Goal: Task Accomplishment & Management: Complete application form

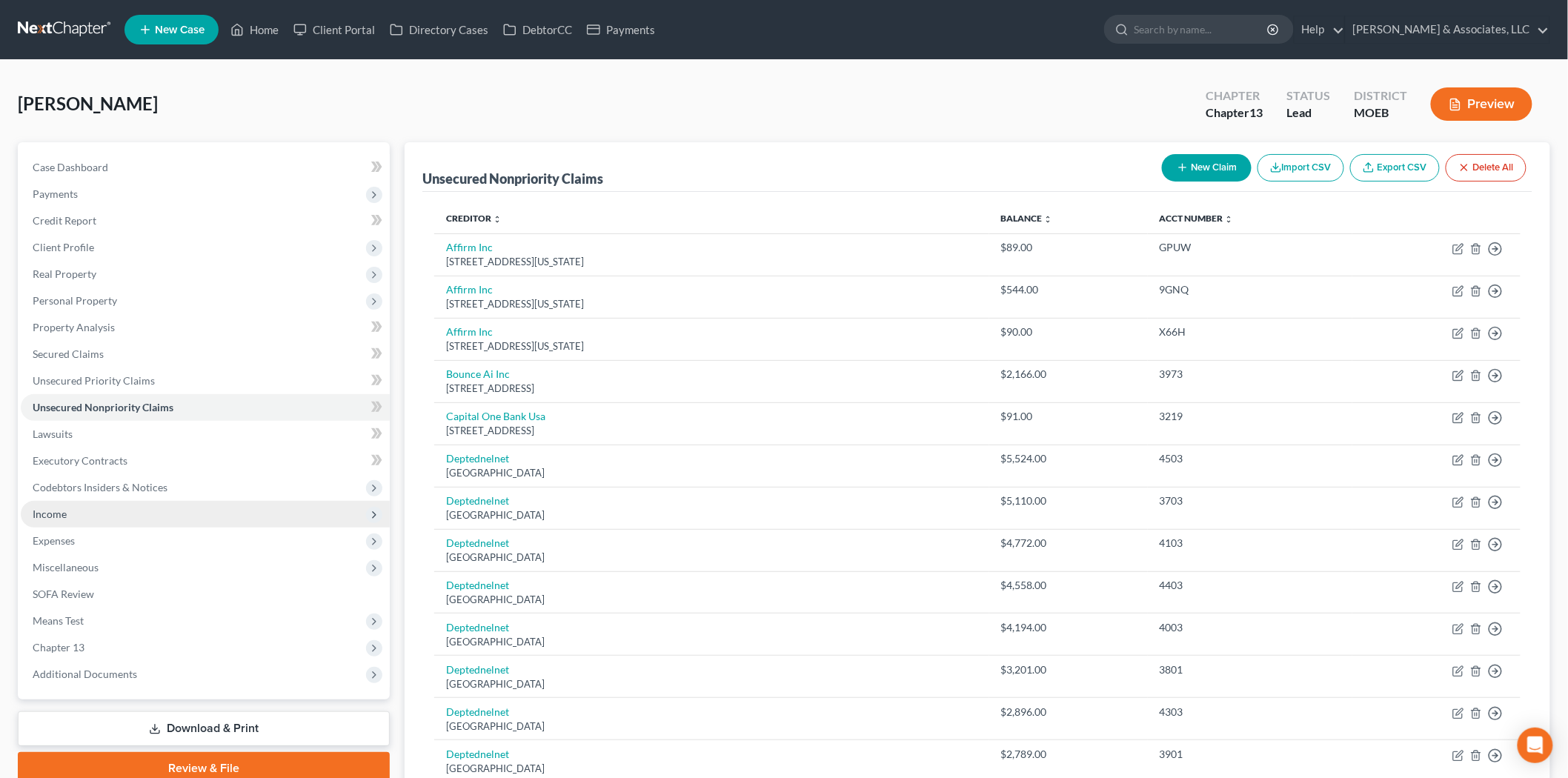
click at [61, 508] on span "Income" at bounding box center [49, 513] width 34 height 12
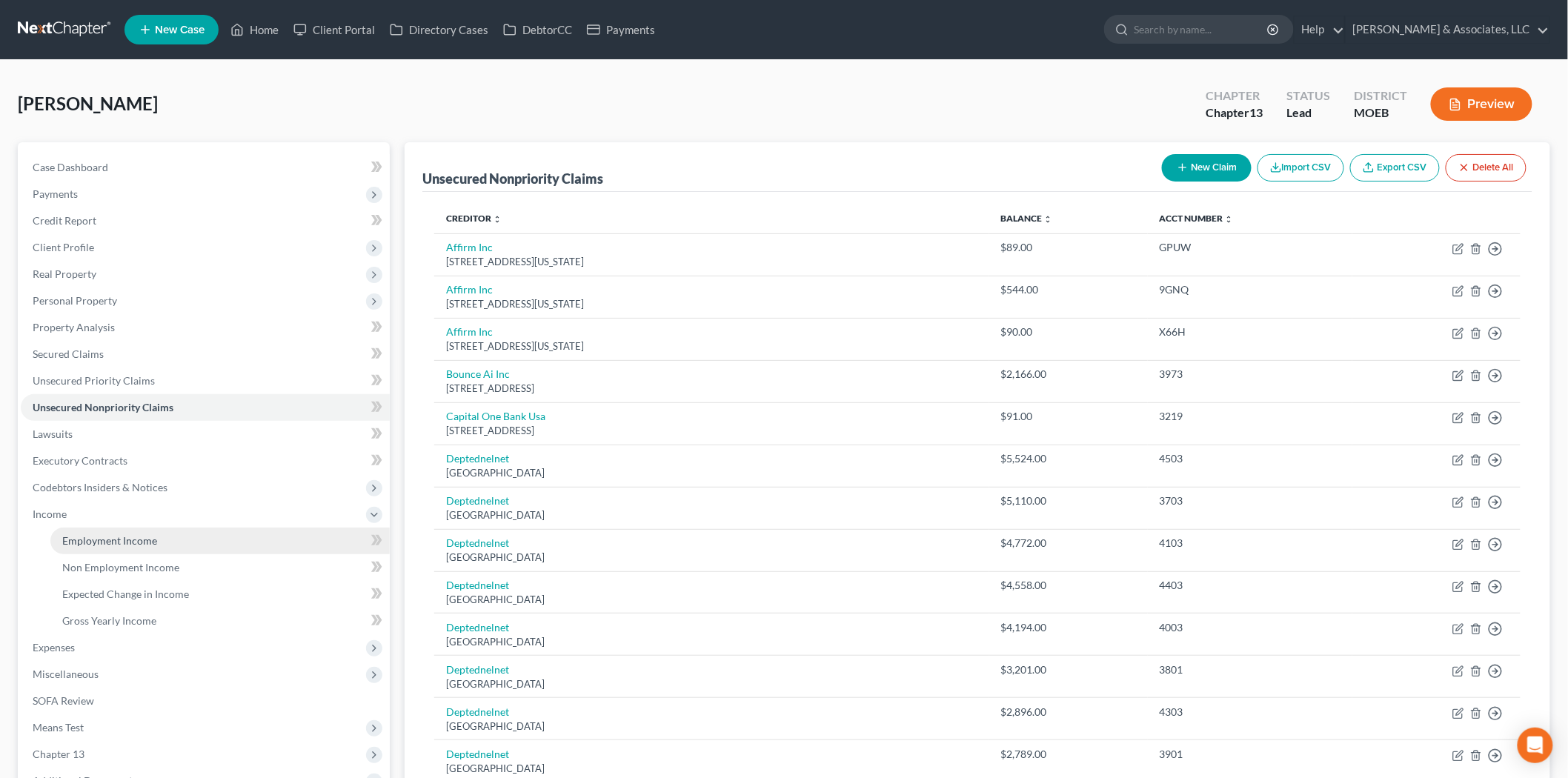
click at [85, 534] on span "Employment Income" at bounding box center [110, 540] width 95 height 12
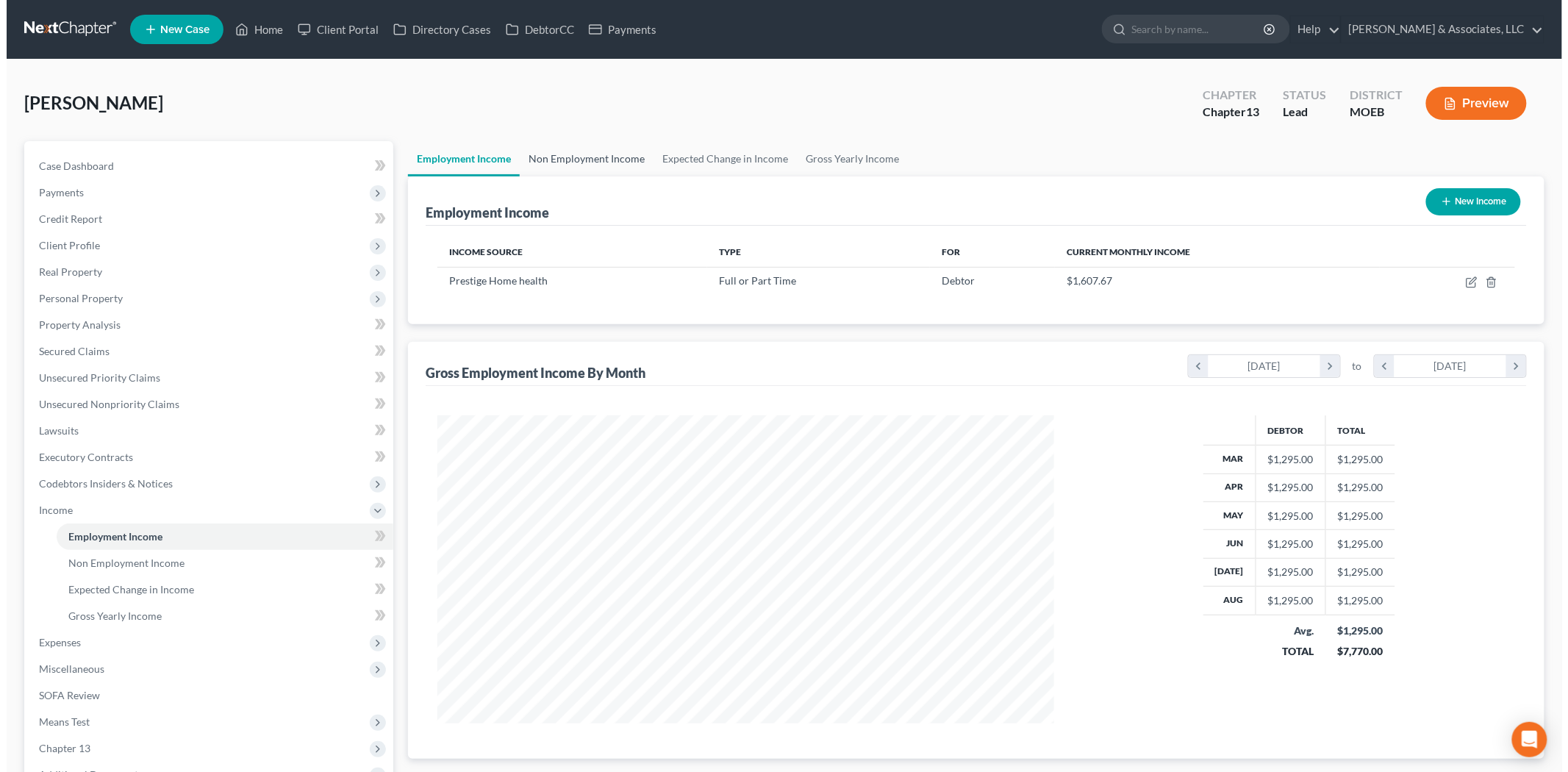
scroll to position [308, 646]
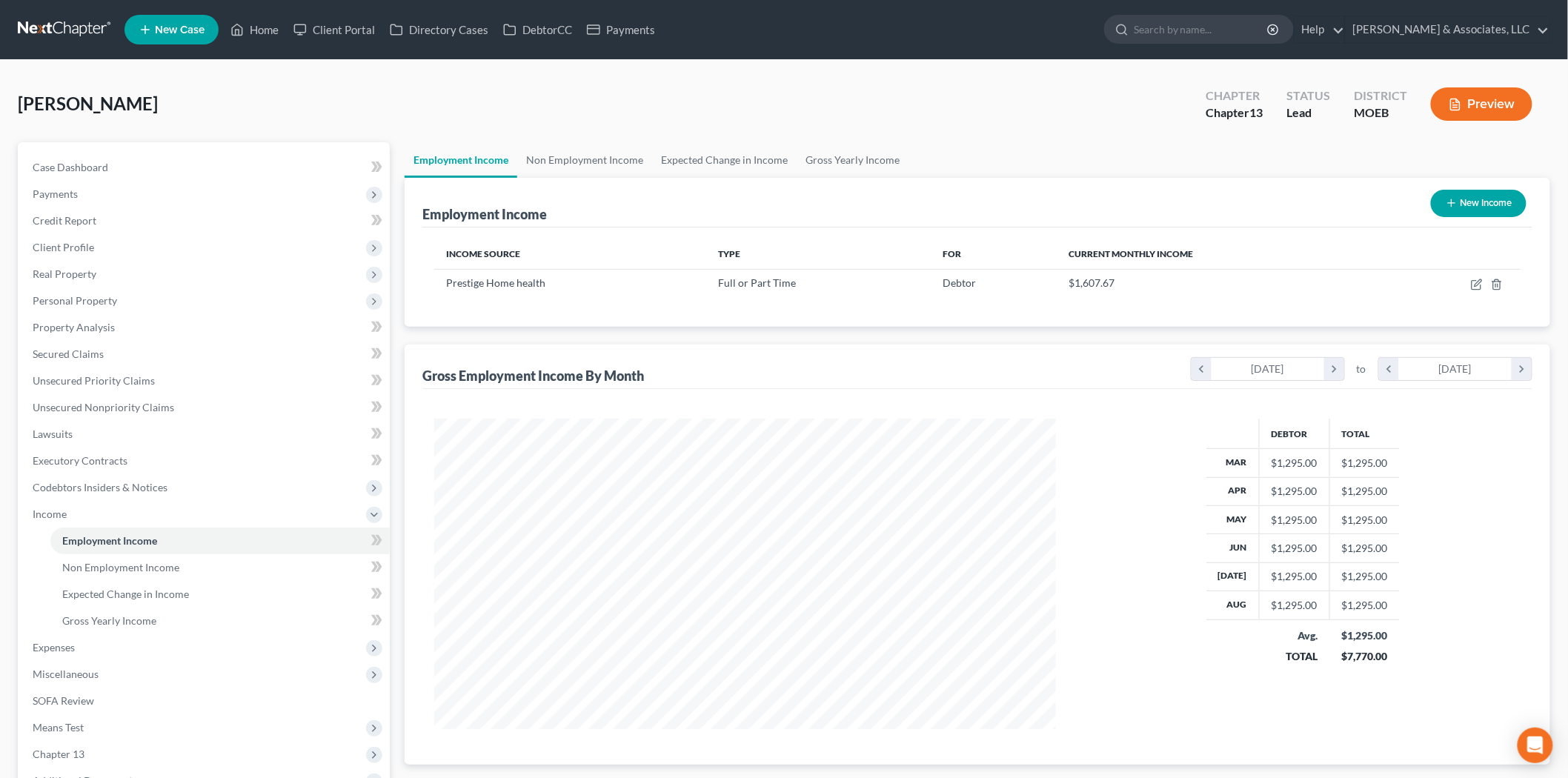
click at [1454, 204] on icon "button" at bounding box center [1452, 202] width 12 height 12
select select "0"
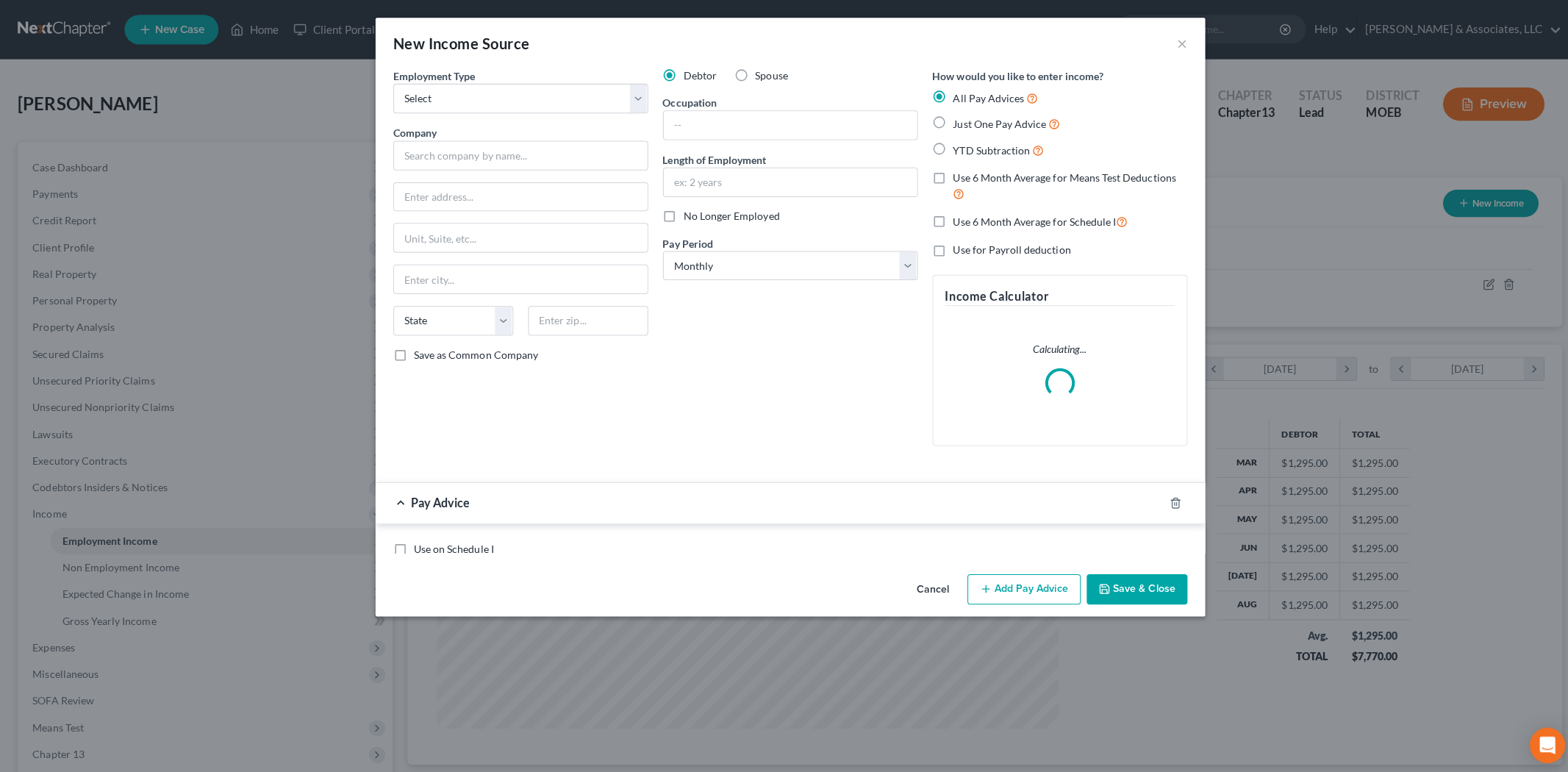
scroll to position [310, 651]
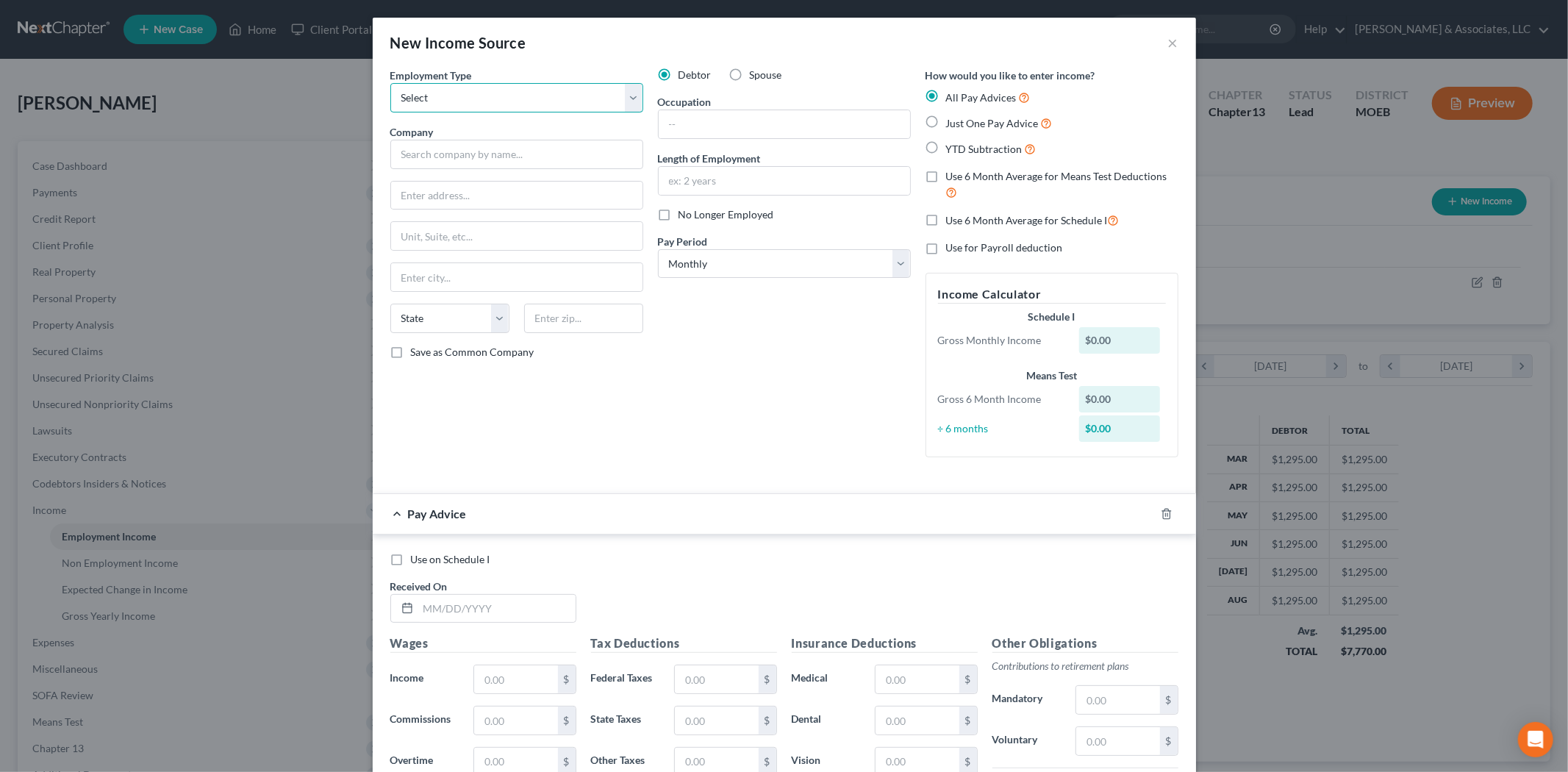
drag, startPoint x: 416, startPoint y: 99, endPoint x: 416, endPoint y: 111, distance: 12.0
click at [416, 99] on select "Select Full or [DEMOGRAPHIC_DATA] Employment Self Employment" at bounding box center [517, 98] width 253 height 29
select select "0"
click at [390, 83] on select "Select Full or [DEMOGRAPHIC_DATA] Employment Self Employment" at bounding box center [517, 98] width 253 height 29
click at [420, 165] on input "text" at bounding box center [517, 154] width 253 height 29
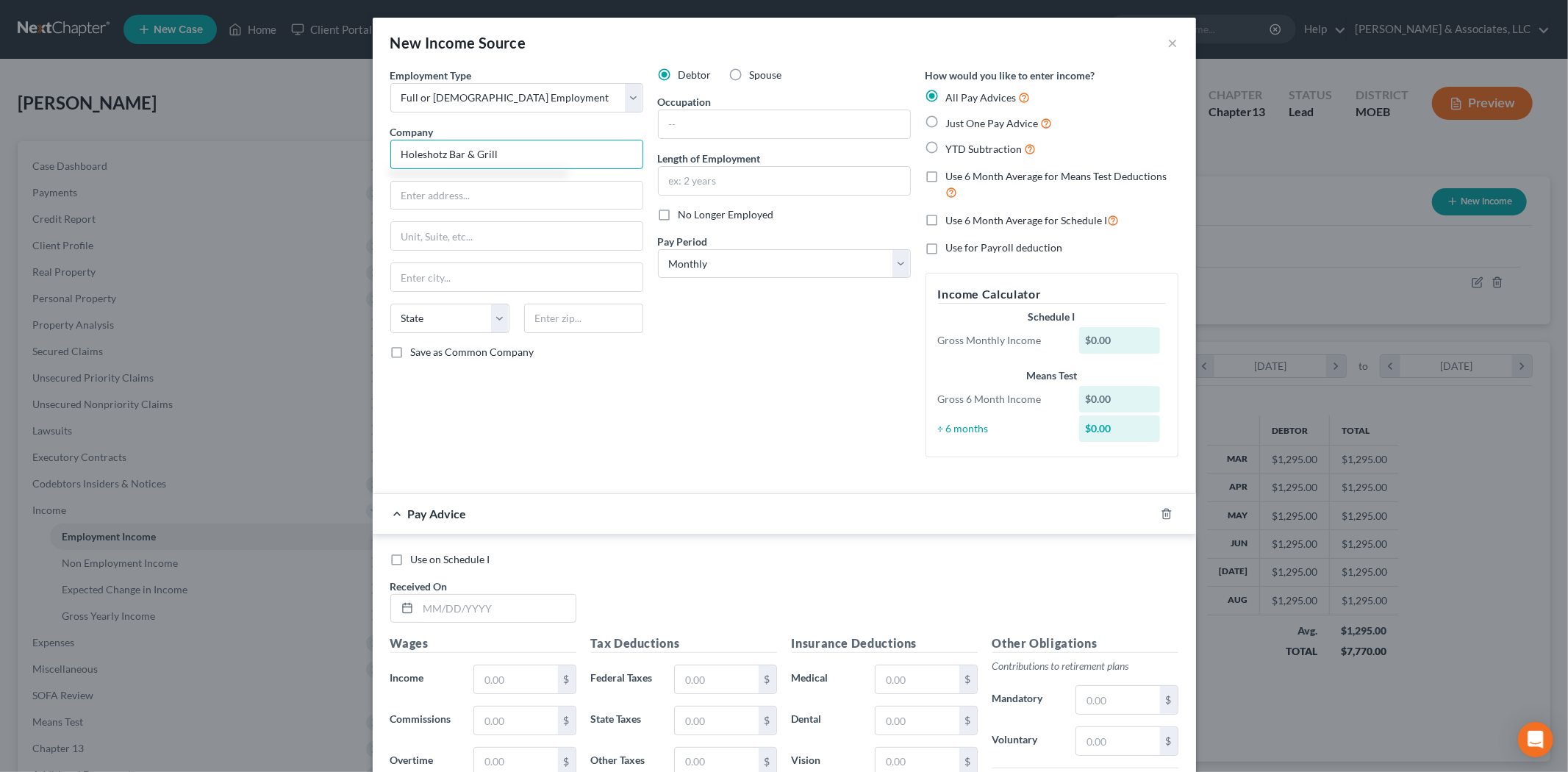
type input "Holeshotz Bar & Grill"
click at [946, 151] on label "YTD Subtraction" at bounding box center [991, 149] width 90 height 17
click at [952, 150] on input "YTD Subtraction" at bounding box center [957, 145] width 9 height 9
radio input "true"
click at [762, 182] on input "text" at bounding box center [784, 181] width 251 height 28
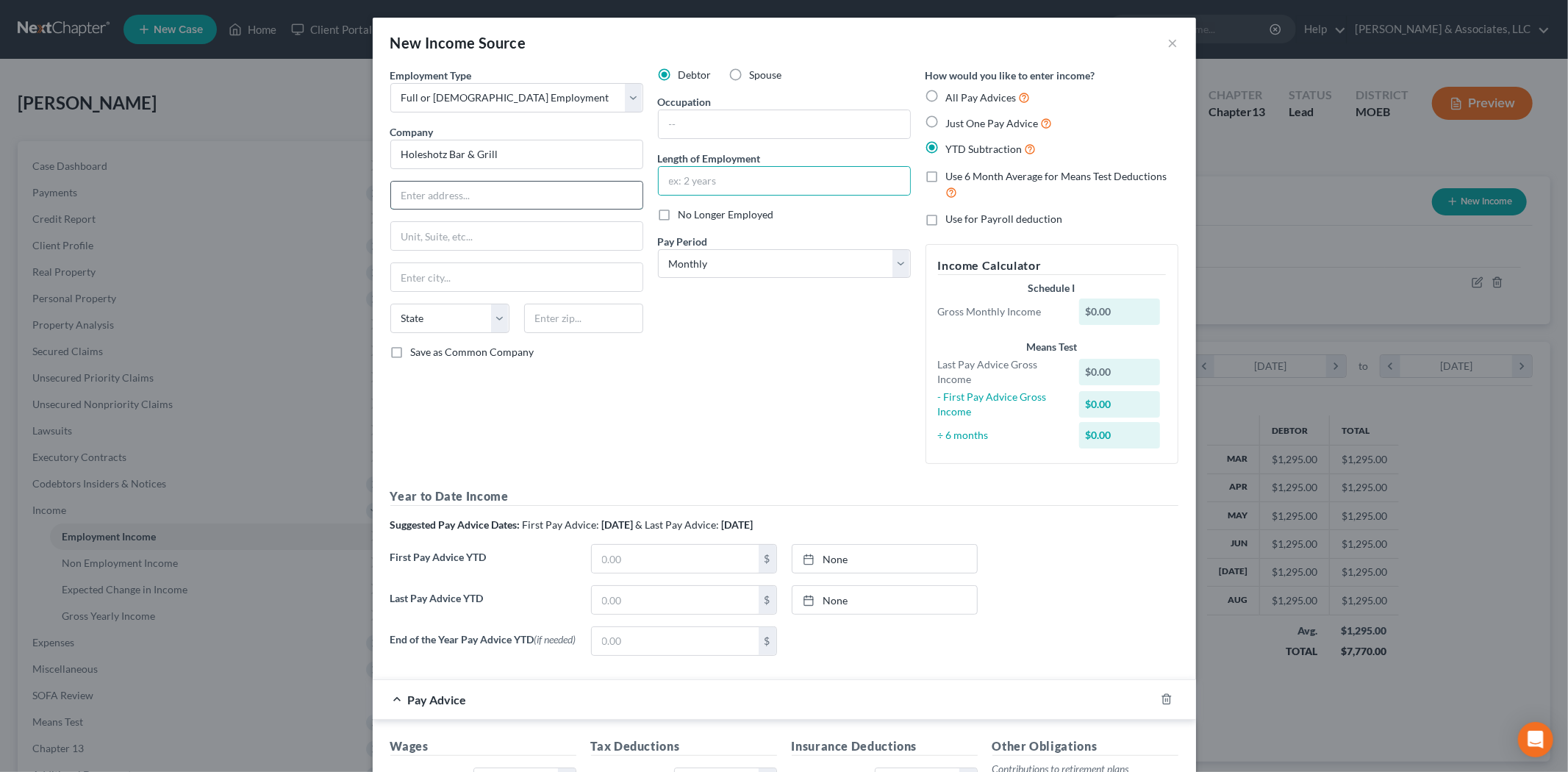
click at [474, 192] on input "text" at bounding box center [517, 196] width 251 height 28
type input "2905 [PERSON_NAME]"
type input "63031"
type input "Florissant"
select select "26"
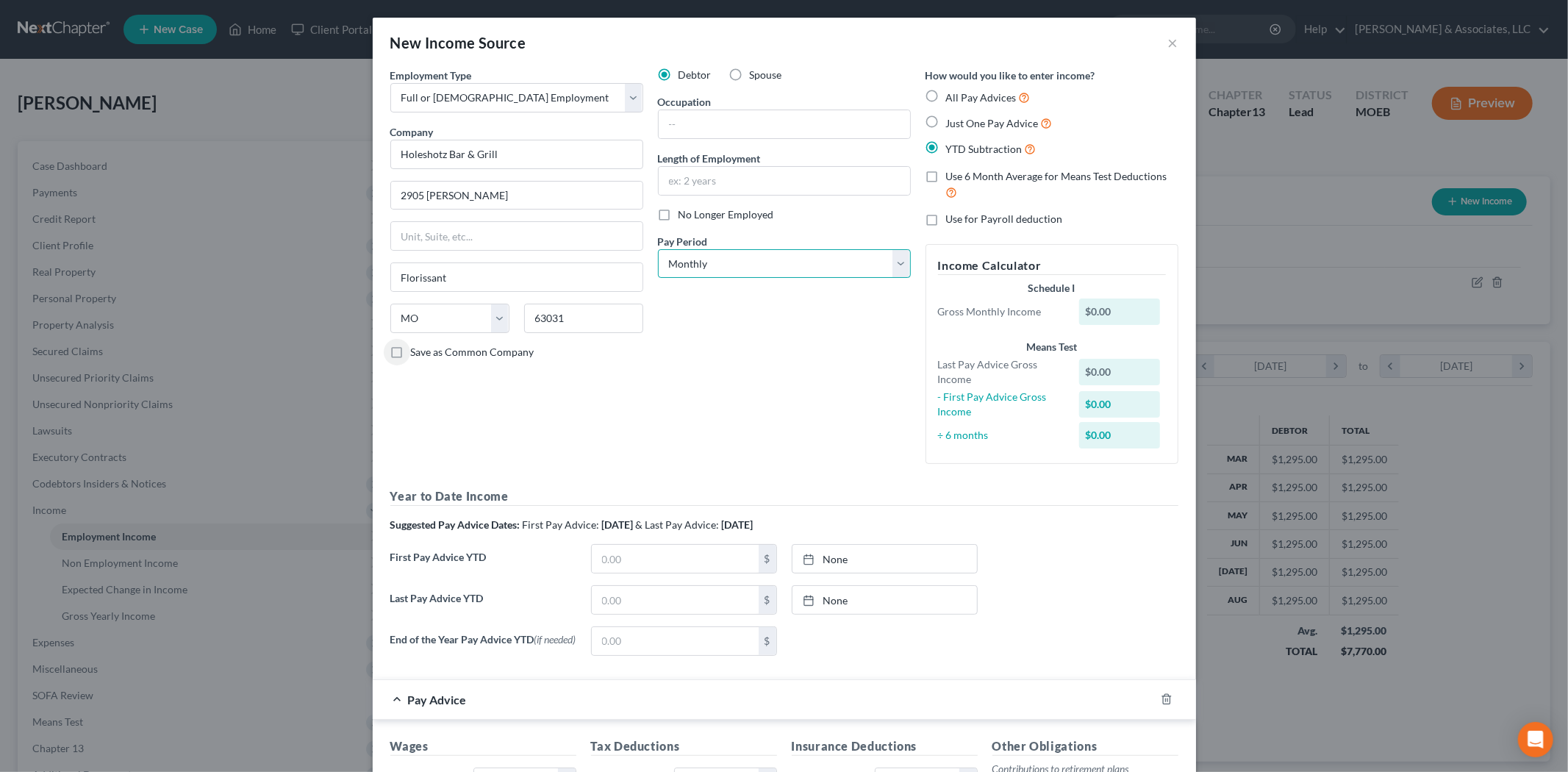
drag, startPoint x: 732, startPoint y: 262, endPoint x: 725, endPoint y: 276, distance: 15.7
click at [732, 262] on select "Select Monthly Twice Monthly Every Other Week Weekly" at bounding box center [784, 264] width 253 height 29
select select "3"
click at [658, 250] on select "Select Monthly Twice Monthly Every Other Week Weekly" at bounding box center [784, 264] width 253 height 29
click at [688, 130] on input "text" at bounding box center [784, 125] width 251 height 28
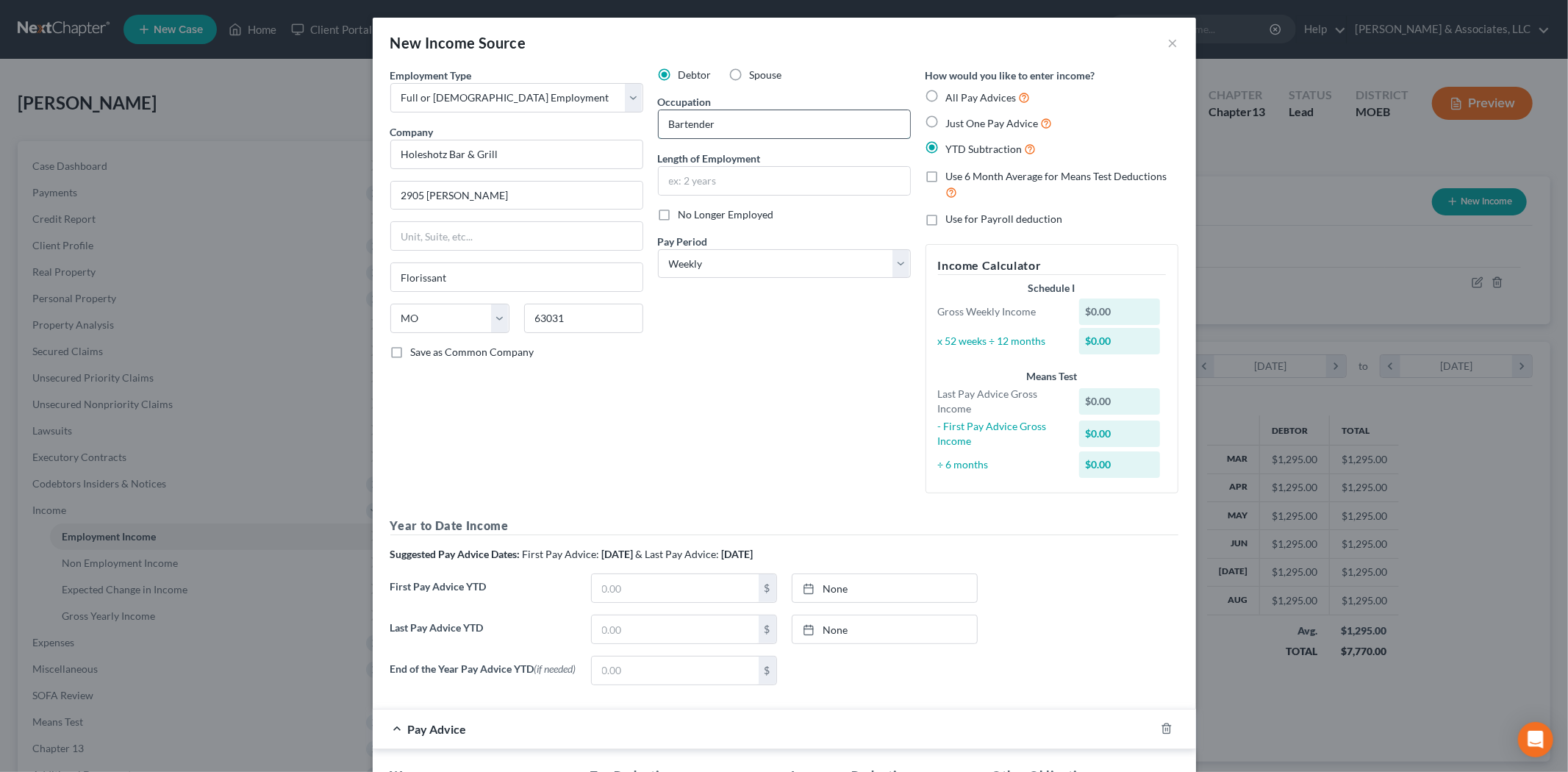
type input "Bartender"
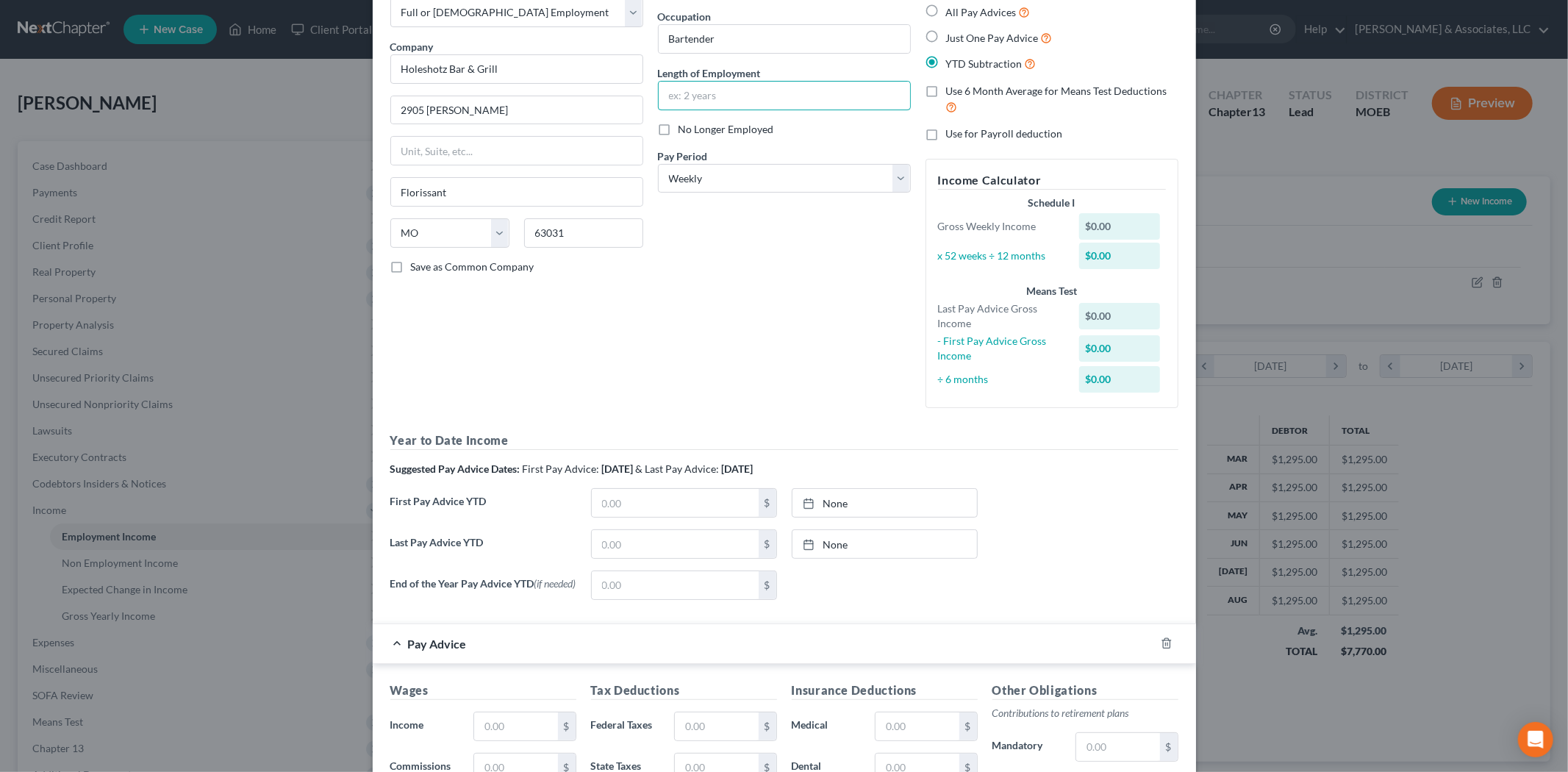
scroll to position [163, 0]
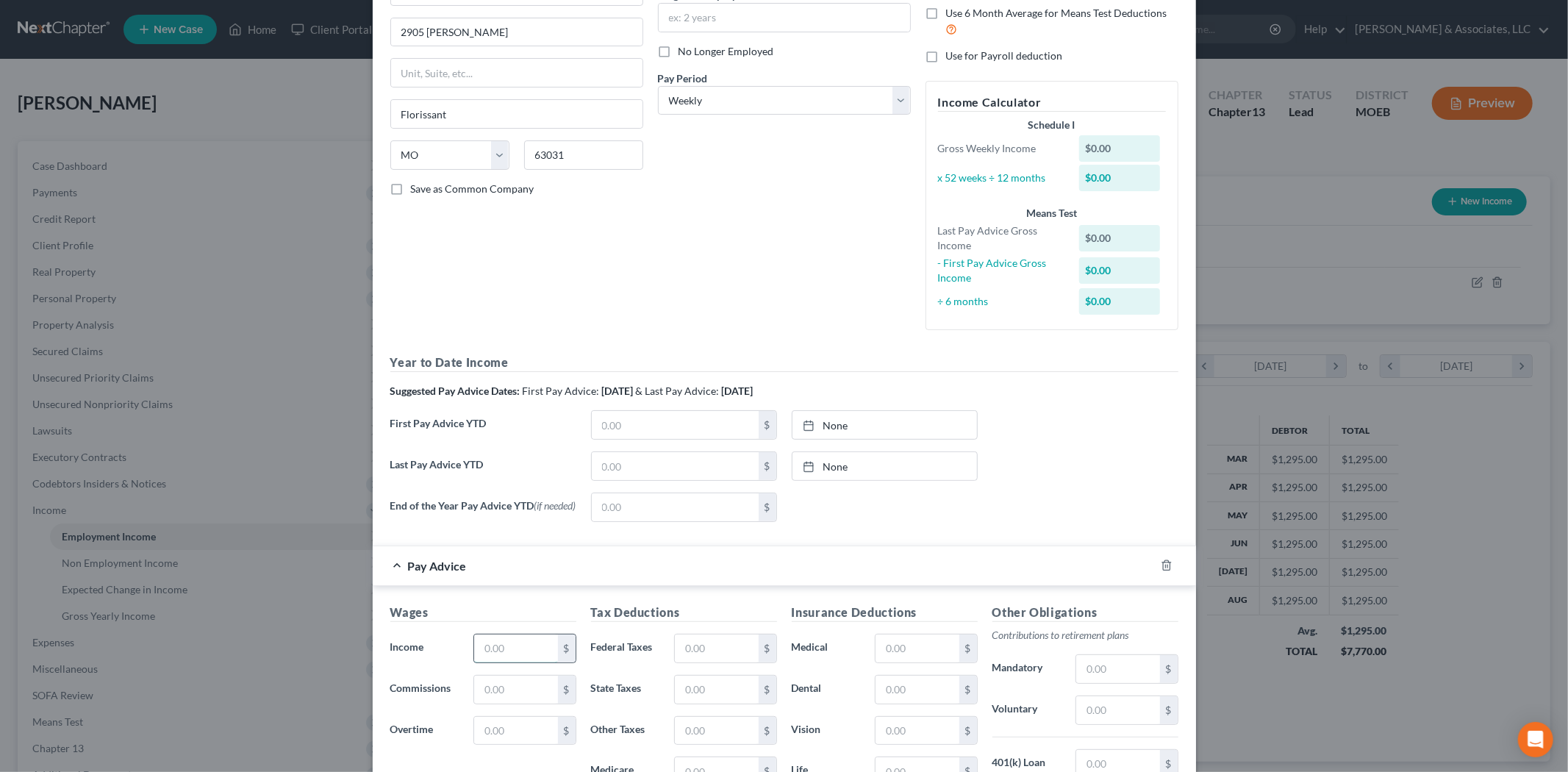
drag, startPoint x: 497, startPoint y: 664, endPoint x: 501, endPoint y: 654, distance: 10.8
click at [497, 662] on input "text" at bounding box center [515, 648] width 84 height 28
type input "750.00"
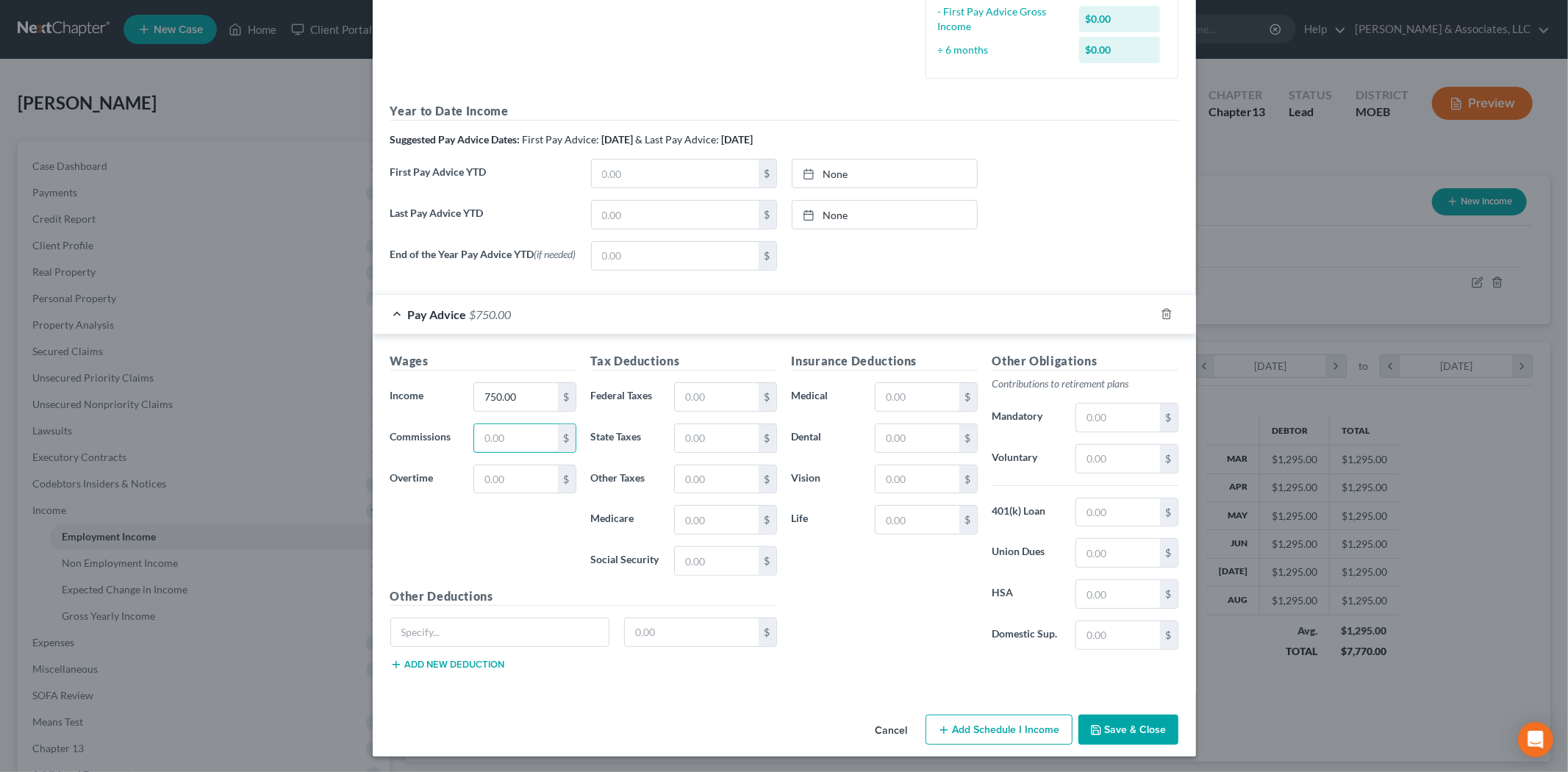
scroll to position [421, 0]
drag, startPoint x: 693, startPoint y: 210, endPoint x: 414, endPoint y: 1, distance: 348.6
click at [693, 210] on input "text" at bounding box center [676, 213] width 167 height 28
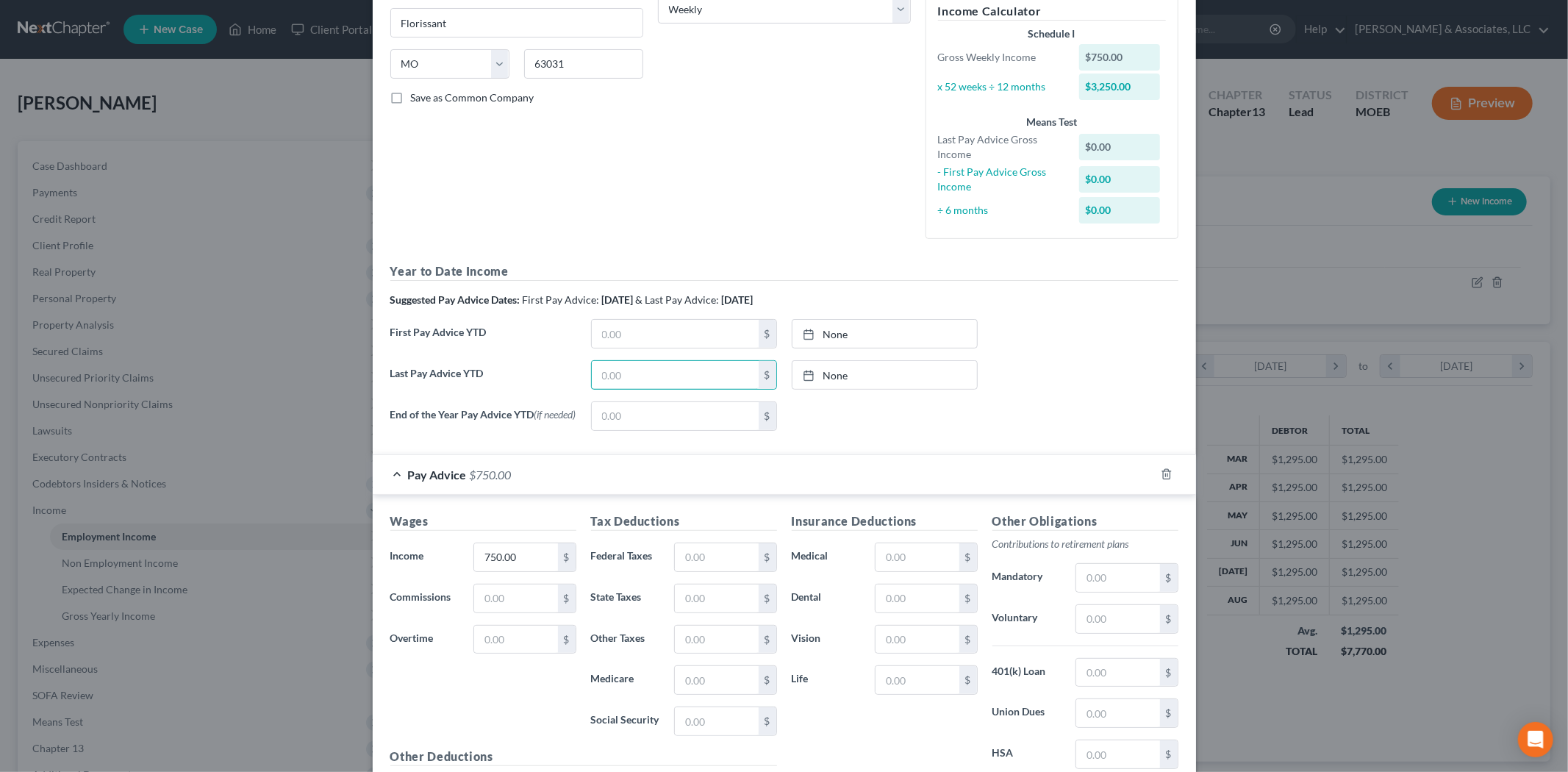
scroll to position [94, 0]
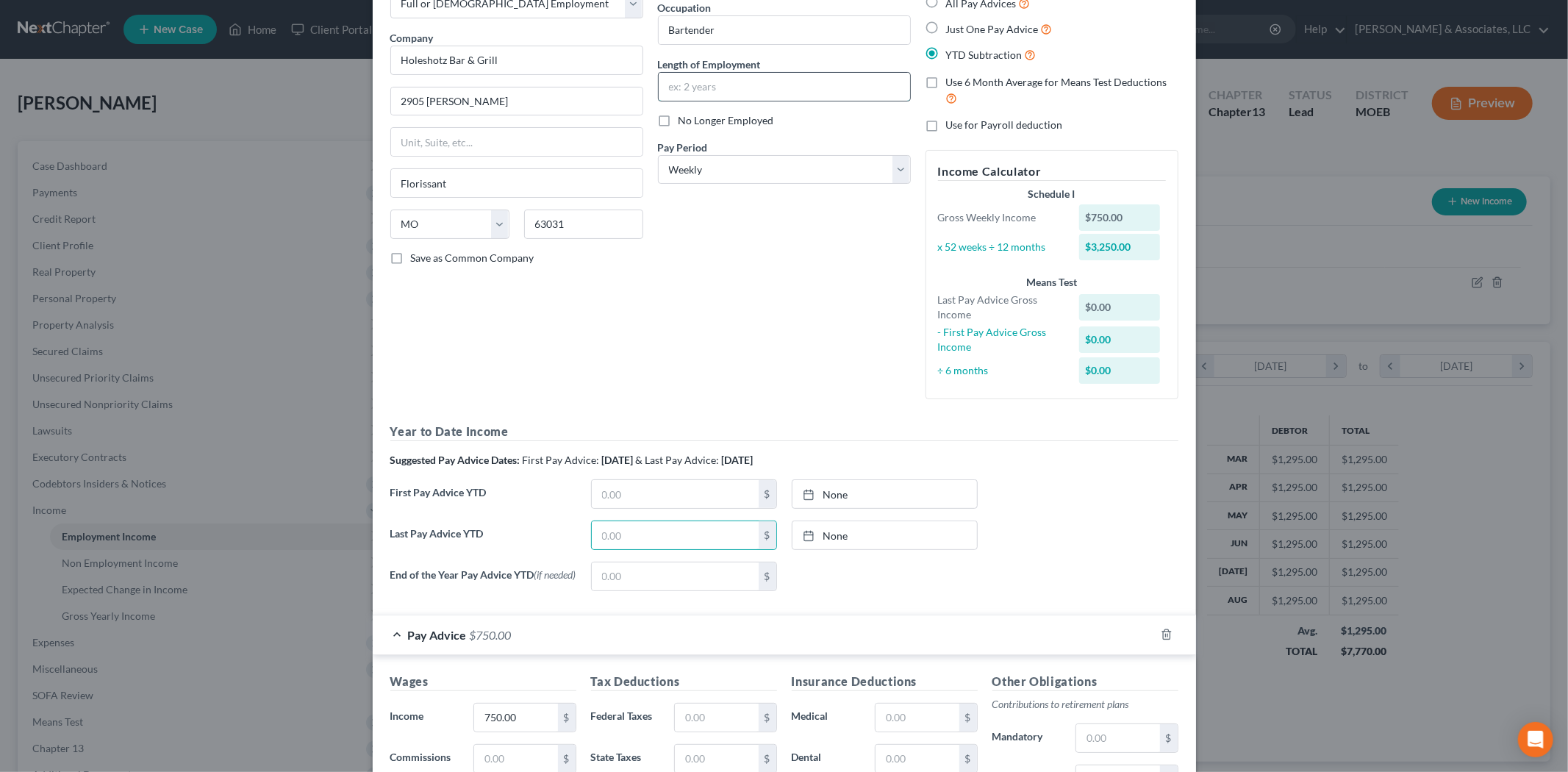
drag, startPoint x: 677, startPoint y: 76, endPoint x: 678, endPoint y: 89, distance: 13.0
click at [677, 76] on input "text" at bounding box center [784, 87] width 251 height 28
type input "4 years"
click at [697, 240] on div "Debtor Spouse Occupation Bartender Length of Employment 4 years No Longer Emplo…" at bounding box center [784, 192] width 267 height 437
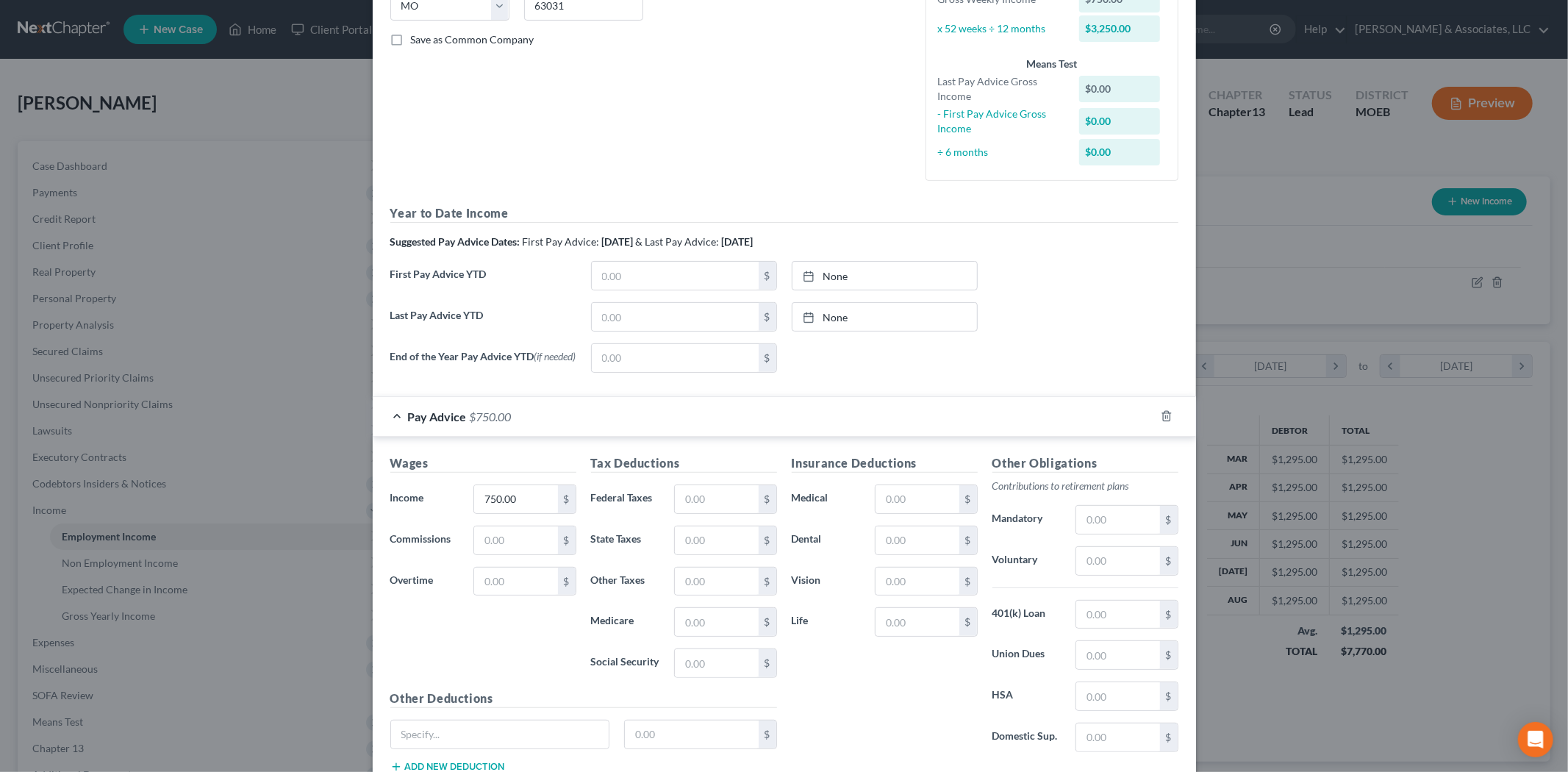
scroll to position [340, 0]
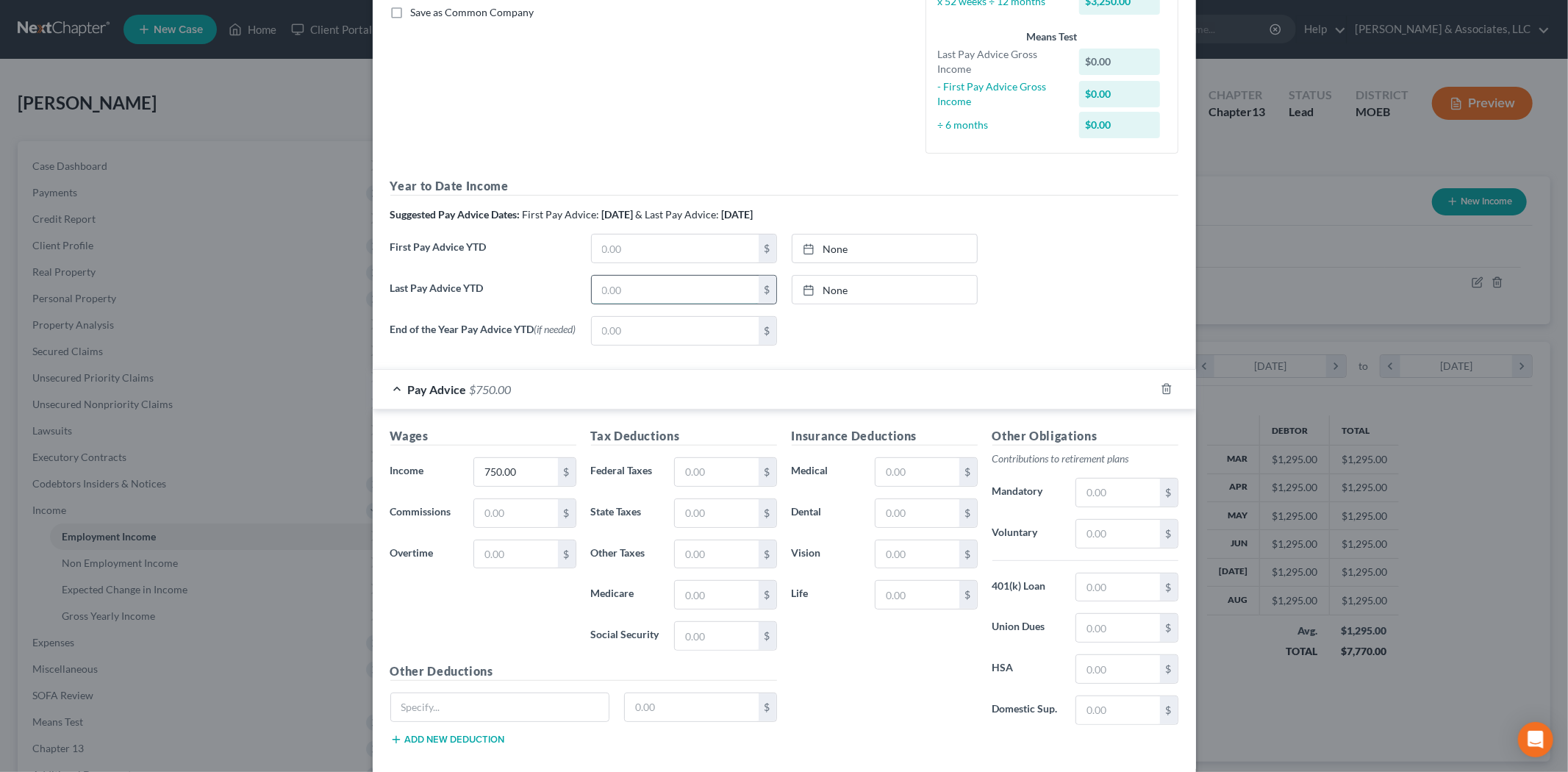
click at [706, 297] on input "text" at bounding box center [676, 290] width 167 height 28
type input "24,000"
type input "[DATE]"
click at [843, 291] on link "None" at bounding box center [885, 290] width 185 height 28
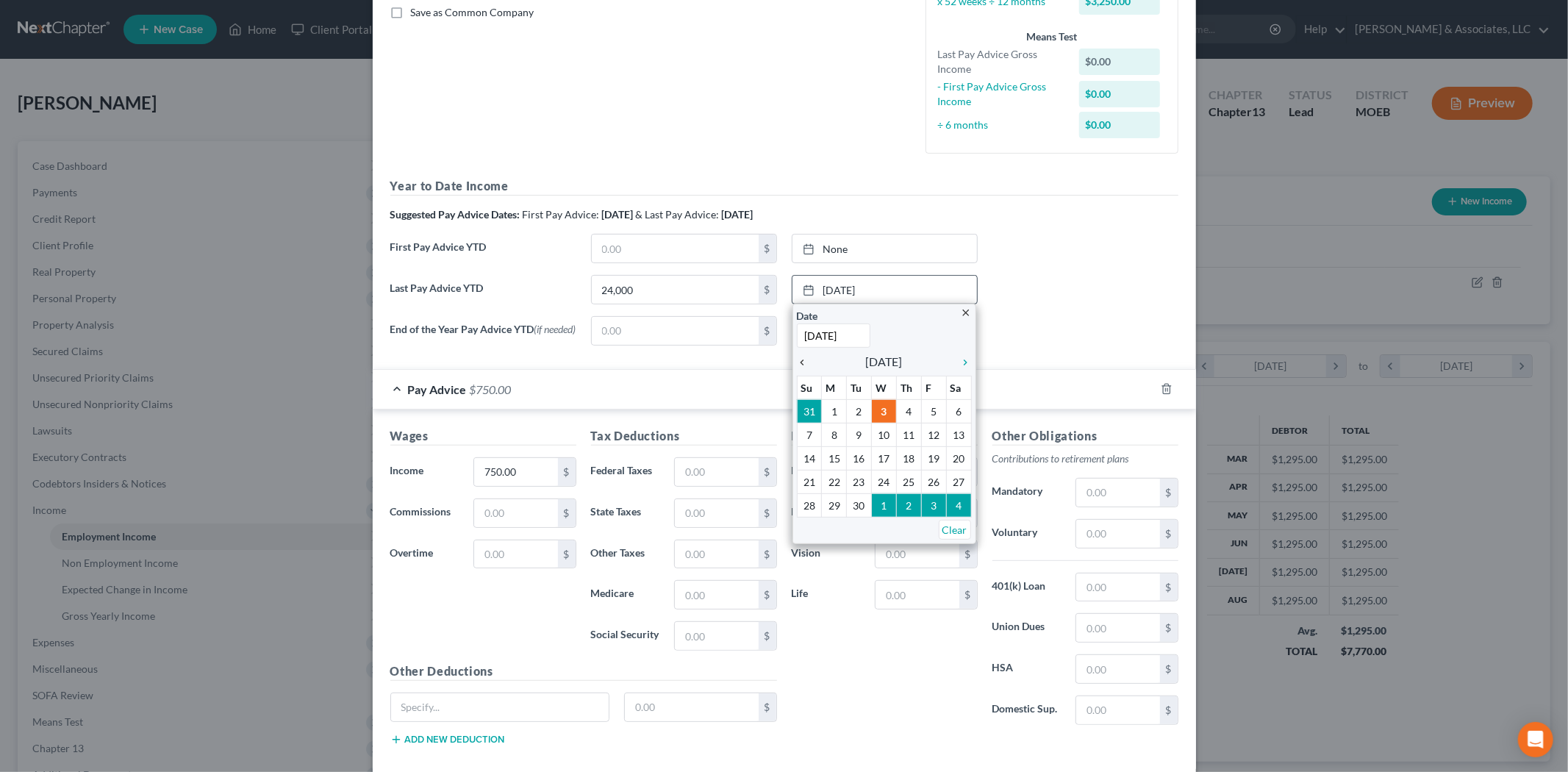
click at [797, 365] on icon "chevron_left" at bounding box center [806, 362] width 19 height 12
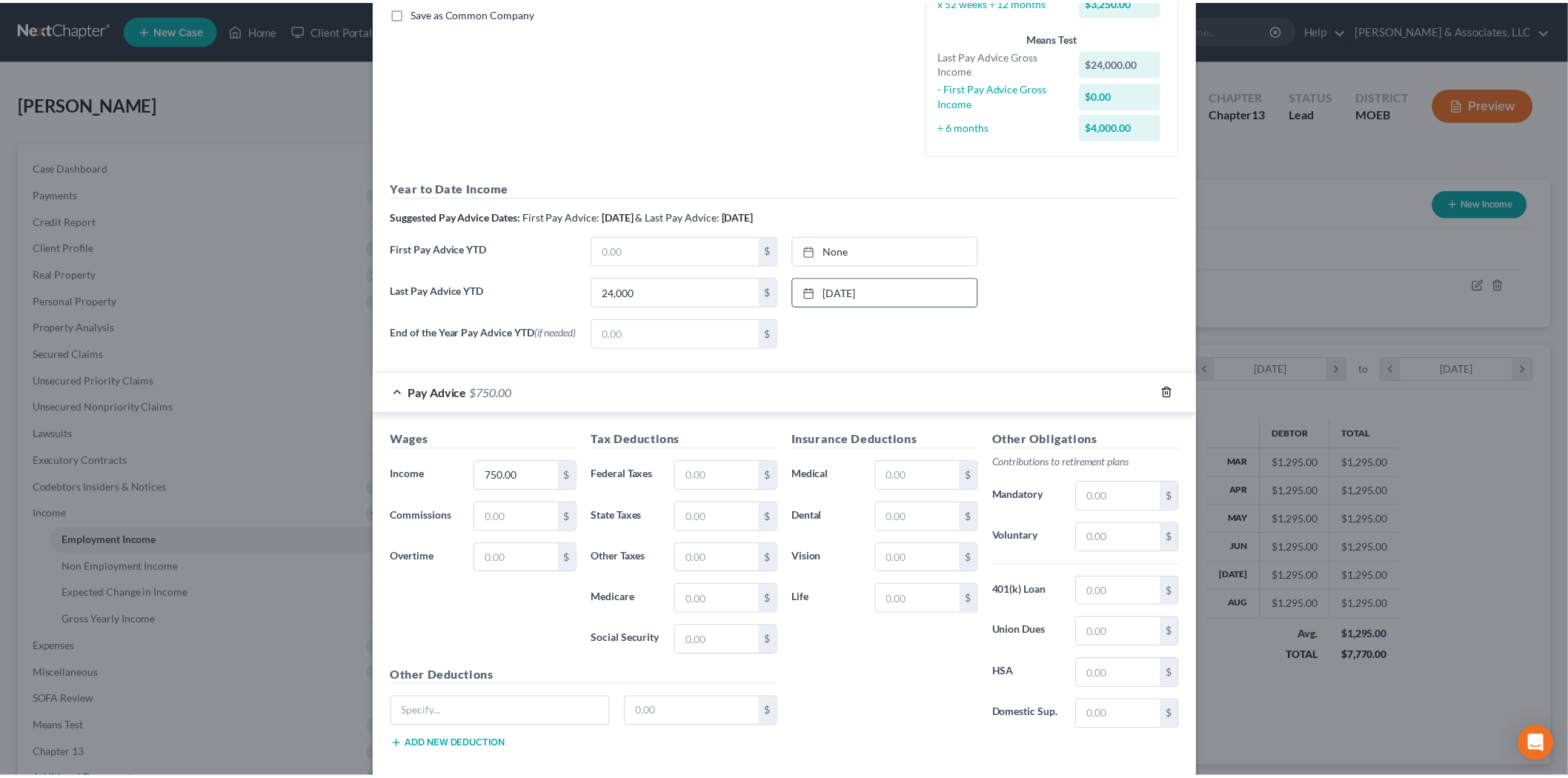
scroll to position [424, 0]
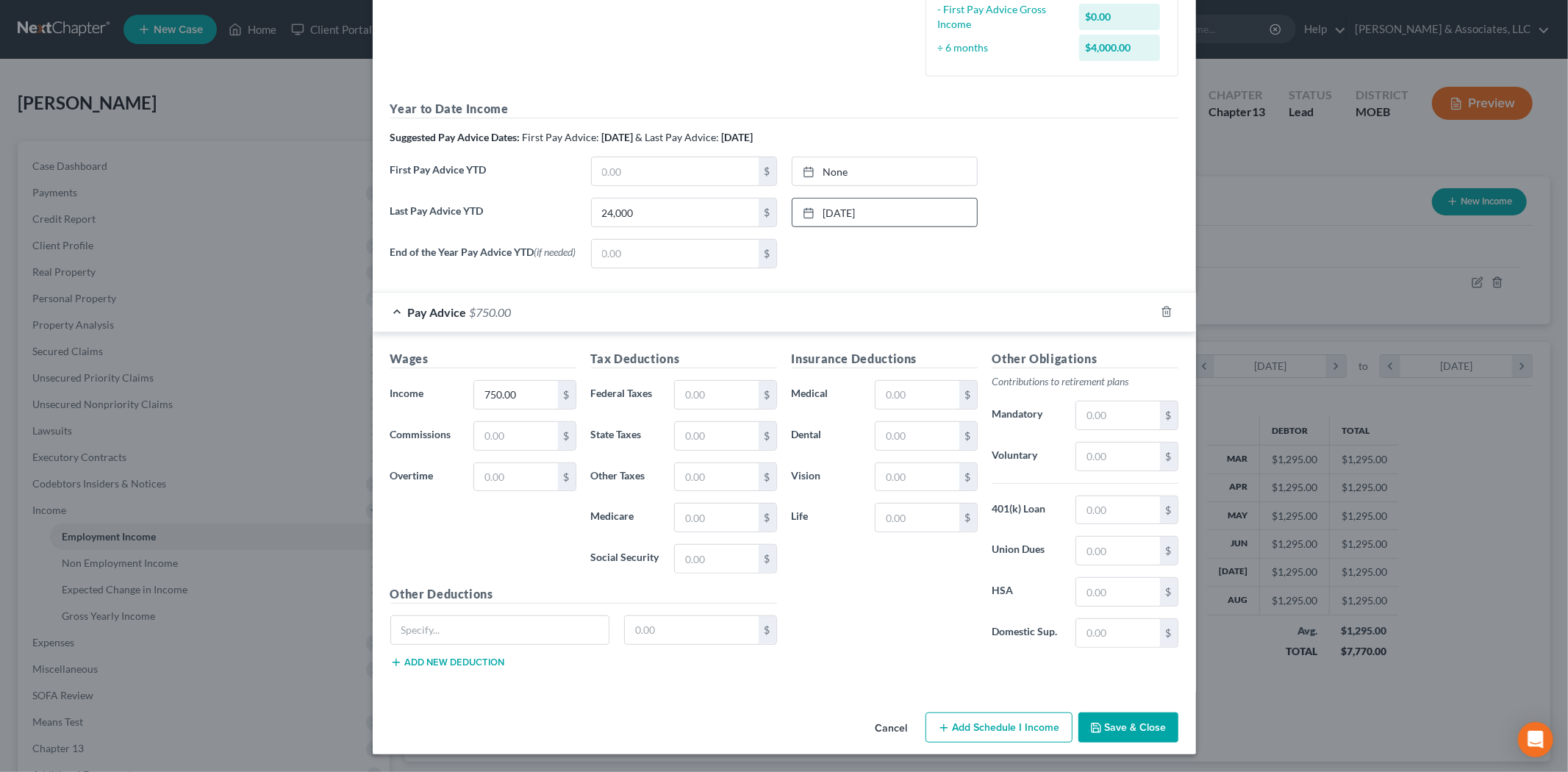
click at [1086, 735] on button "Save & Close" at bounding box center [1129, 727] width 100 height 31
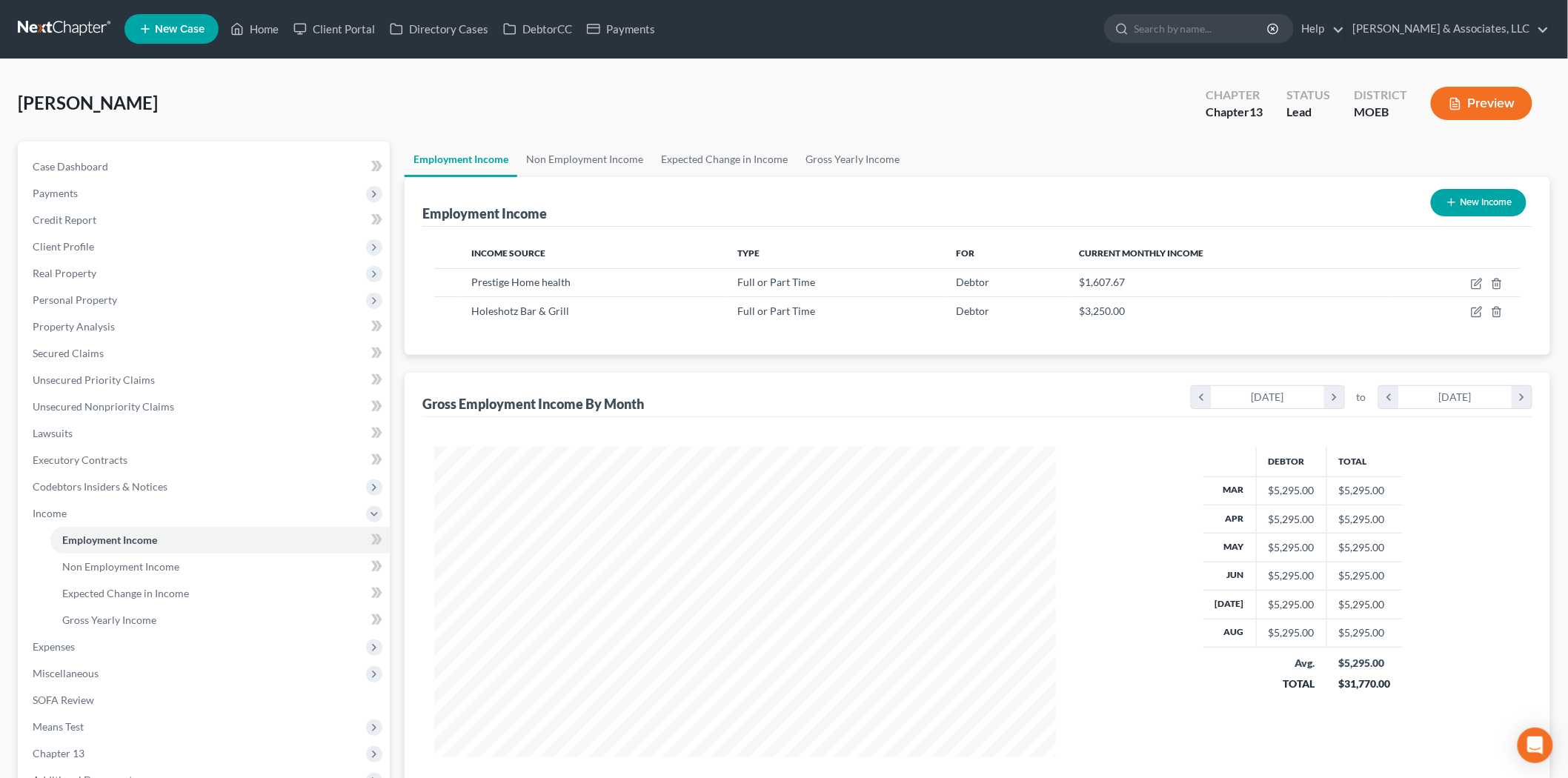
scroll to position [0, 0]
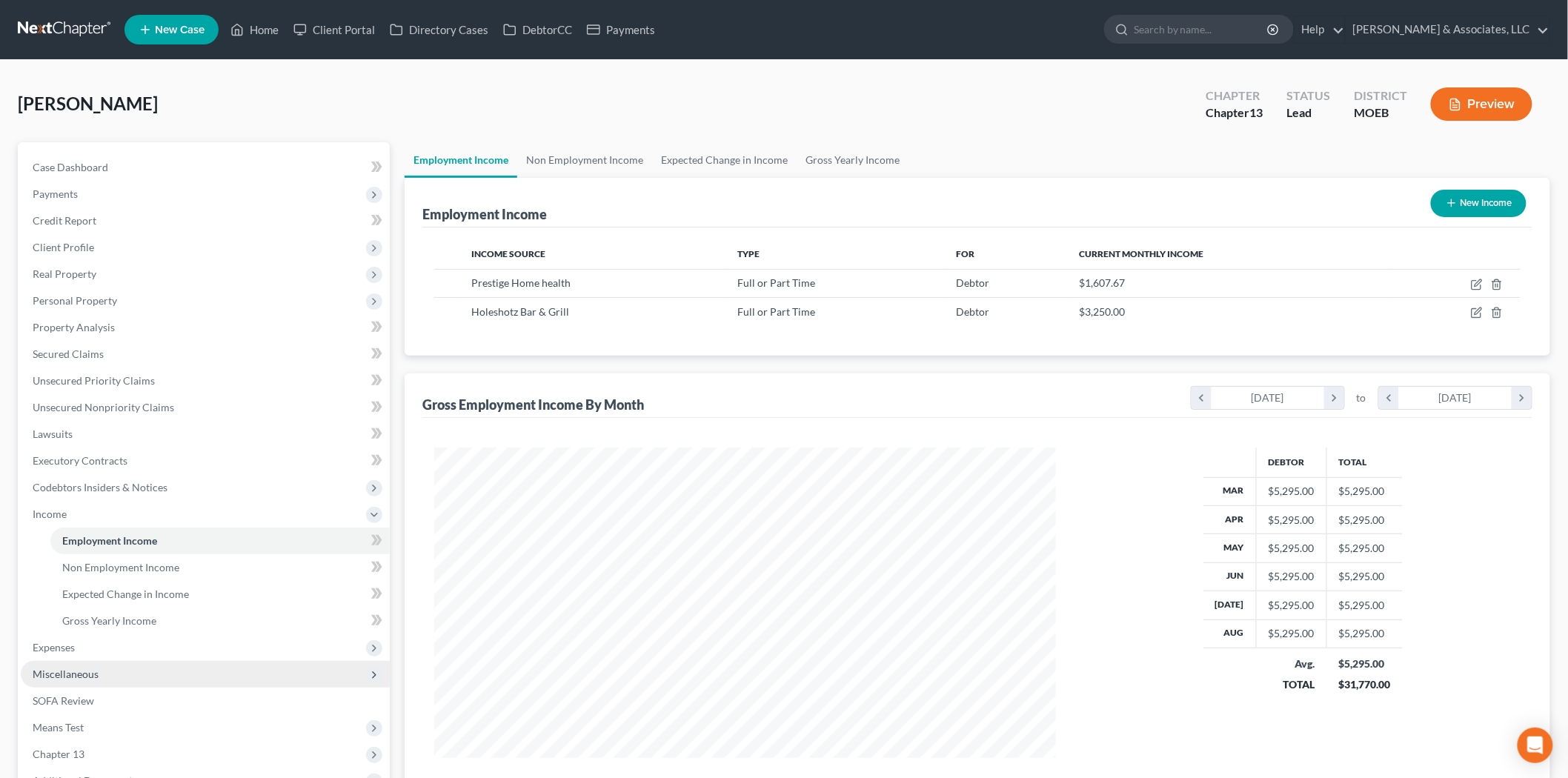
click at [43, 661] on span "Miscellaneous" at bounding box center [205, 674] width 369 height 26
click at [60, 539] on span "Expenses" at bounding box center [53, 540] width 43 height 12
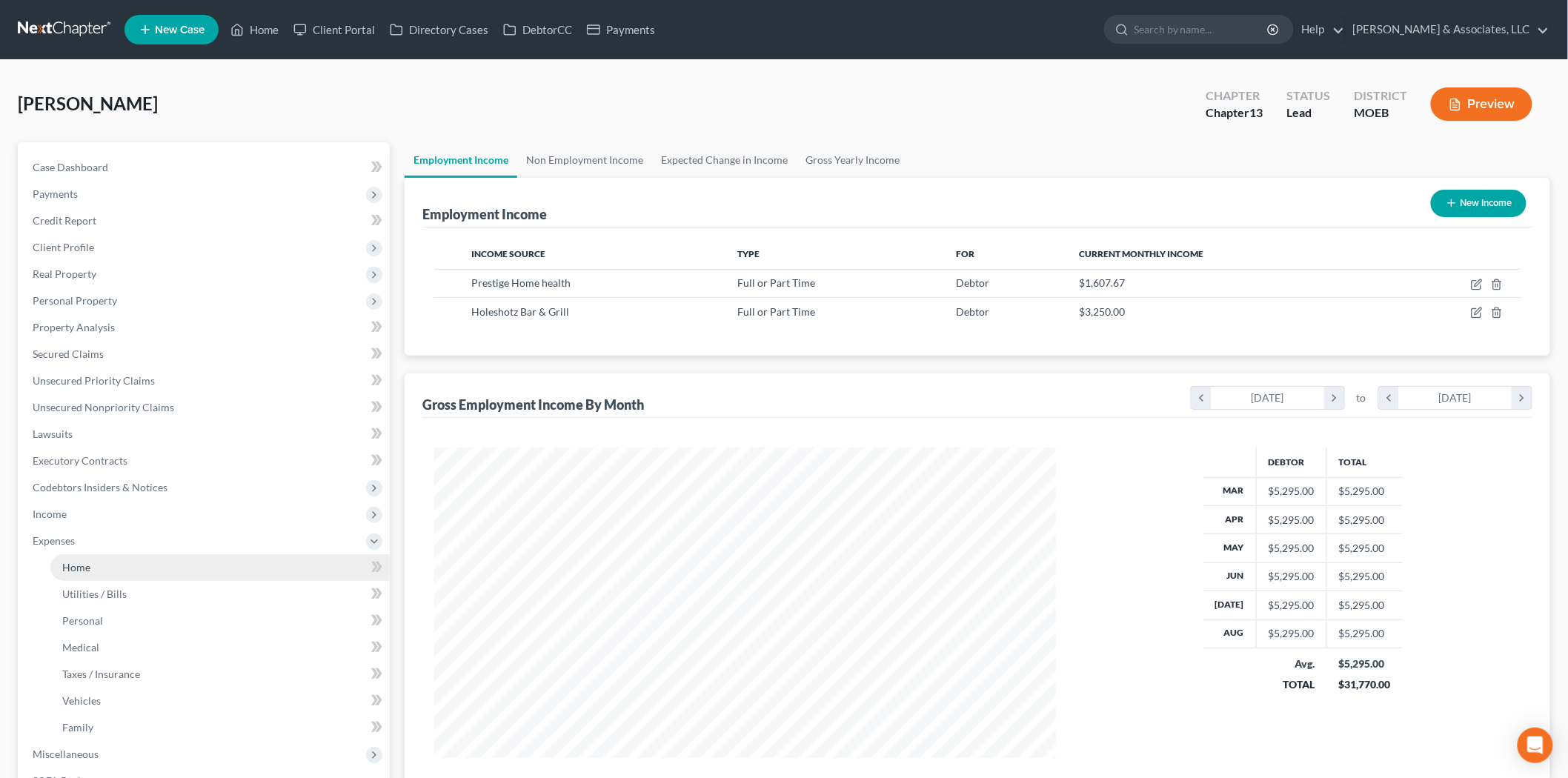
click at [89, 557] on link "Home" at bounding box center [219, 567] width 340 height 26
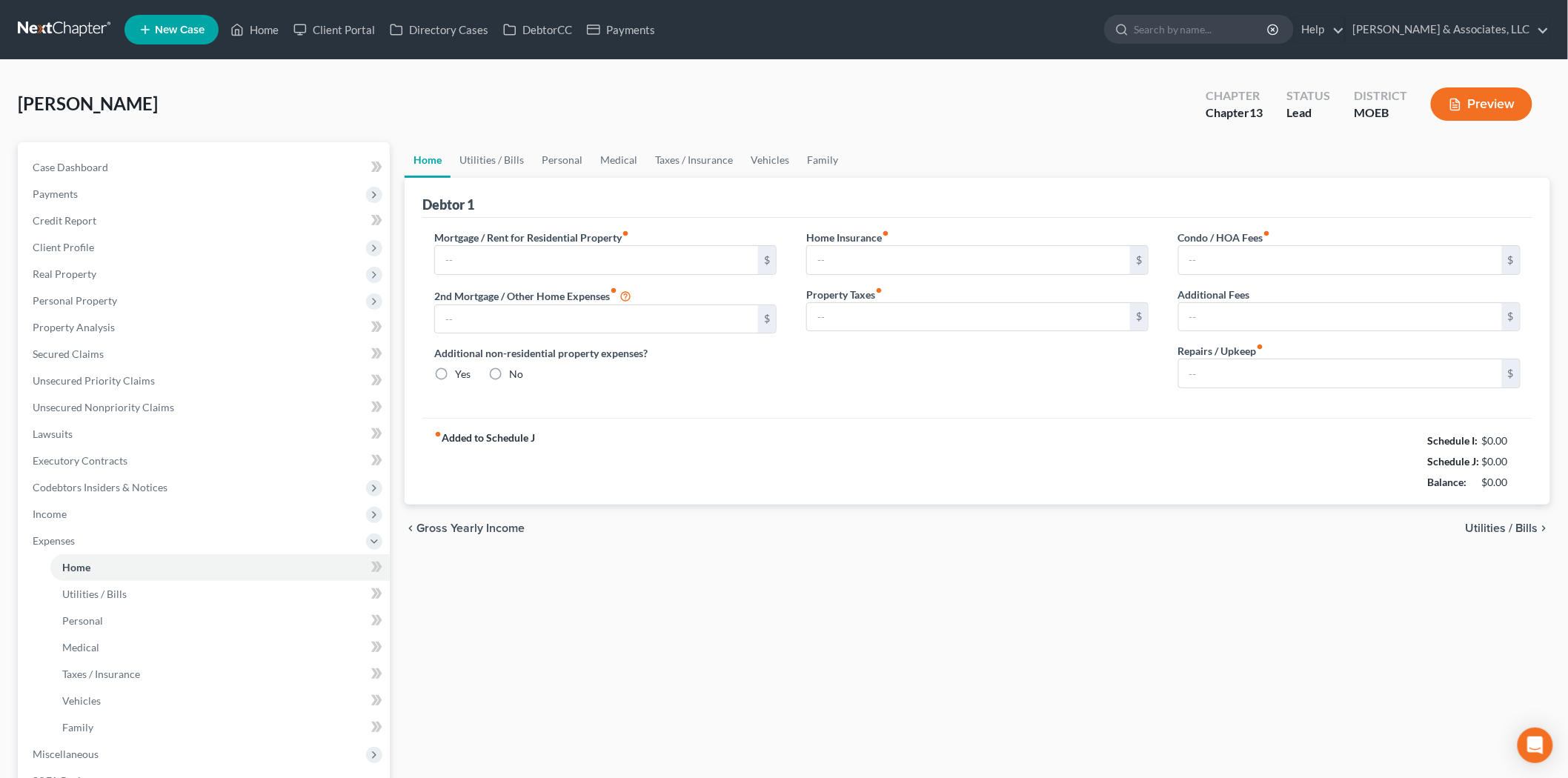
type input "0.00"
radio input "true"
type input "123.00"
type input "157.50"
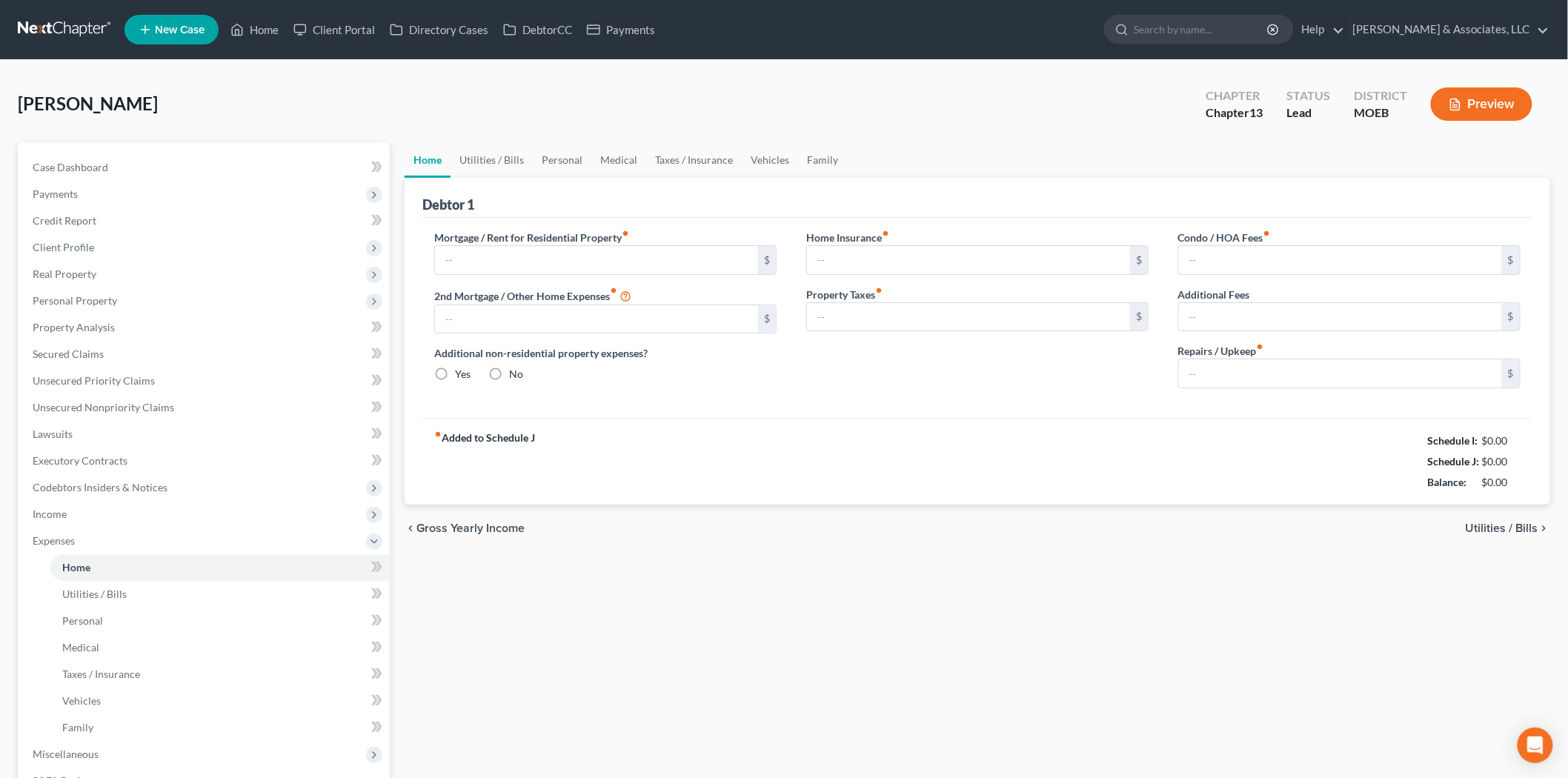
type input "461.00"
type input "0.00"
click at [700, 159] on link "Taxes / Insurance" at bounding box center [693, 160] width 96 height 36
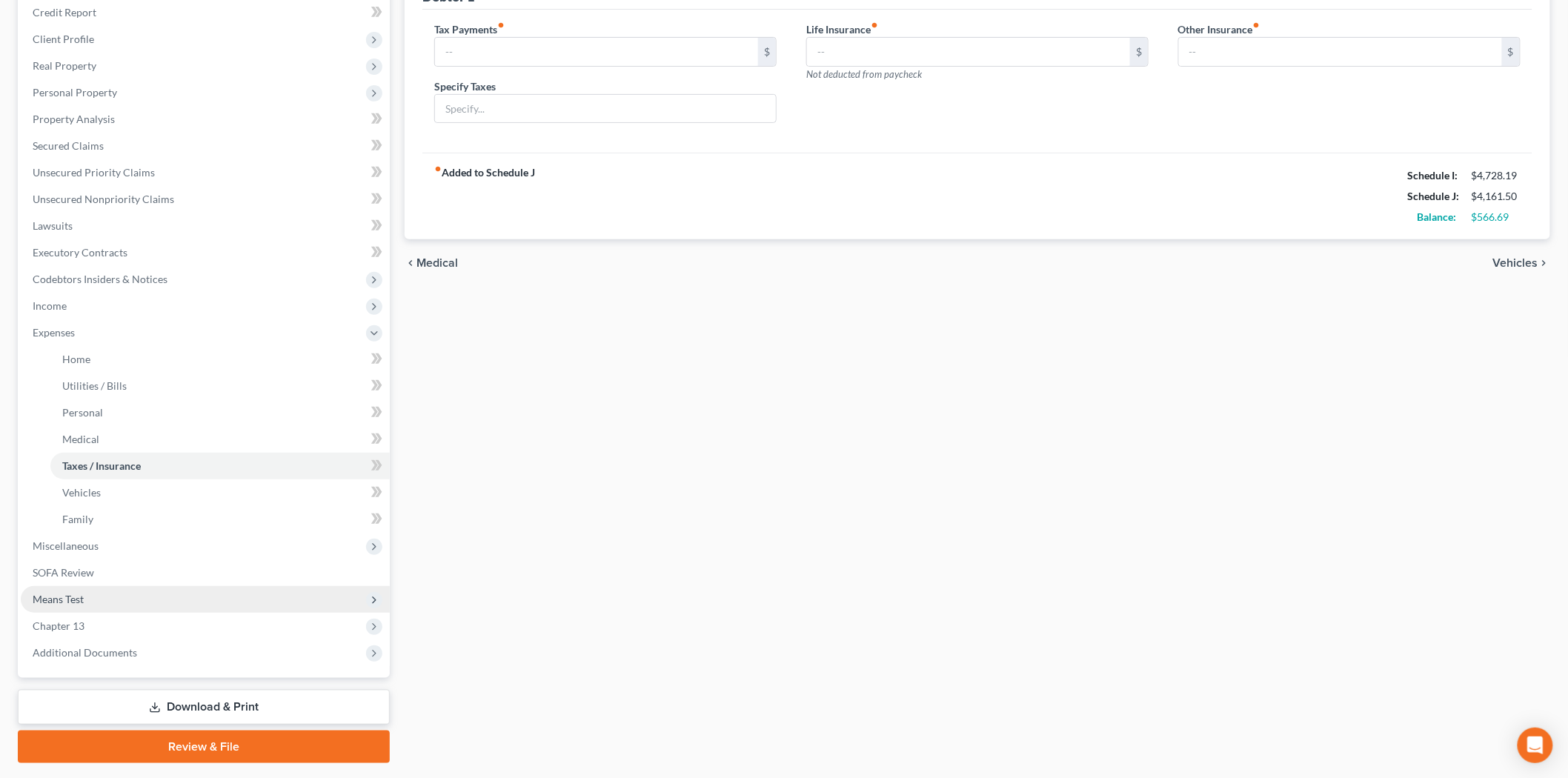
scroll to position [248, 0]
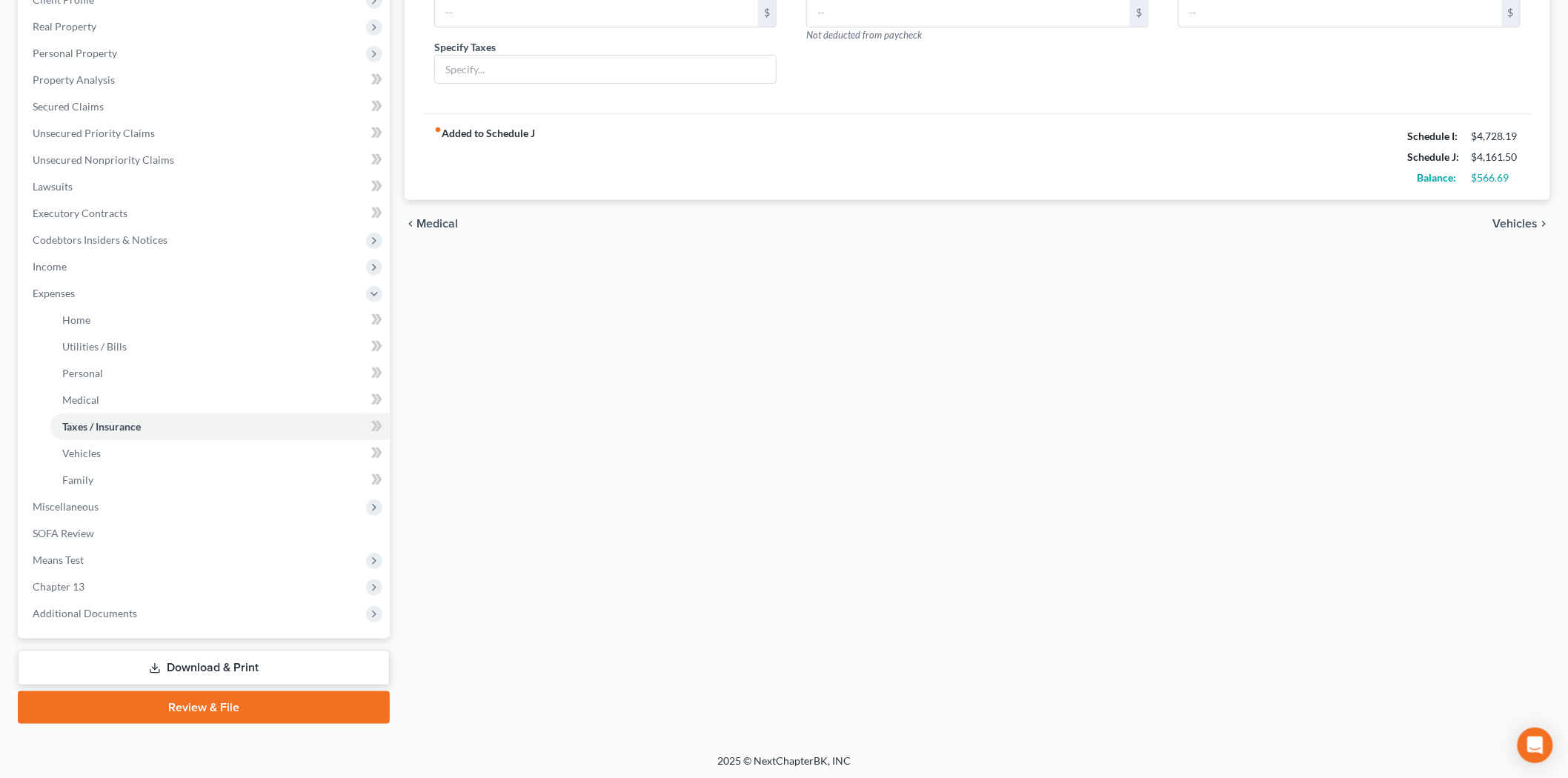
click at [190, 672] on link "Download & Print" at bounding box center [203, 667] width 372 height 35
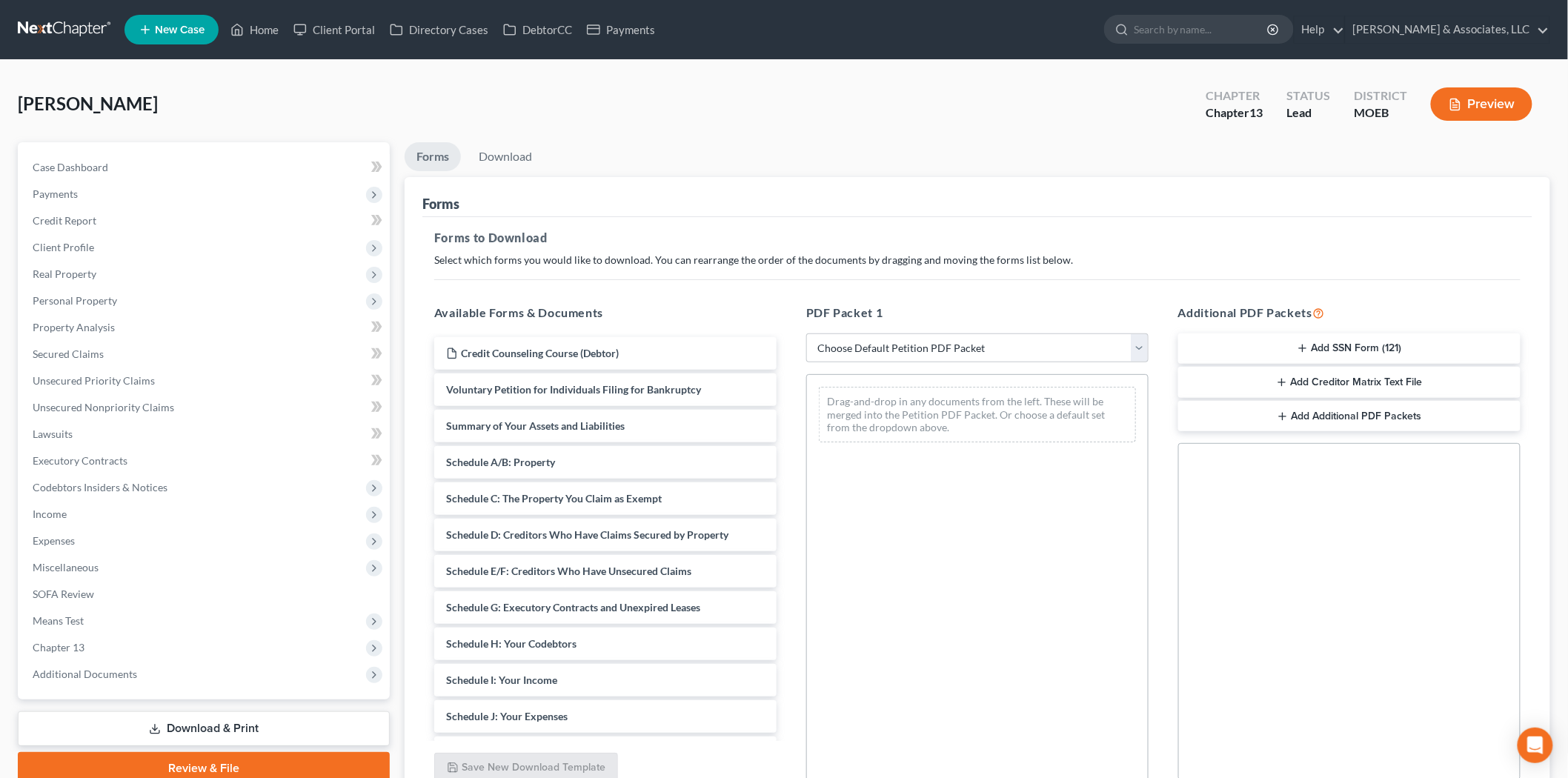
click at [1351, 385] on button "Add Creditor Matrix Text File" at bounding box center [1350, 382] width 342 height 31
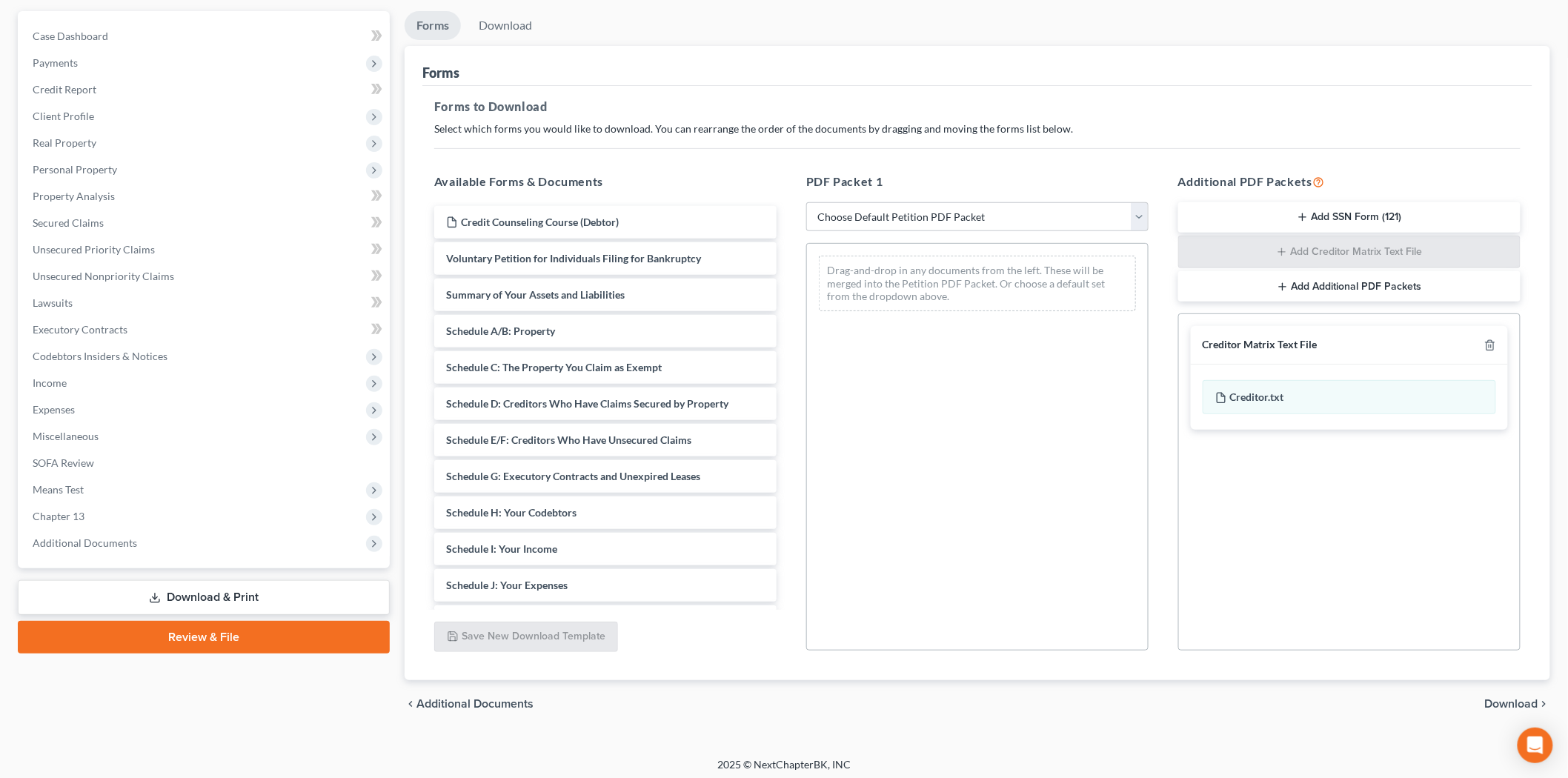
scroll to position [137, 0]
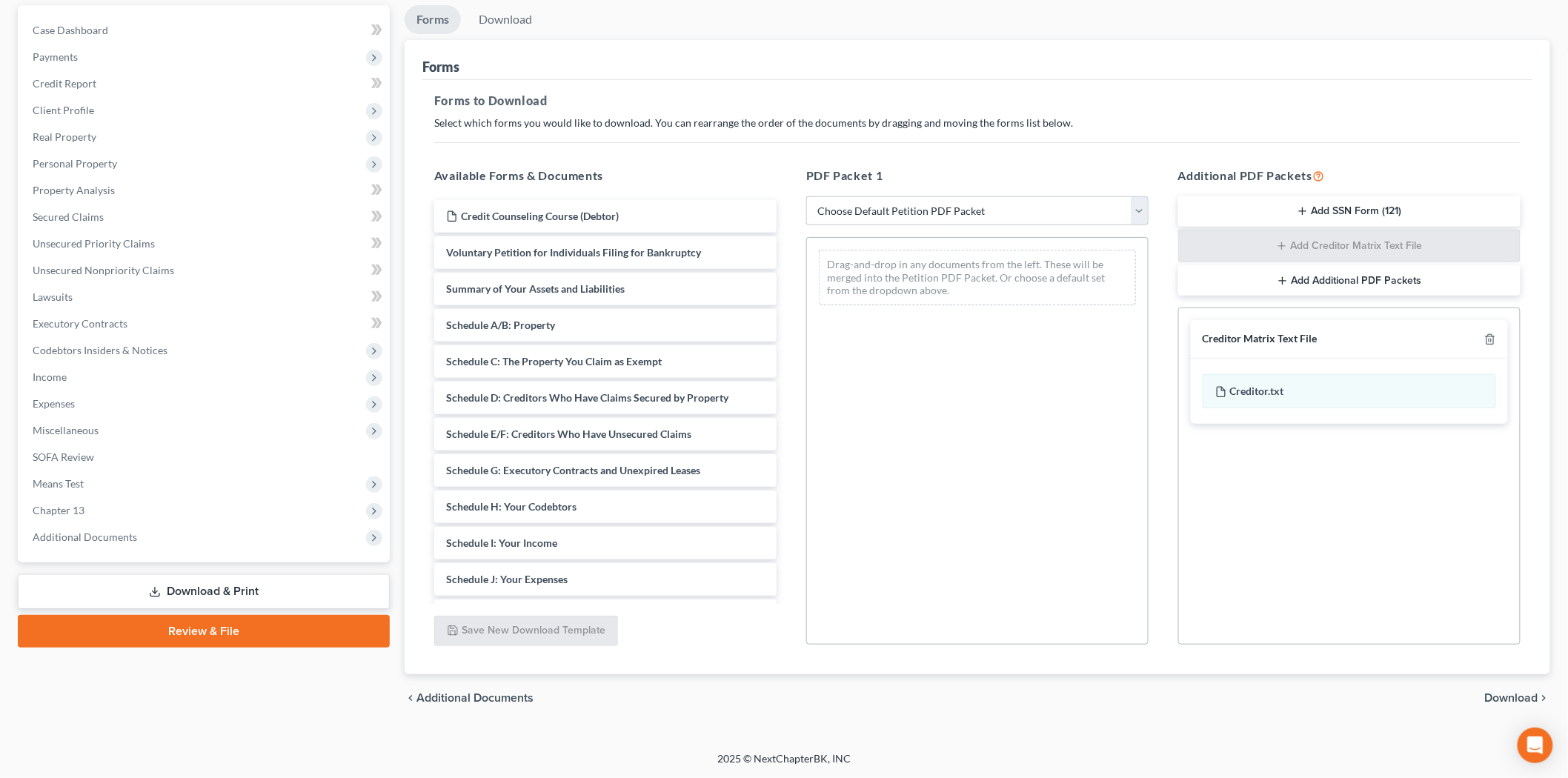
click at [1514, 707] on div "chevron_left Additional Documents Download chevron_right" at bounding box center [977, 698] width 1145 height 47
click at [1514, 704] on div "chevron_left Additional Documents Download chevron_right" at bounding box center [977, 698] width 1145 height 47
click at [1513, 700] on span "Download" at bounding box center [1511, 698] width 53 height 12
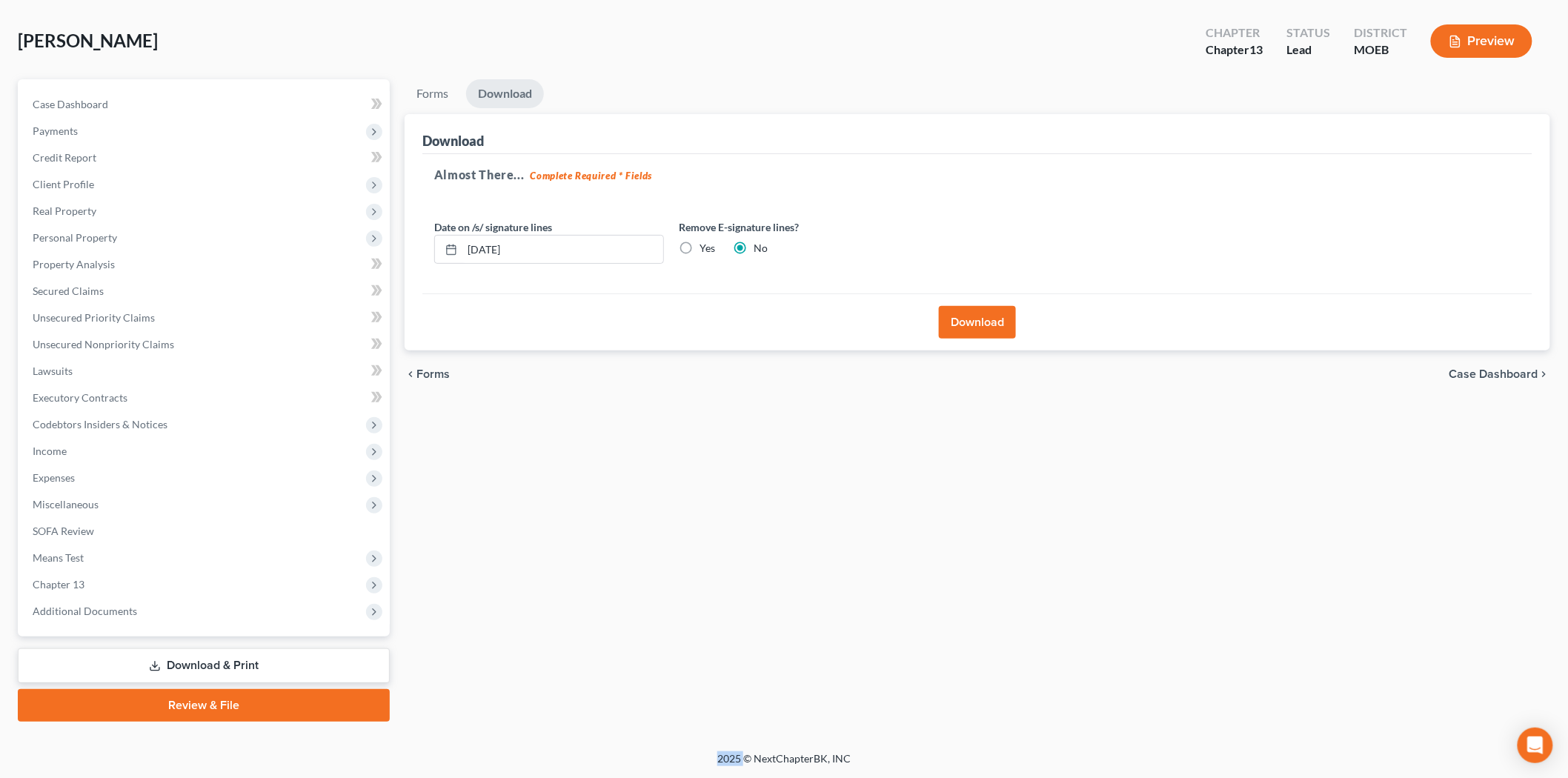
scroll to position [61, 0]
click at [1505, 704] on div "Forms Download Forms Forms to Download Select which forms you would like to dow…" at bounding box center [977, 401] width 1160 height 642
click at [968, 330] on button "Download" at bounding box center [977, 323] width 77 height 32
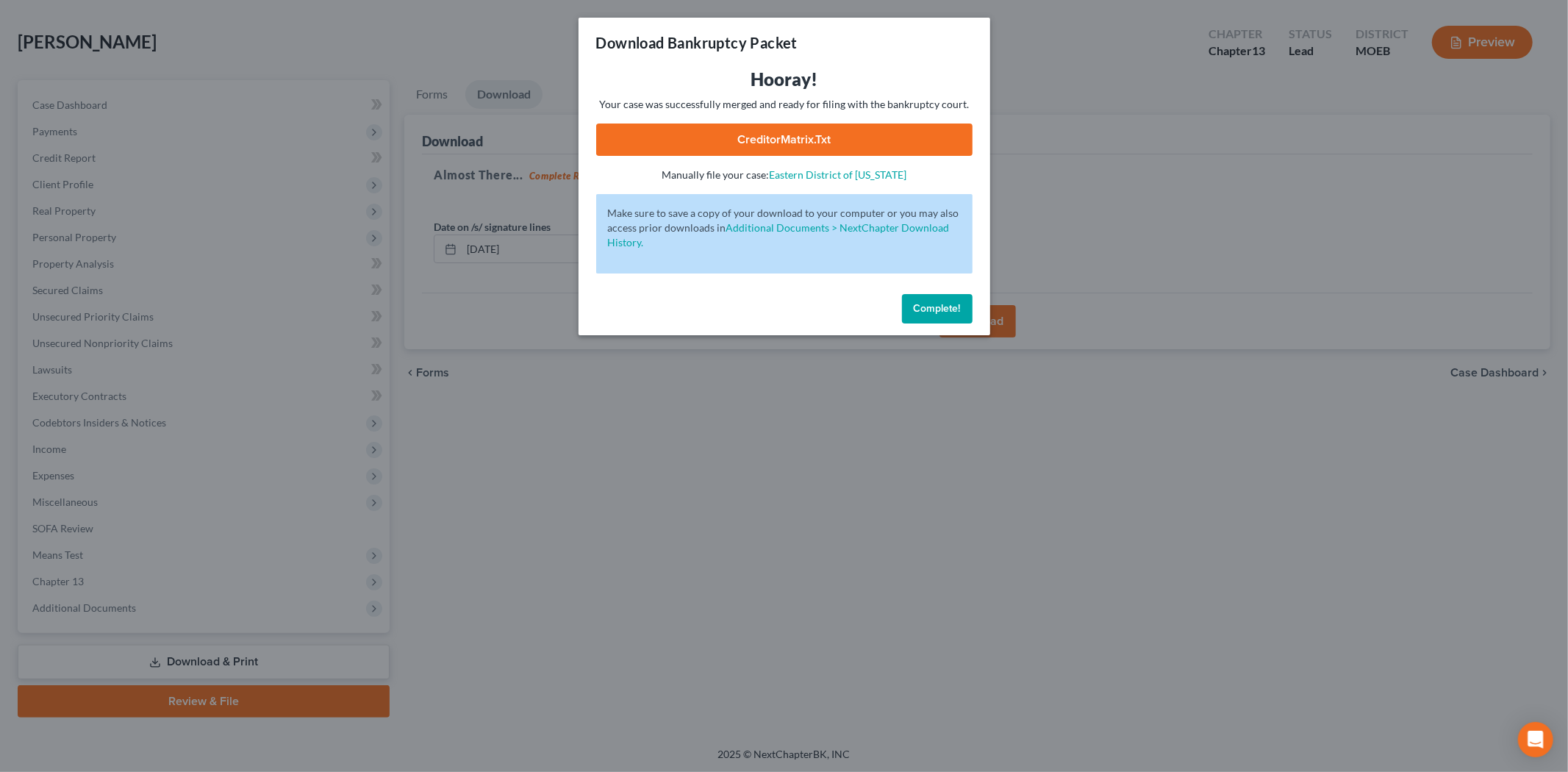
click at [738, 138] on link "CreditorMatrix.txt" at bounding box center [784, 140] width 376 height 32
drag, startPoint x: 925, startPoint y: 310, endPoint x: 3, endPoint y: 658, distance: 985.5
click at [925, 310] on span "Complete!" at bounding box center [937, 308] width 47 height 12
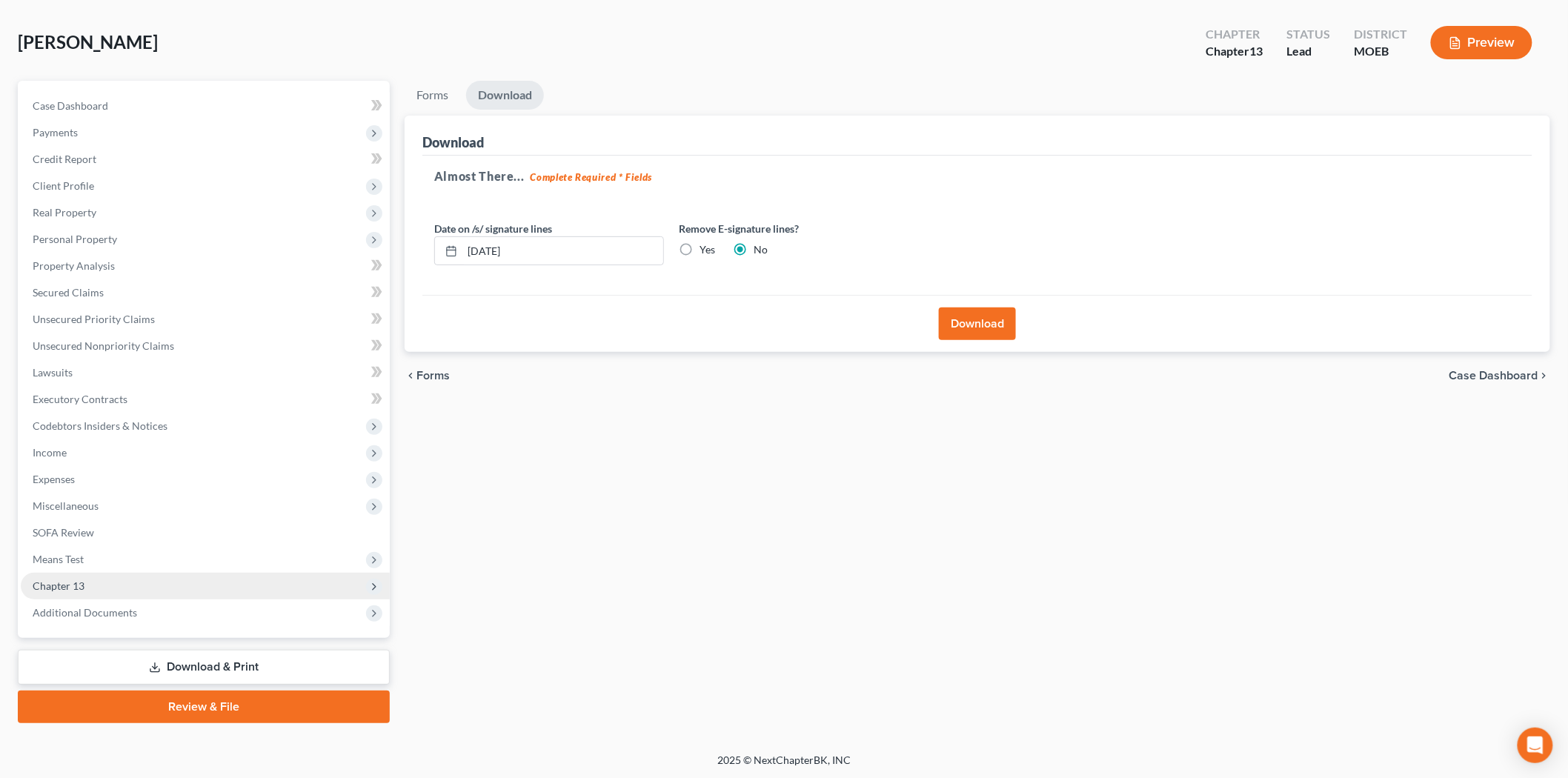
click at [56, 583] on span "Chapter 13" at bounding box center [58, 585] width 52 height 12
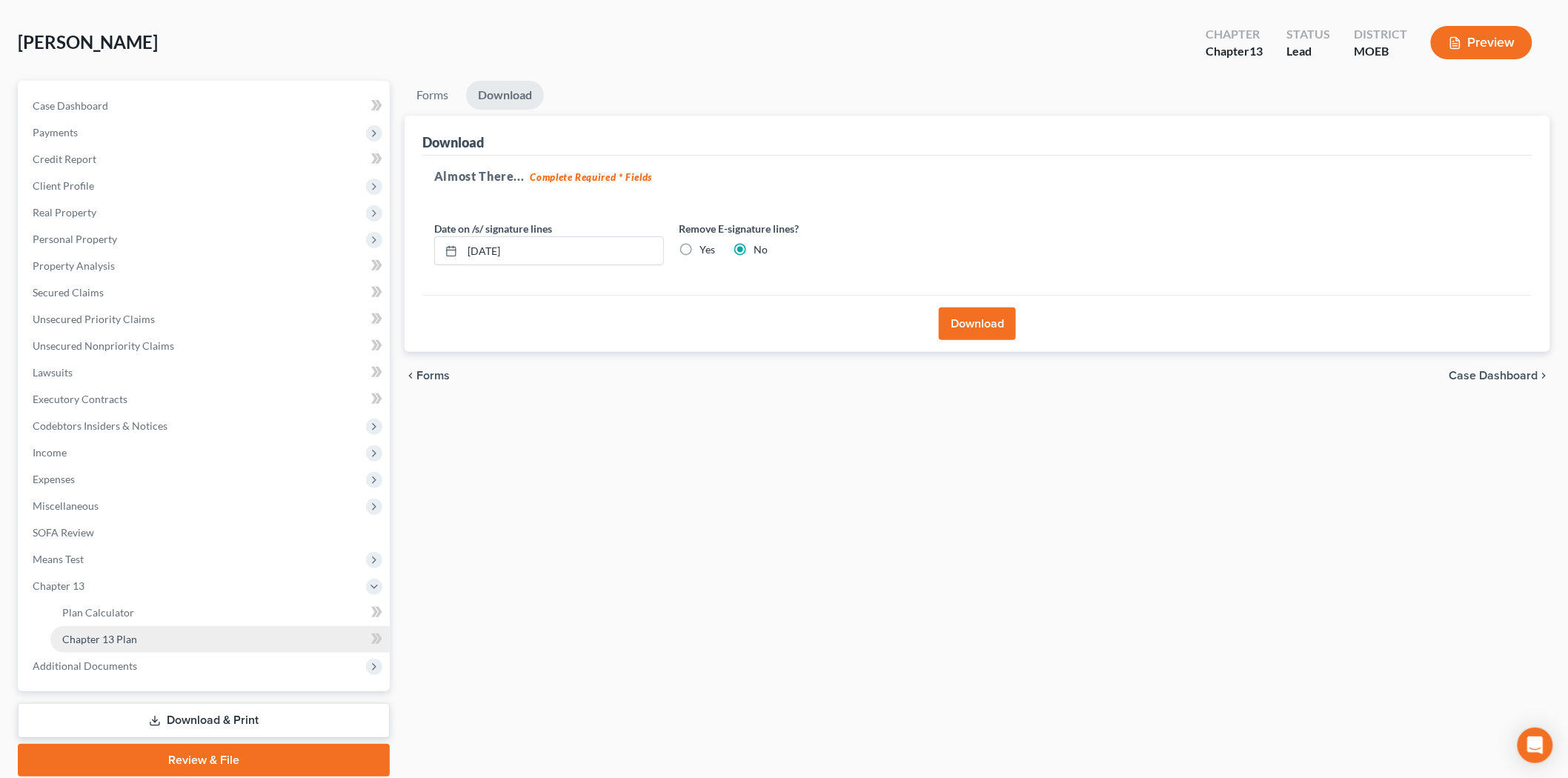
click at [105, 642] on span "Chapter 13 Plan" at bounding box center [99, 638] width 75 height 12
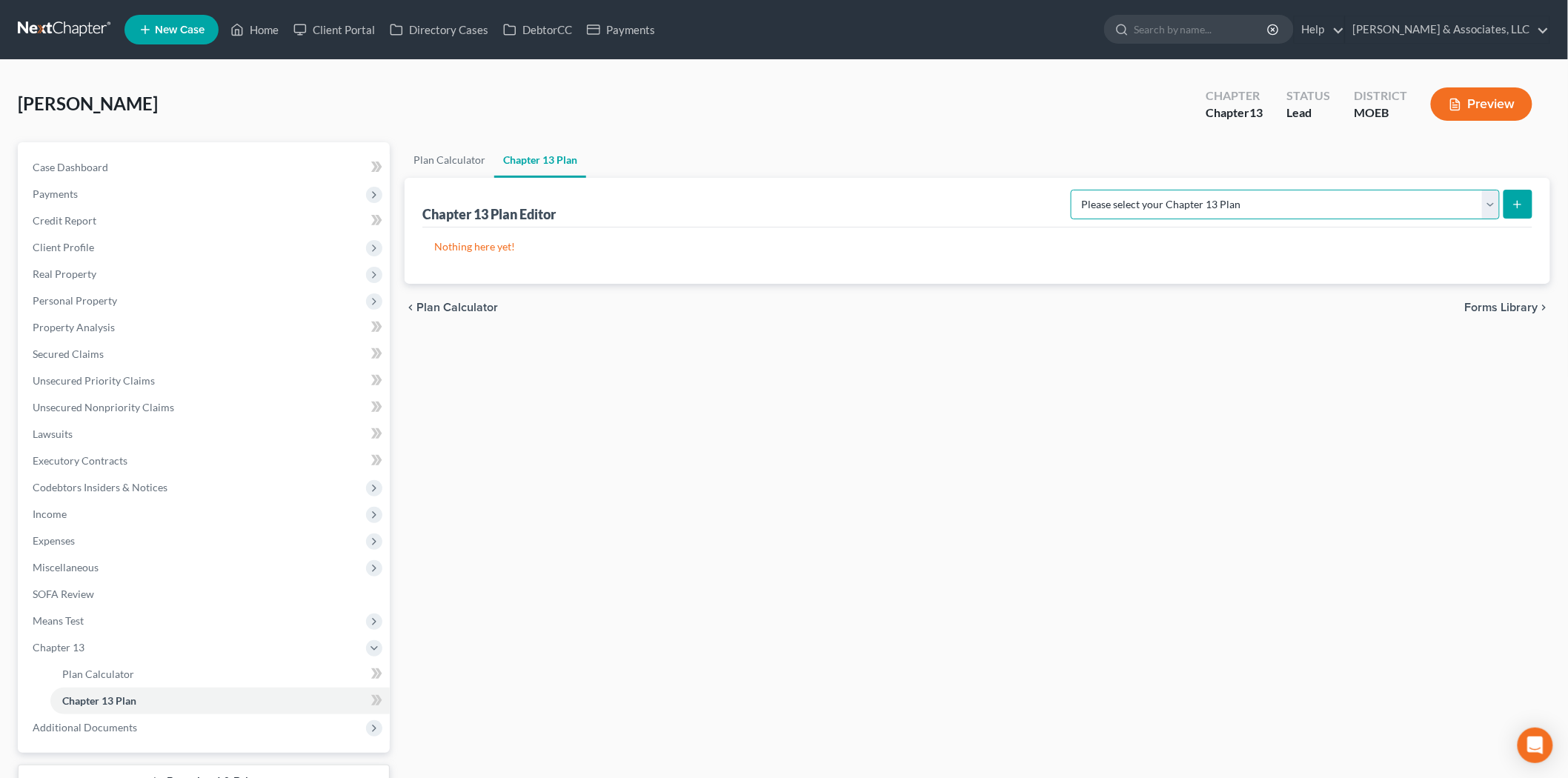
drag, startPoint x: 1157, startPoint y: 194, endPoint x: 1178, endPoint y: 217, distance: 31.1
click at [1157, 194] on select "Please select your Chapter 13 Plan Eastern District of [US_STATE] Eastern Distr…" at bounding box center [1285, 204] width 429 height 29
select select "6"
click at [1131, 190] on select "Please select your Chapter 13 Plan Eastern District of [US_STATE] Eastern Distr…" at bounding box center [1285, 204] width 429 height 29
click at [1493, 203] on select "Please select your Chapter 13 Plan Eastern District of [US_STATE] Eastern Distr…" at bounding box center [1285, 204] width 429 height 29
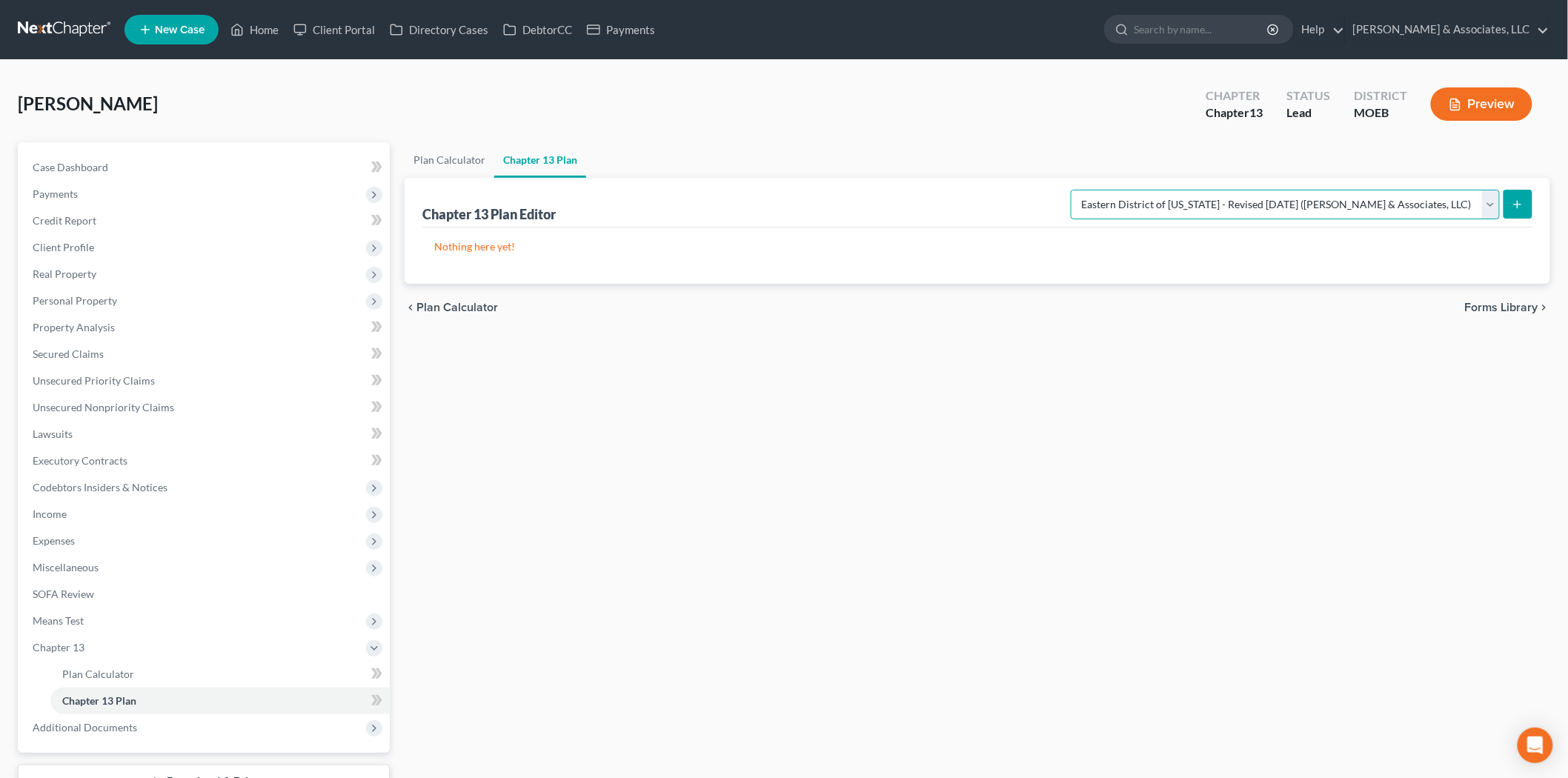
click at [1131, 190] on select "Please select your Chapter 13 Plan Eastern District of [US_STATE] Eastern Distr…" at bounding box center [1285, 204] width 429 height 29
click at [1515, 207] on icon "submit" at bounding box center [1518, 204] width 12 height 12
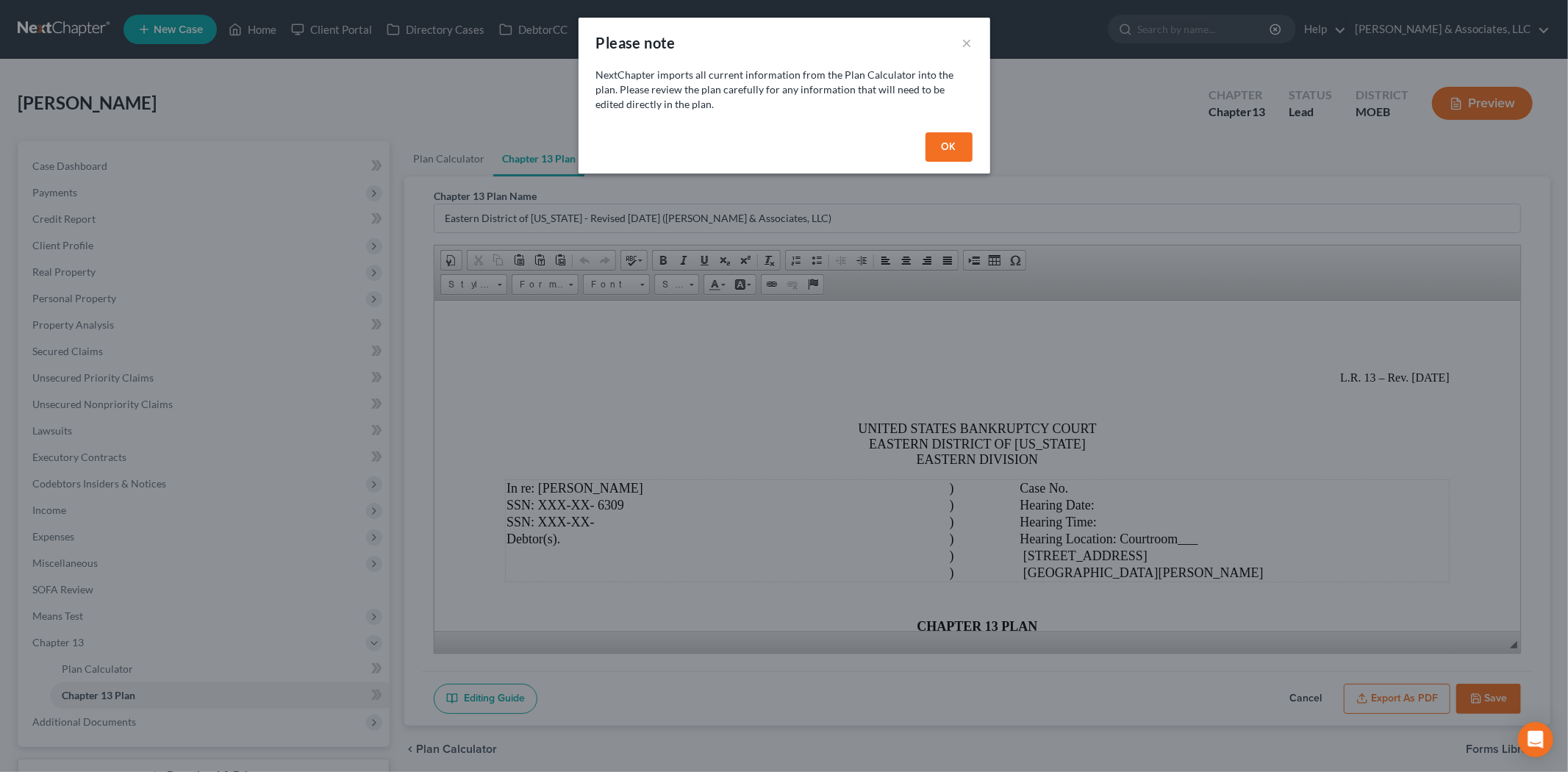
drag, startPoint x: 946, startPoint y: 148, endPoint x: 972, endPoint y: 247, distance: 102.4
click at [946, 148] on button "OK" at bounding box center [950, 146] width 47 height 29
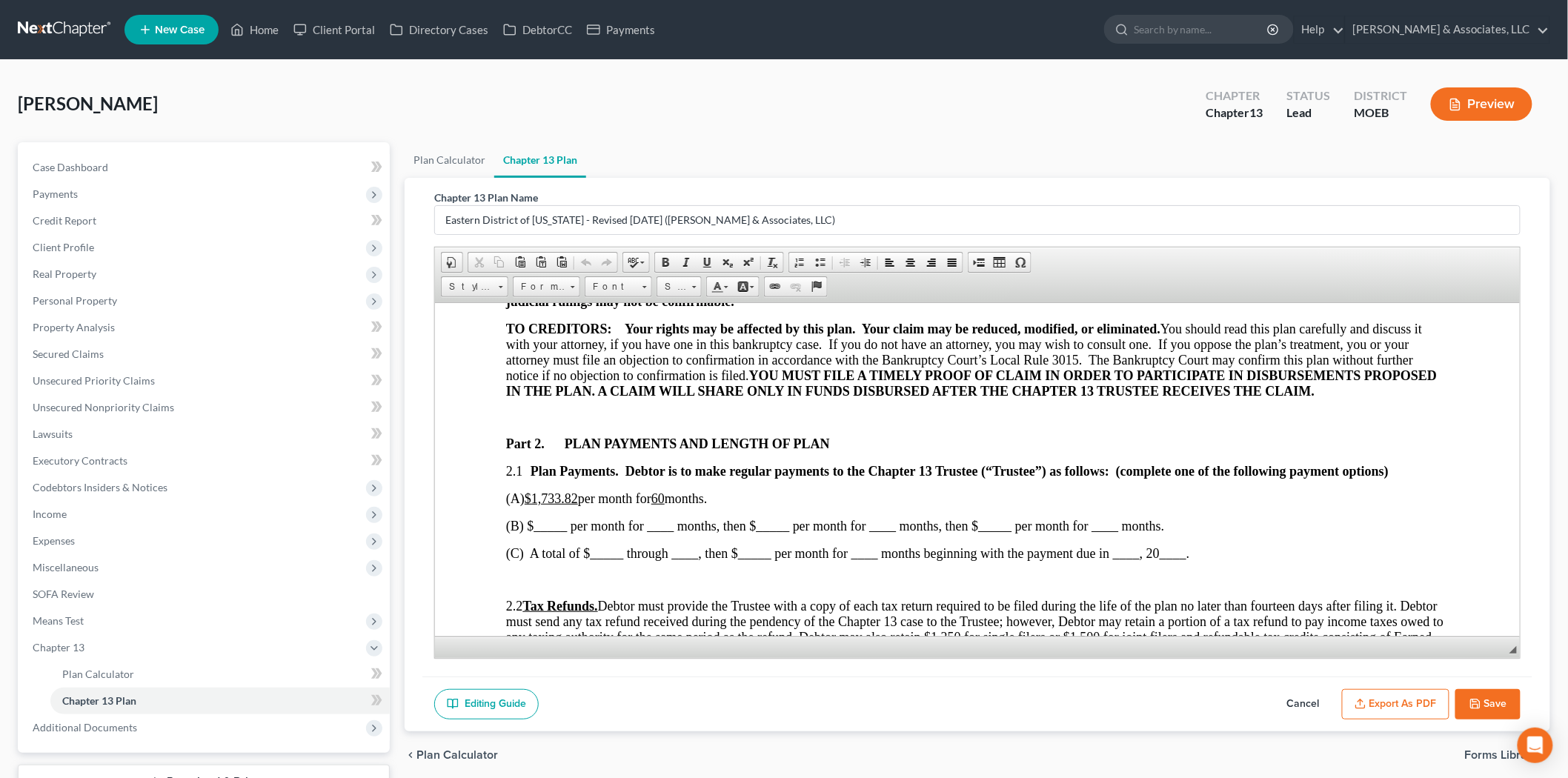
scroll to position [576, 0]
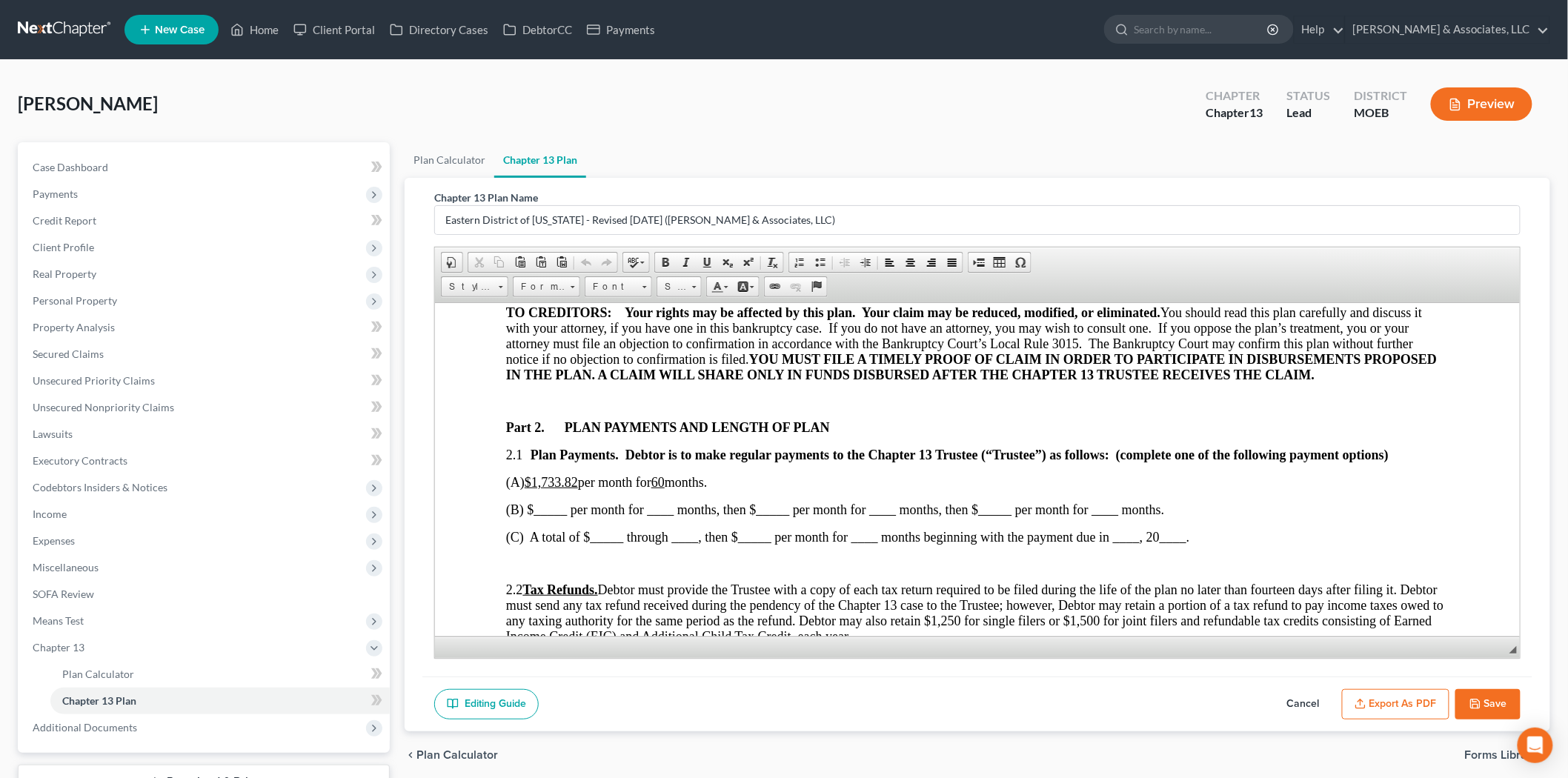
click at [446, 158] on link "Plan Calculator" at bounding box center [449, 160] width 90 height 36
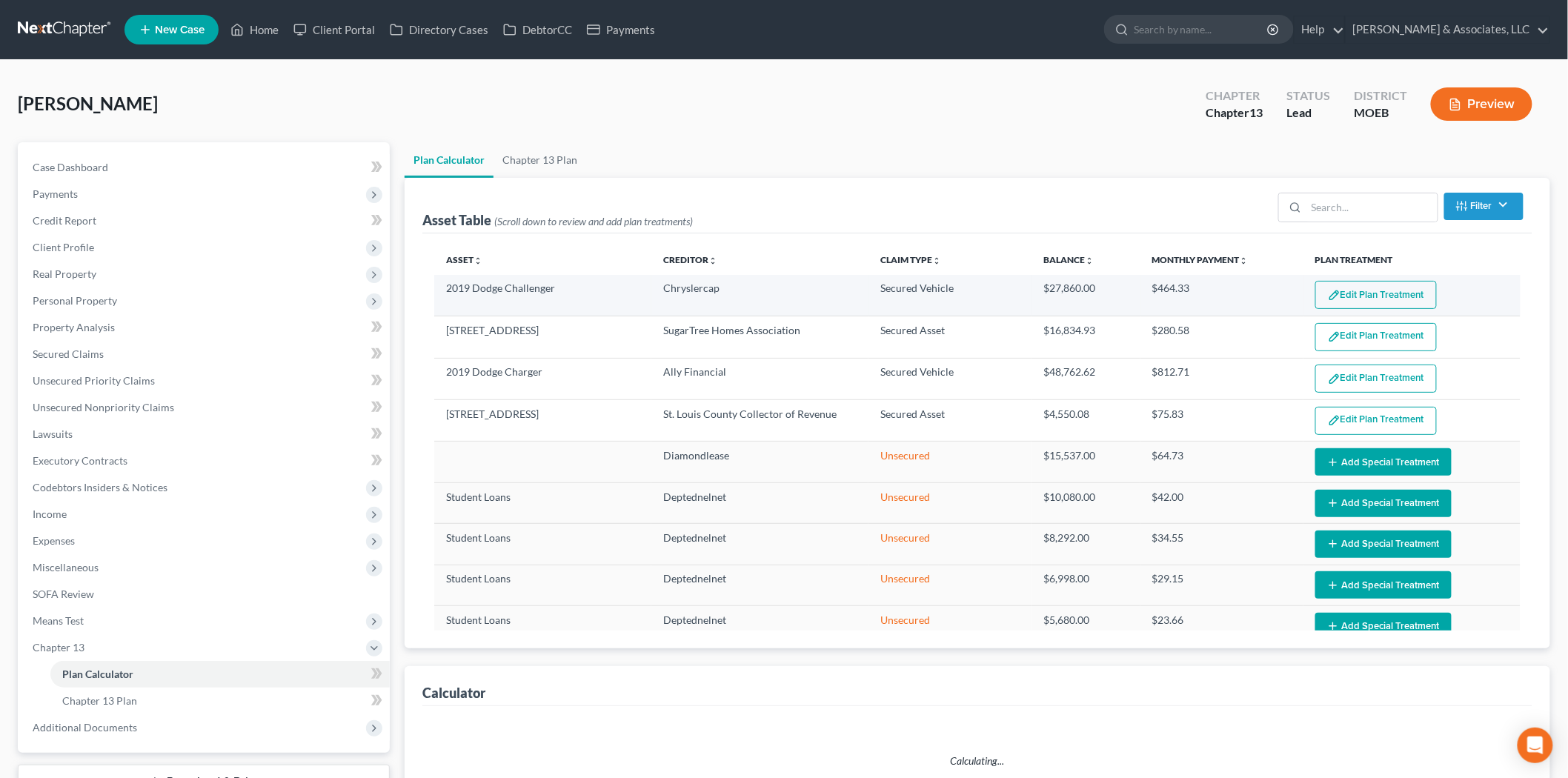
select select "59"
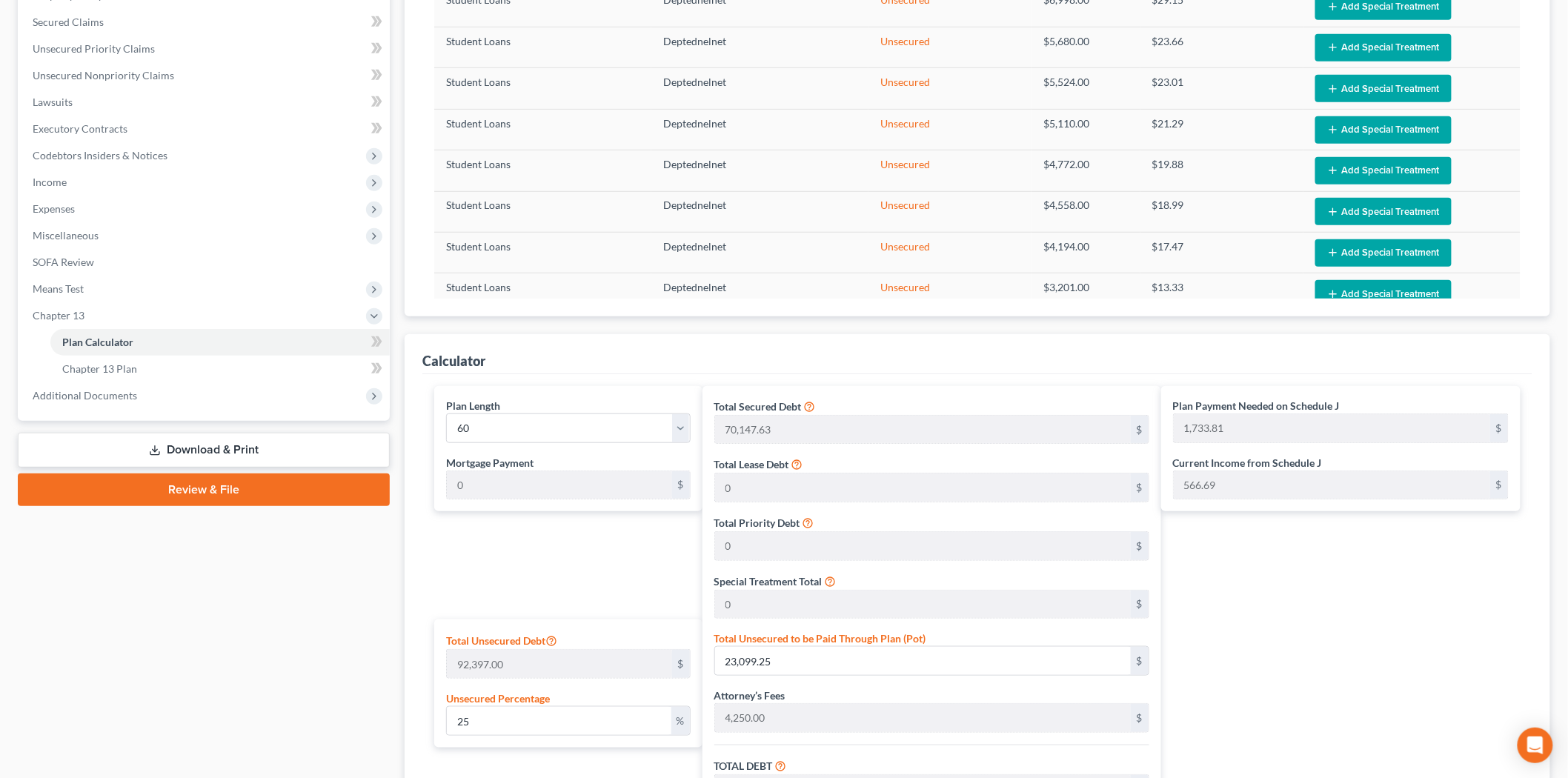
scroll to position [411, 0]
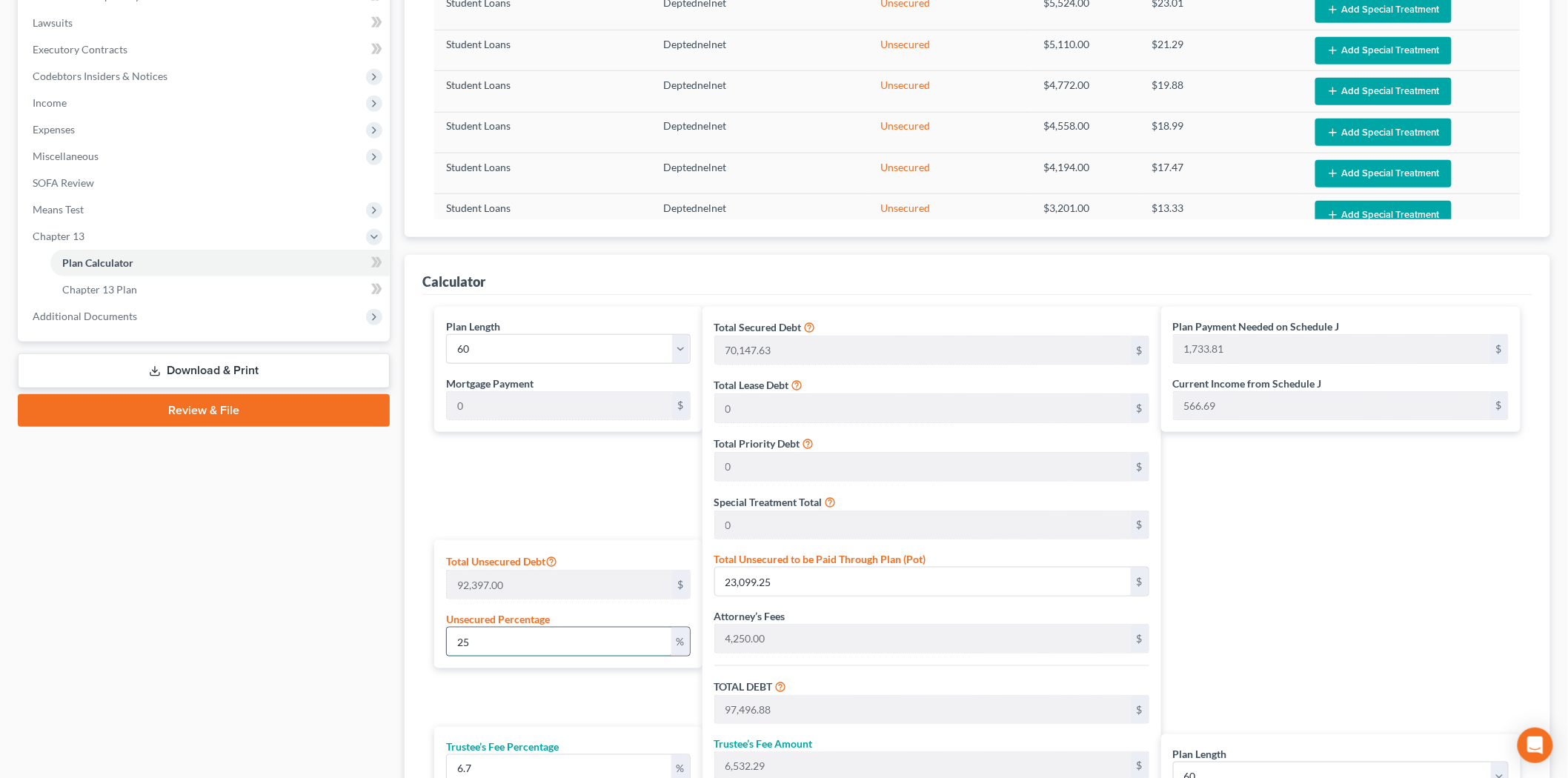
click at [481, 639] on input "25" at bounding box center [559, 642] width 224 height 28
type input "0.0043291448856564605"
type input "4"
type input "74,401.63"
type input "4,984.90"
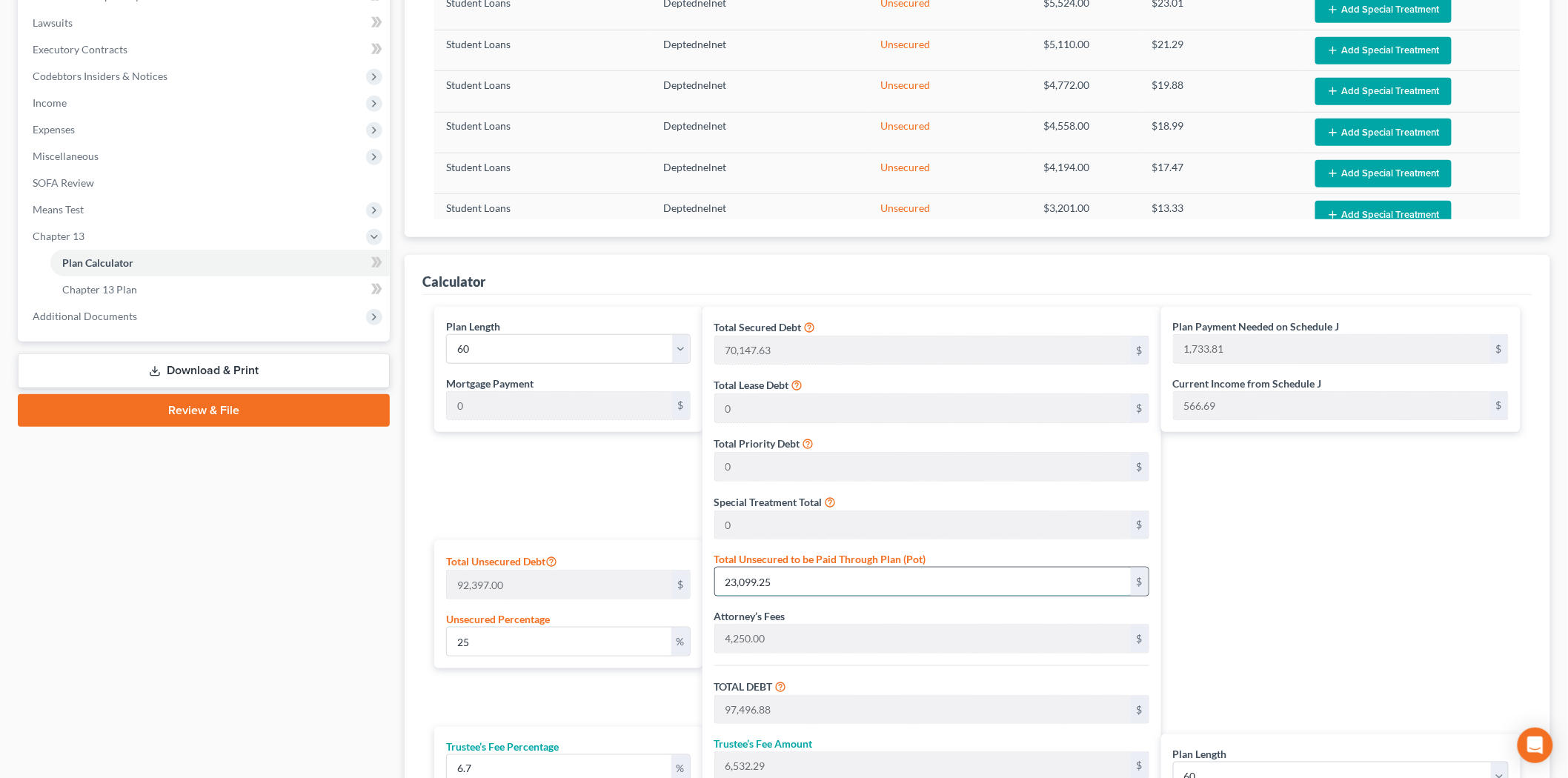
type input "79,386.53"
type input "1,323.10"
type input "0.046538307520806954"
type input "43"
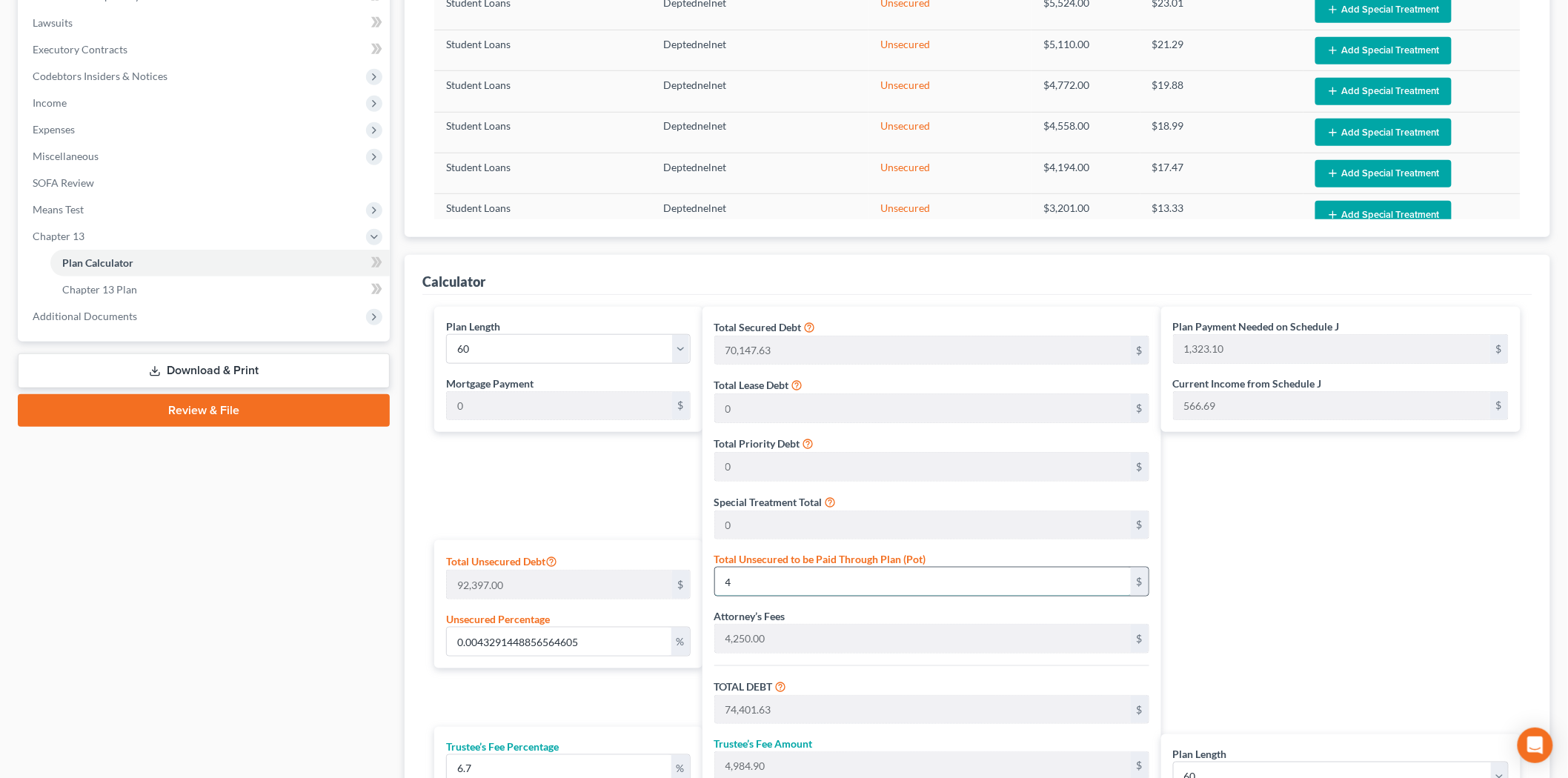
type input "74,440.63"
type input "4,987.52"
type input "79,428.15"
type input "1,323.80"
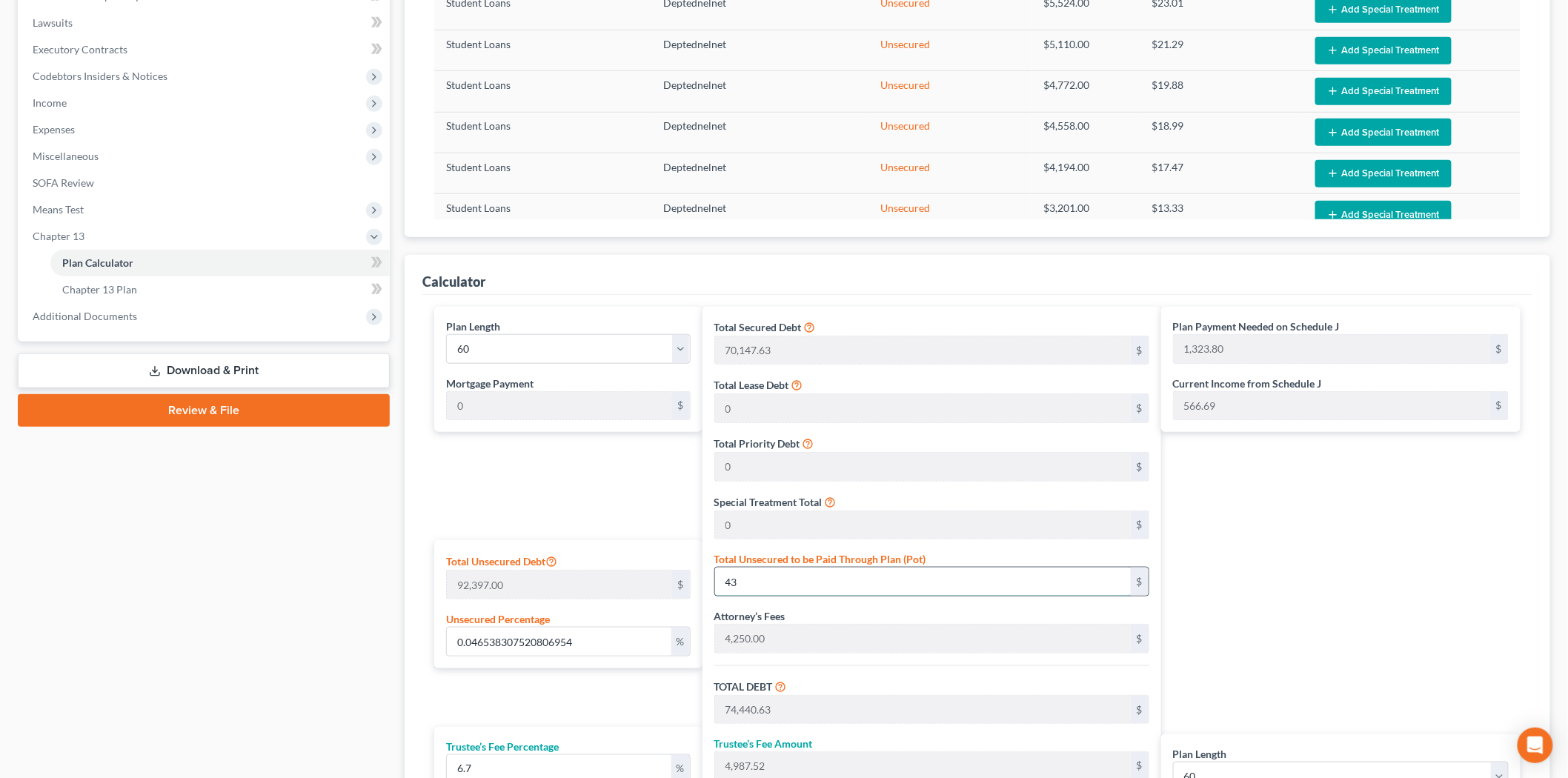
type input "0.47295907875796833"
type input "437"
type input "74,834.63"
type input "5,013.92"
type input "79,848.55"
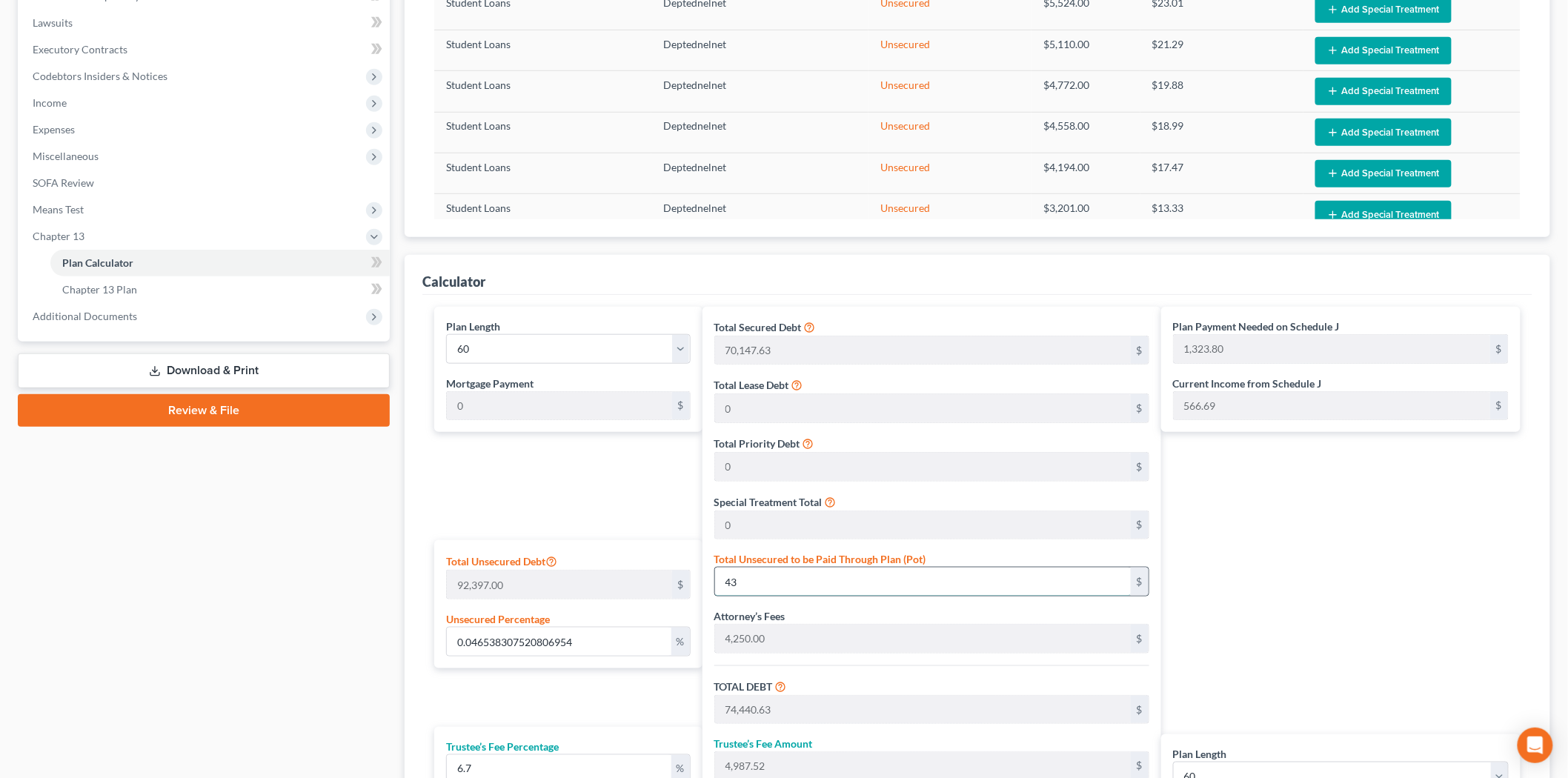
type input "1,330.80"
type input "4.738249077350996"
type input "4378"
type input "78,775.63"
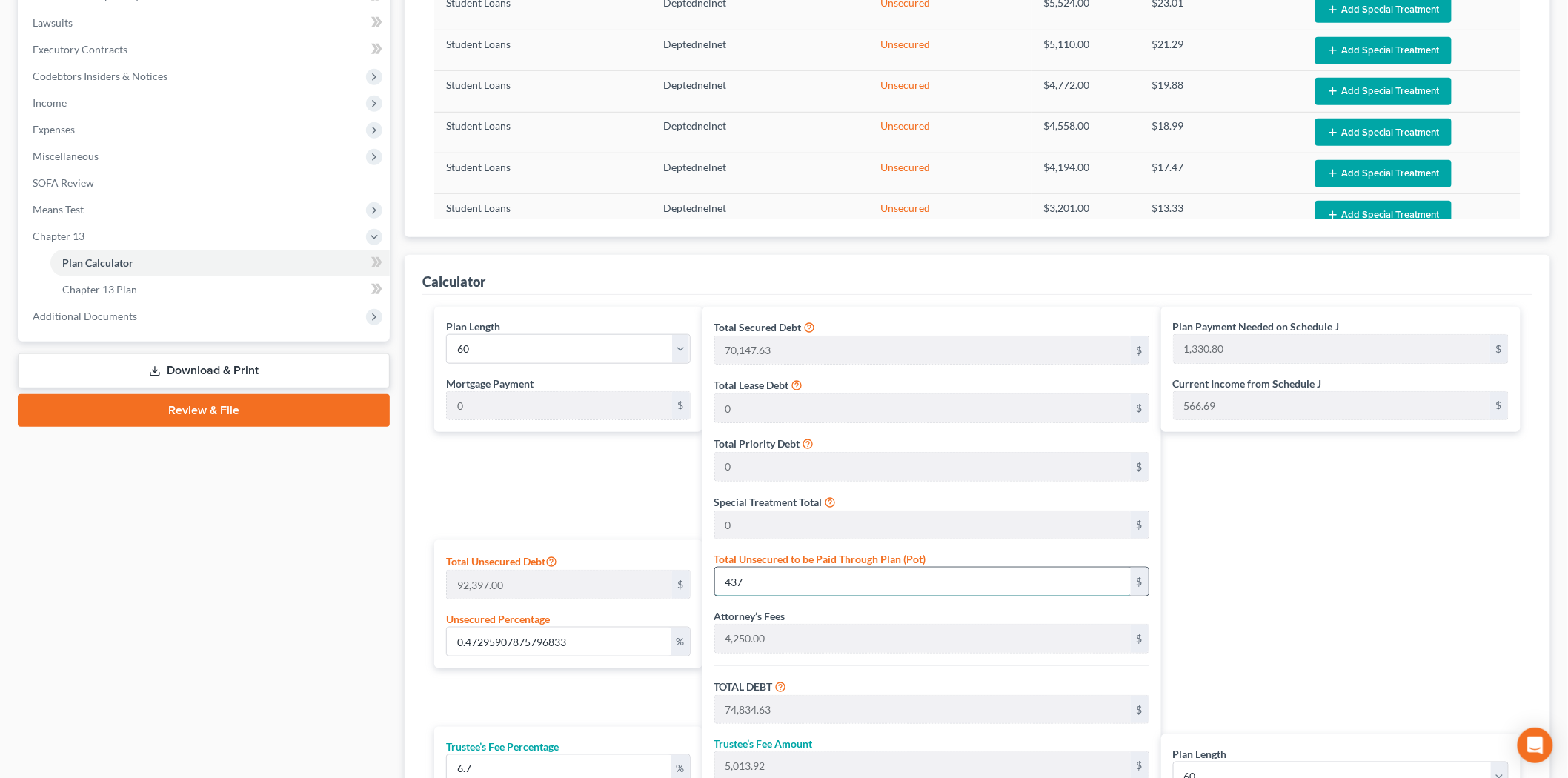
type input "5,277.96"
type input "84,053.59"
type input "1,400.89"
type input "4,378"
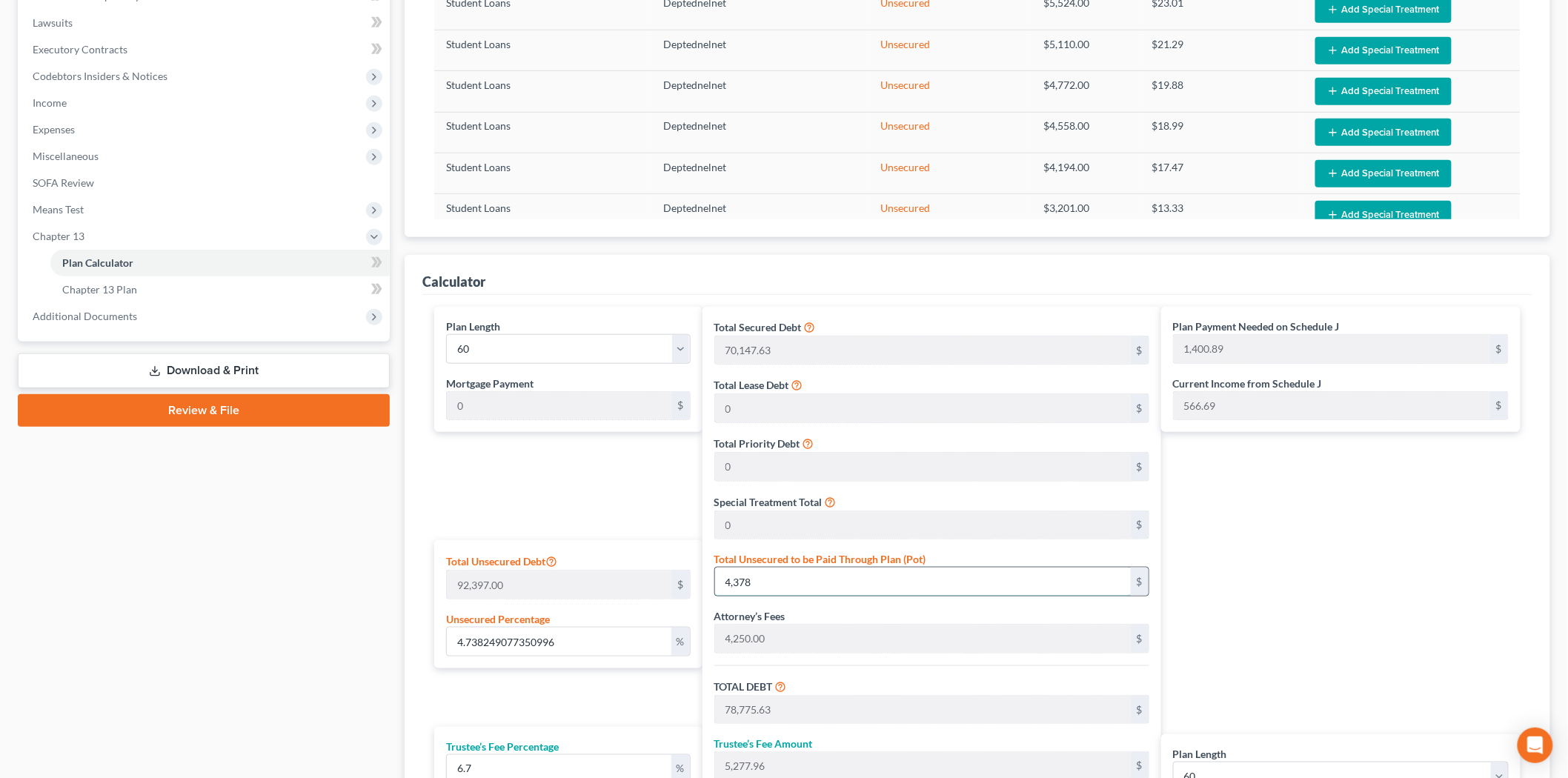
type input "47.382490773509964"
type input "4,3780"
type input "118,177.63"
type input "7,917.90"
type input "126,095.53"
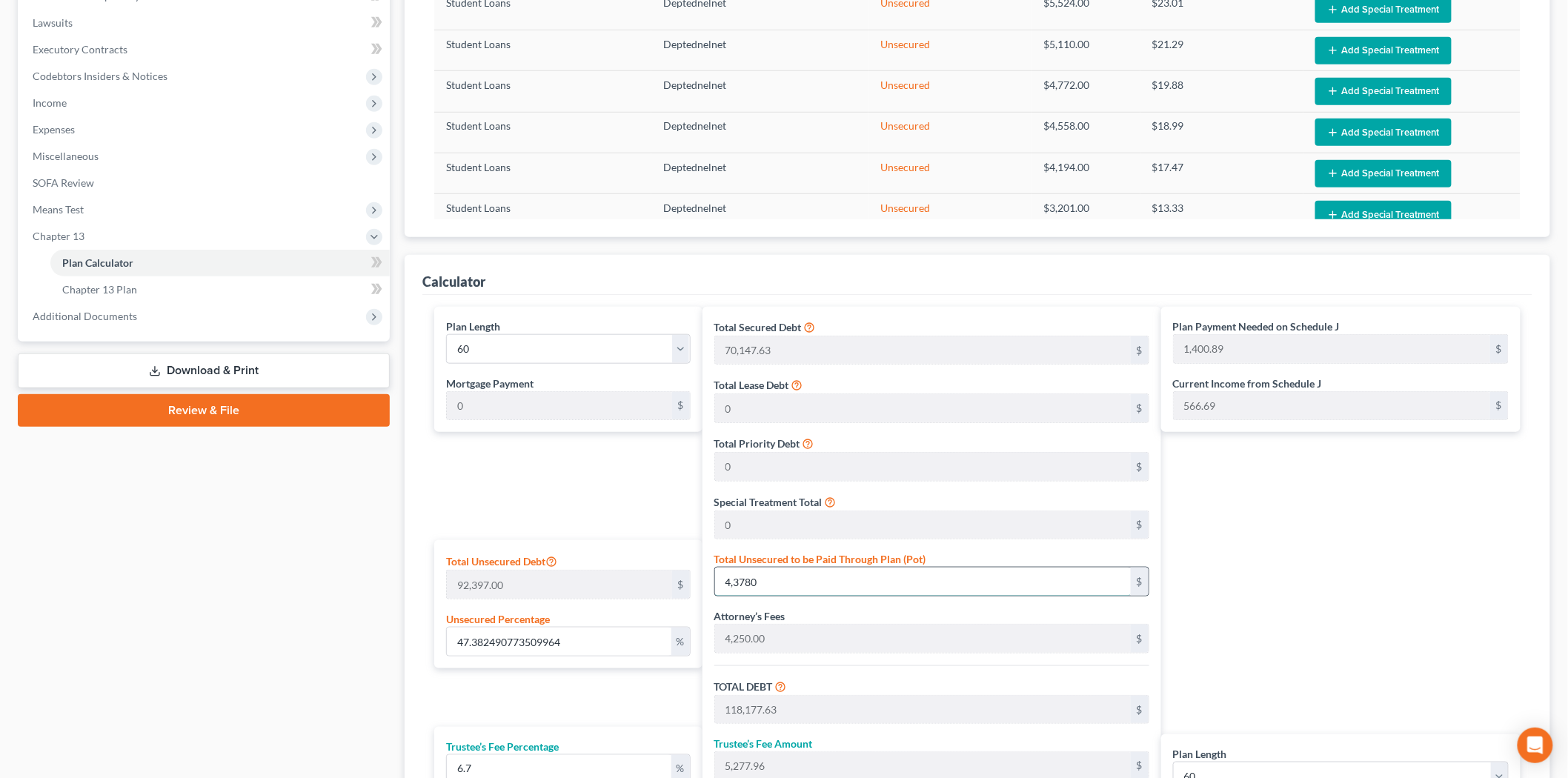
type input "2,101.59"
type input "43,780."
type input "47.38270723075424"
type input "43,780.2"
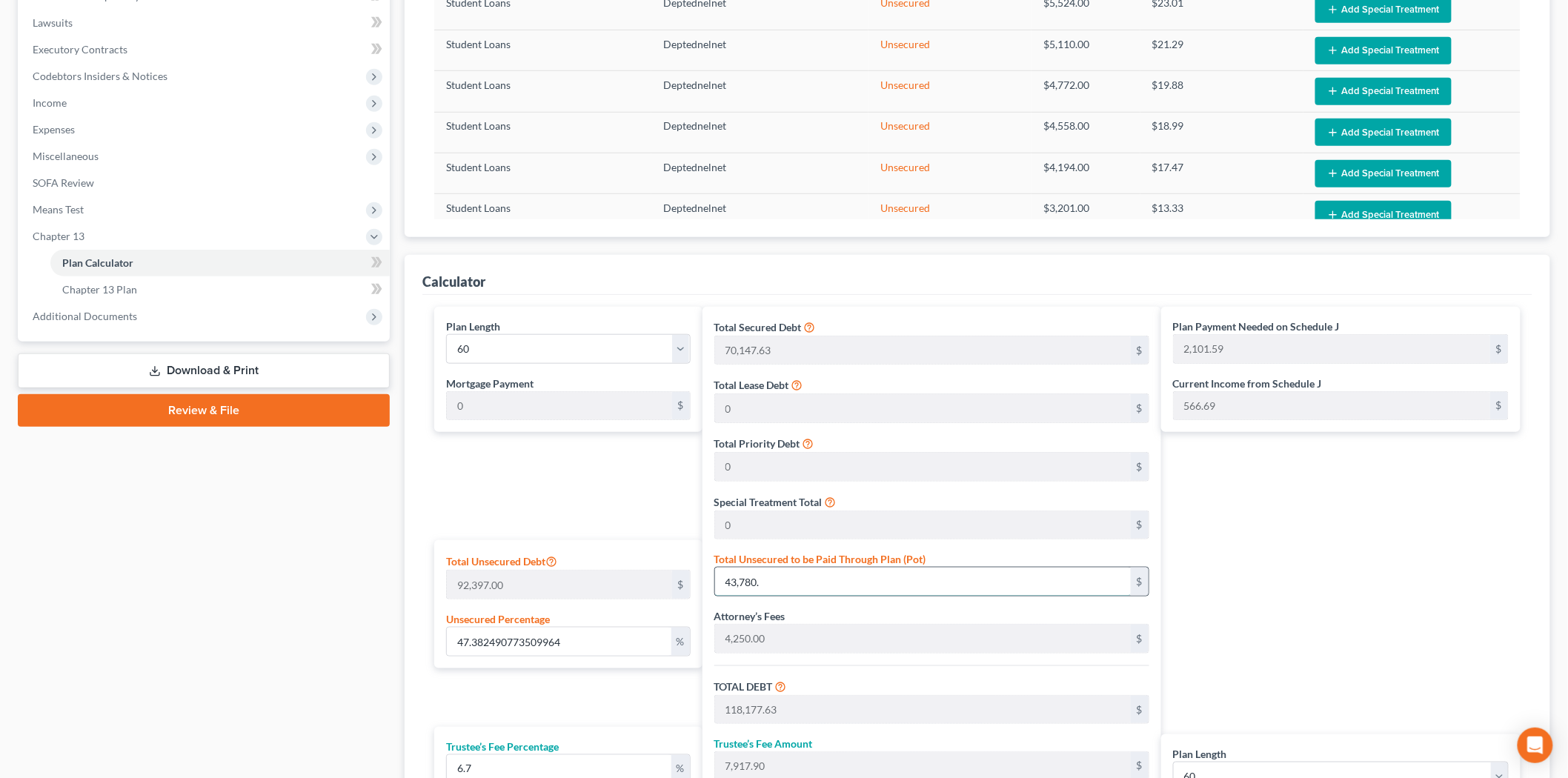
type input "118,177.83"
type input "7,917.91"
type input "126,095.74"
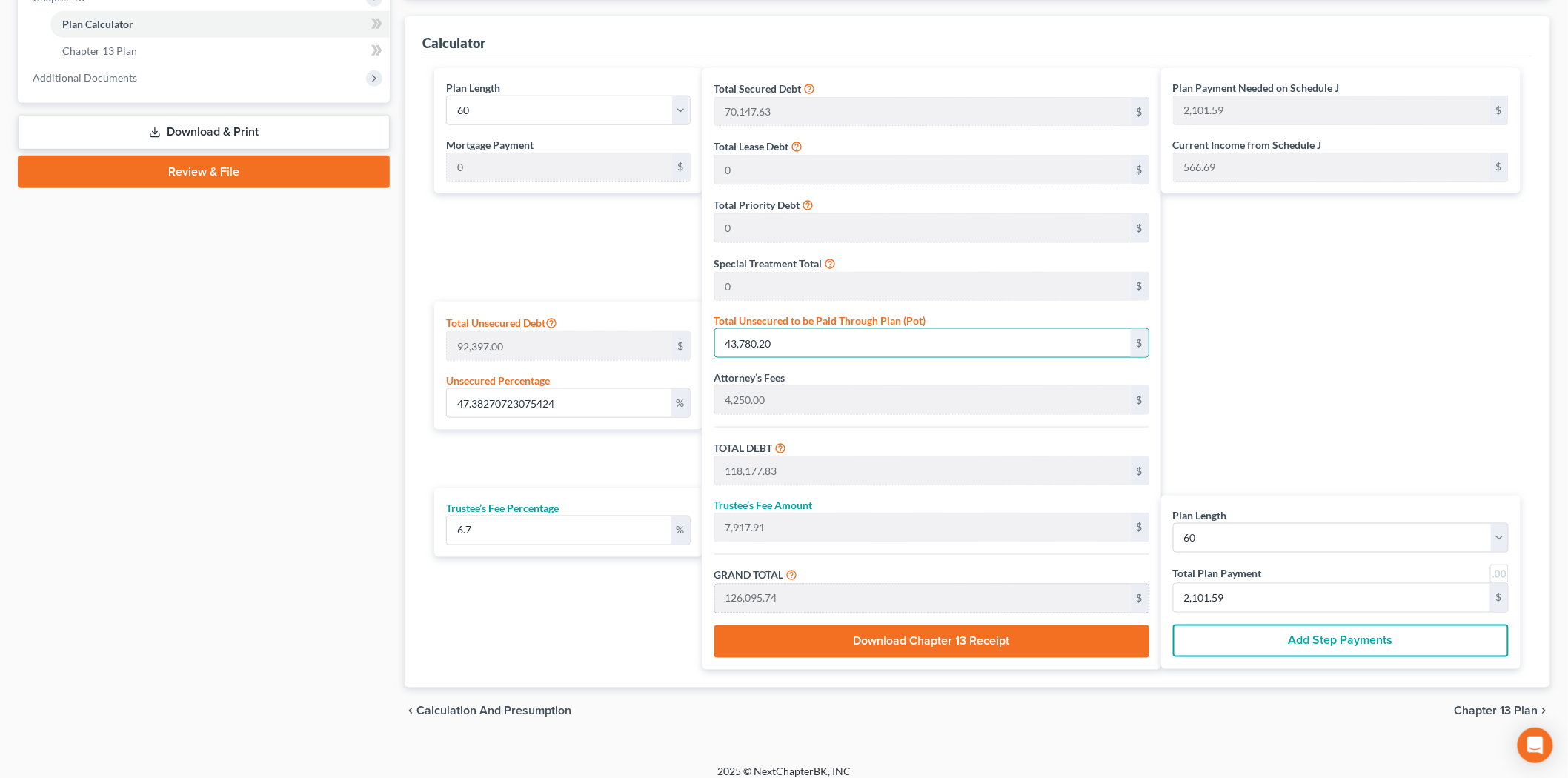
scroll to position [666, 0]
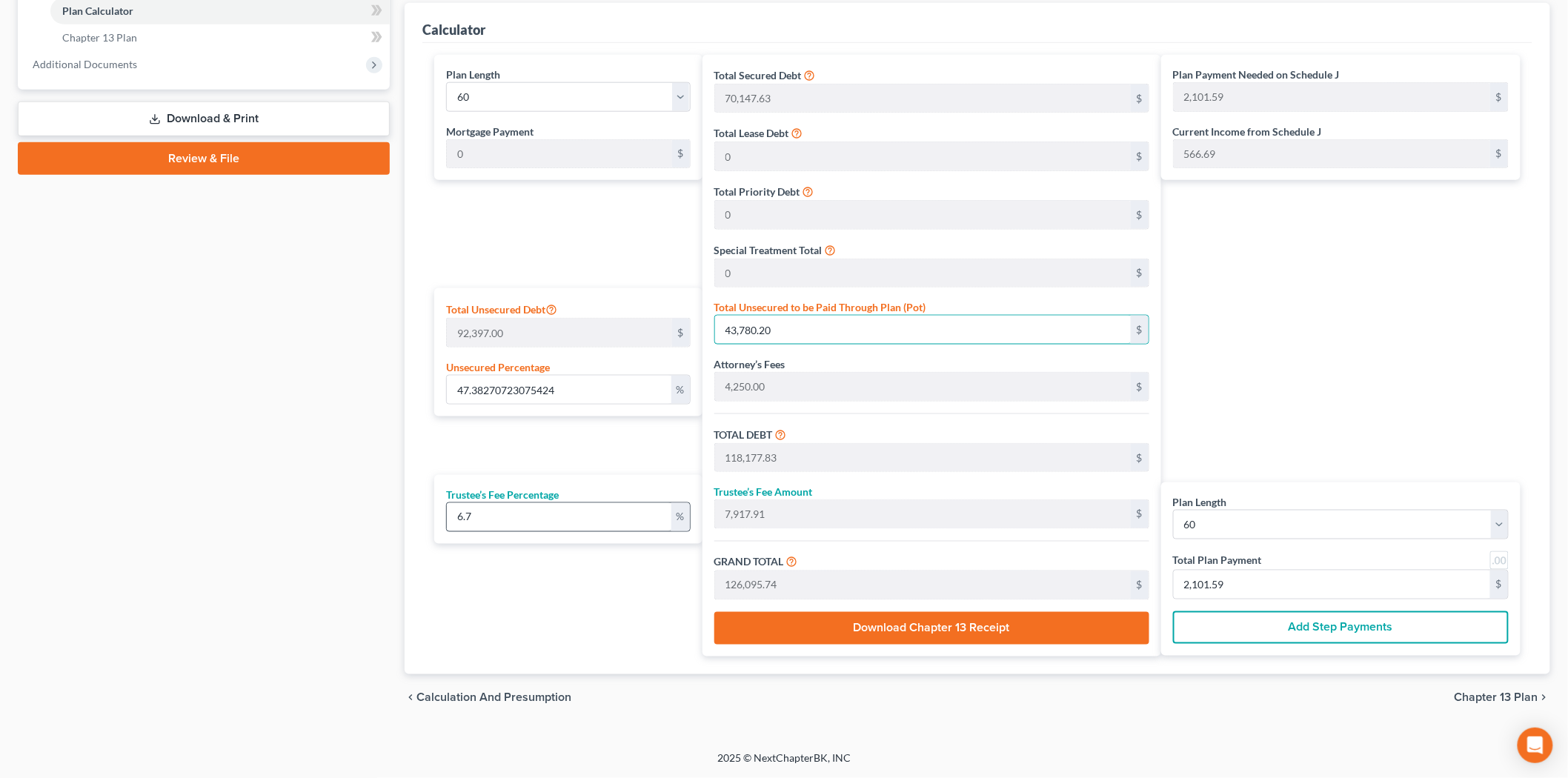
type input "43,780.20"
drag, startPoint x: 621, startPoint y: 509, endPoint x: 369, endPoint y: 497, distance: 252.3
click at [369, 497] on div "Petition Navigation Case Dashboard Payments Invoices Payments Payments Credit R…" at bounding box center [784, 100] width 1547 height 1242
type input "8"
type input "9,454.22"
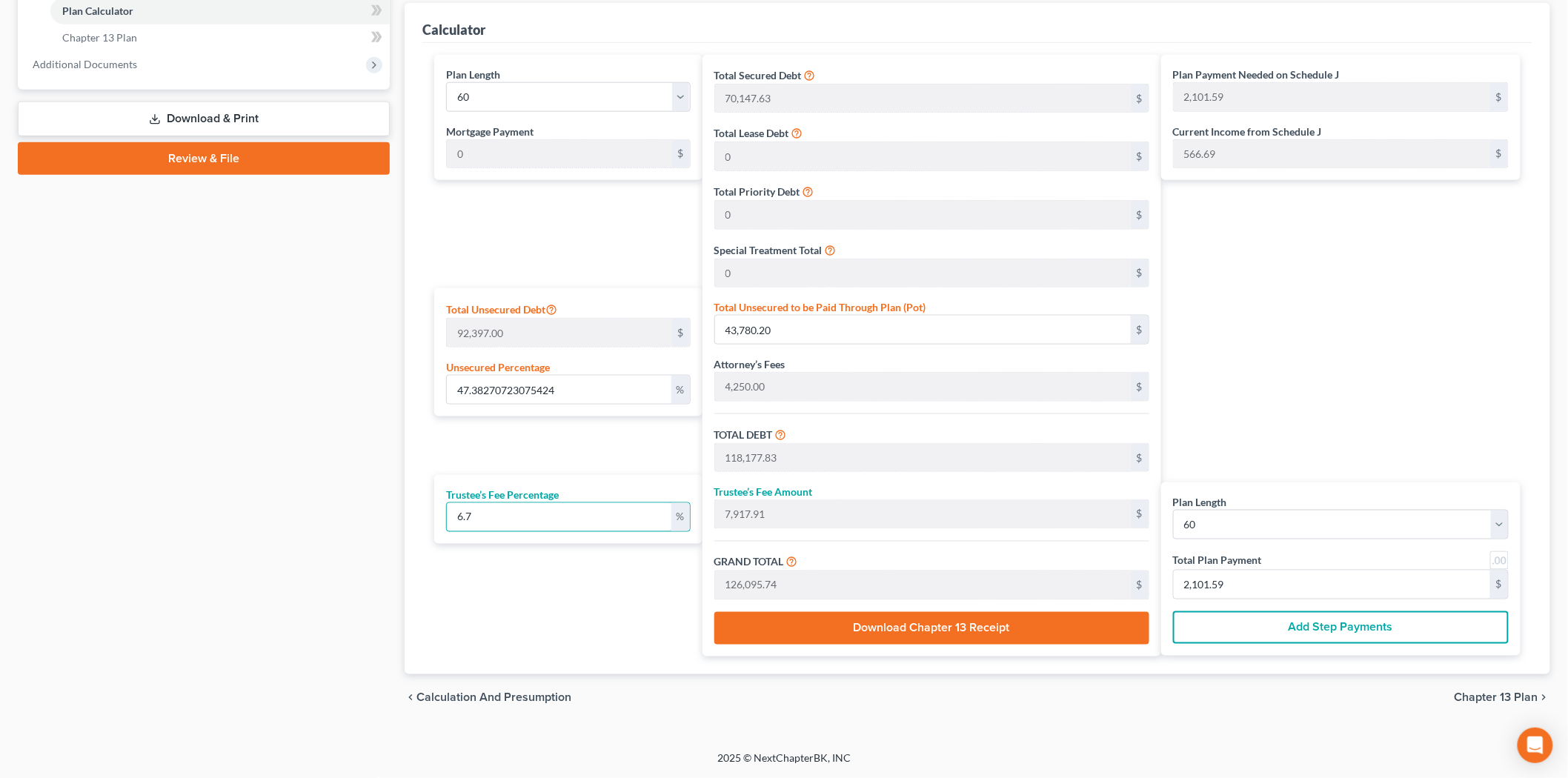
type input "127,632.05"
type input "2,127.20"
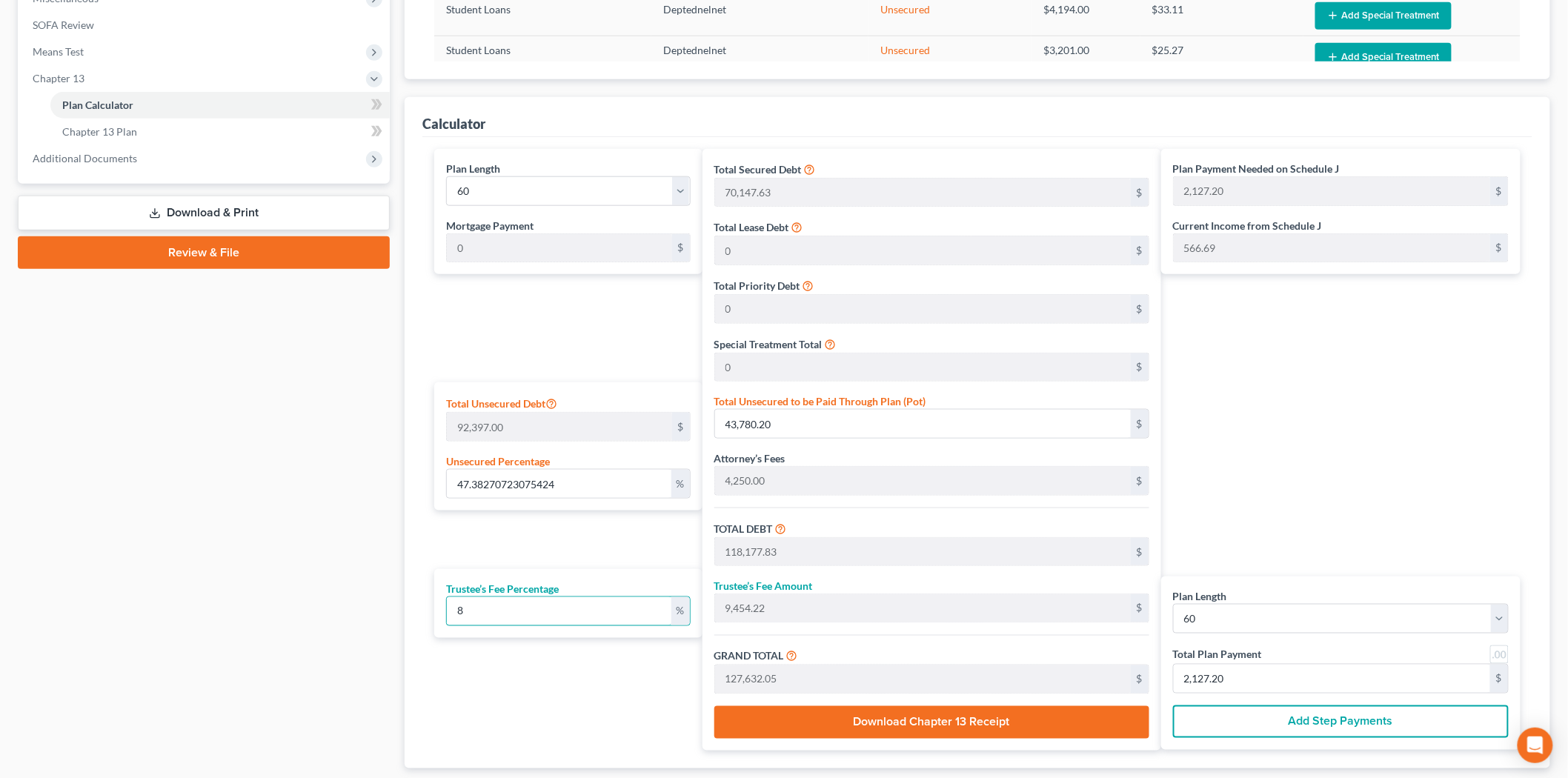
scroll to position [419, 0]
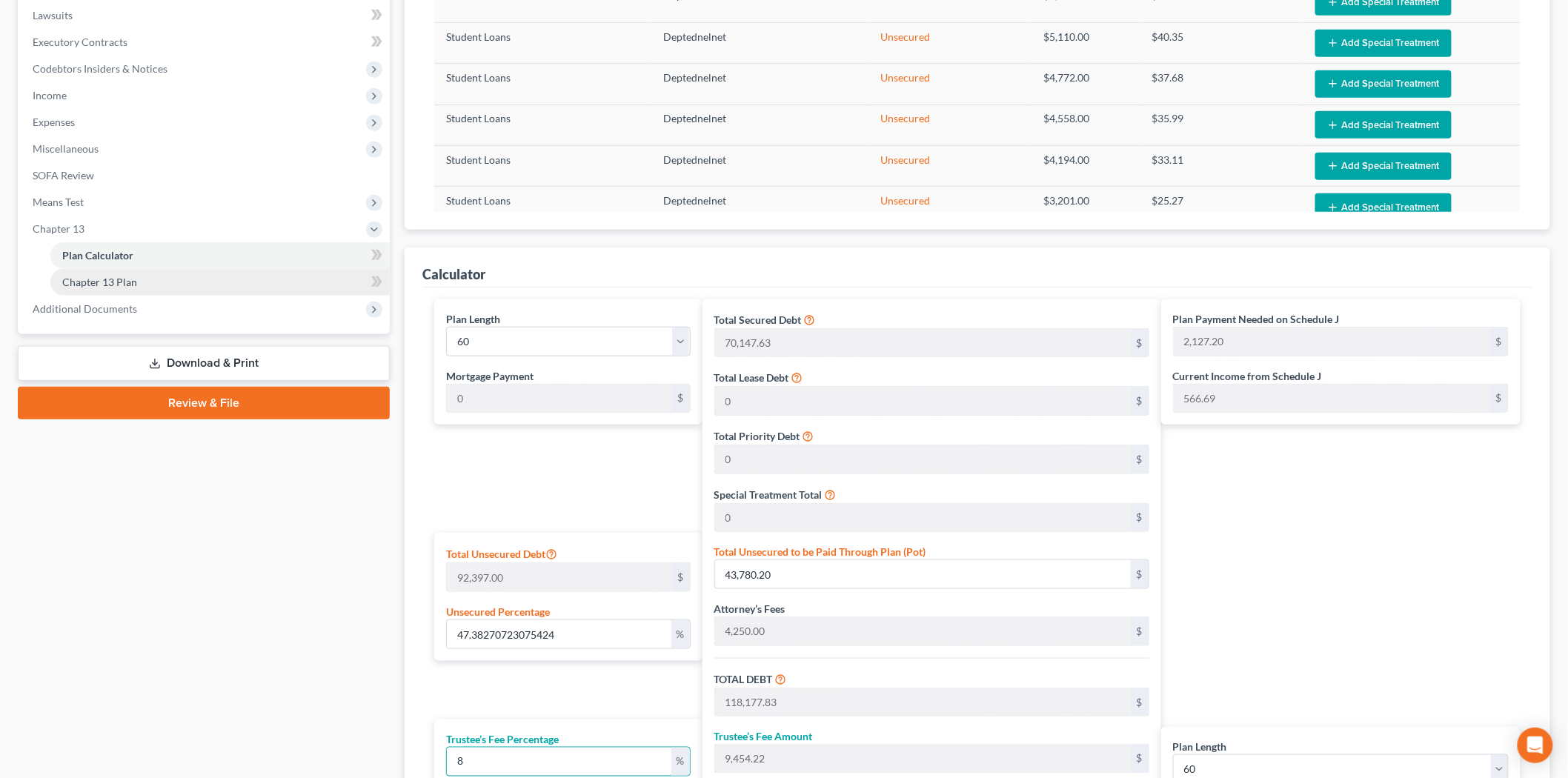
type input "8"
drag, startPoint x: 90, startPoint y: 276, endPoint x: 837, endPoint y: 186, distance: 752.4
click at [90, 276] on span "Chapter 13 Plan" at bounding box center [99, 281] width 75 height 12
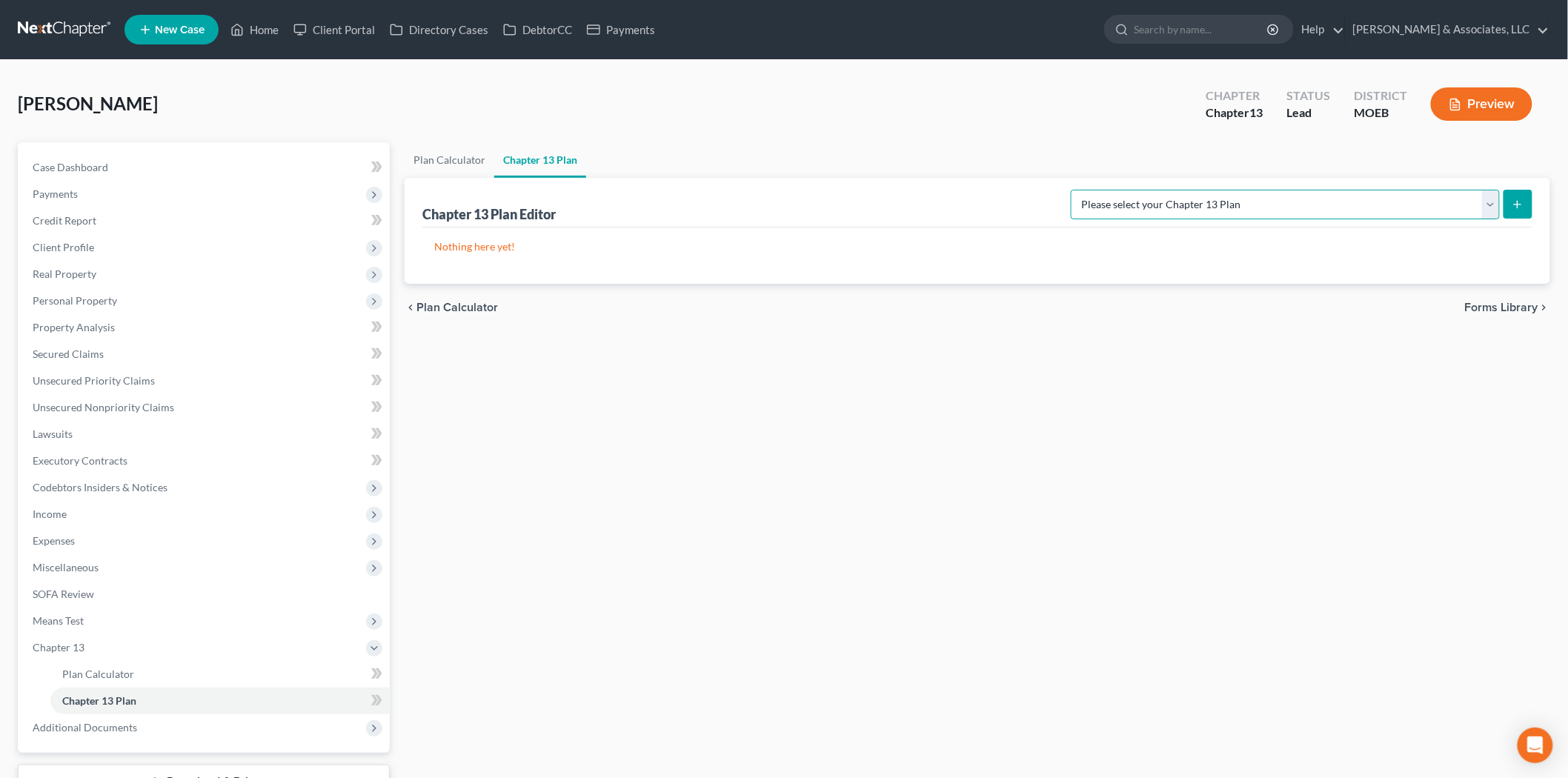
drag, startPoint x: 1262, startPoint y: 201, endPoint x: 1259, endPoint y: 217, distance: 16.3
click at [1262, 201] on select "Please select your Chapter 13 Plan Eastern District of [US_STATE] Eastern Distr…" at bounding box center [1285, 204] width 429 height 29
select select "6"
click at [1131, 190] on select "Please select your Chapter 13 Plan Eastern District of [US_STATE] Eastern Distr…" at bounding box center [1285, 204] width 429 height 29
click at [1520, 200] on icon "submit" at bounding box center [1518, 204] width 12 height 12
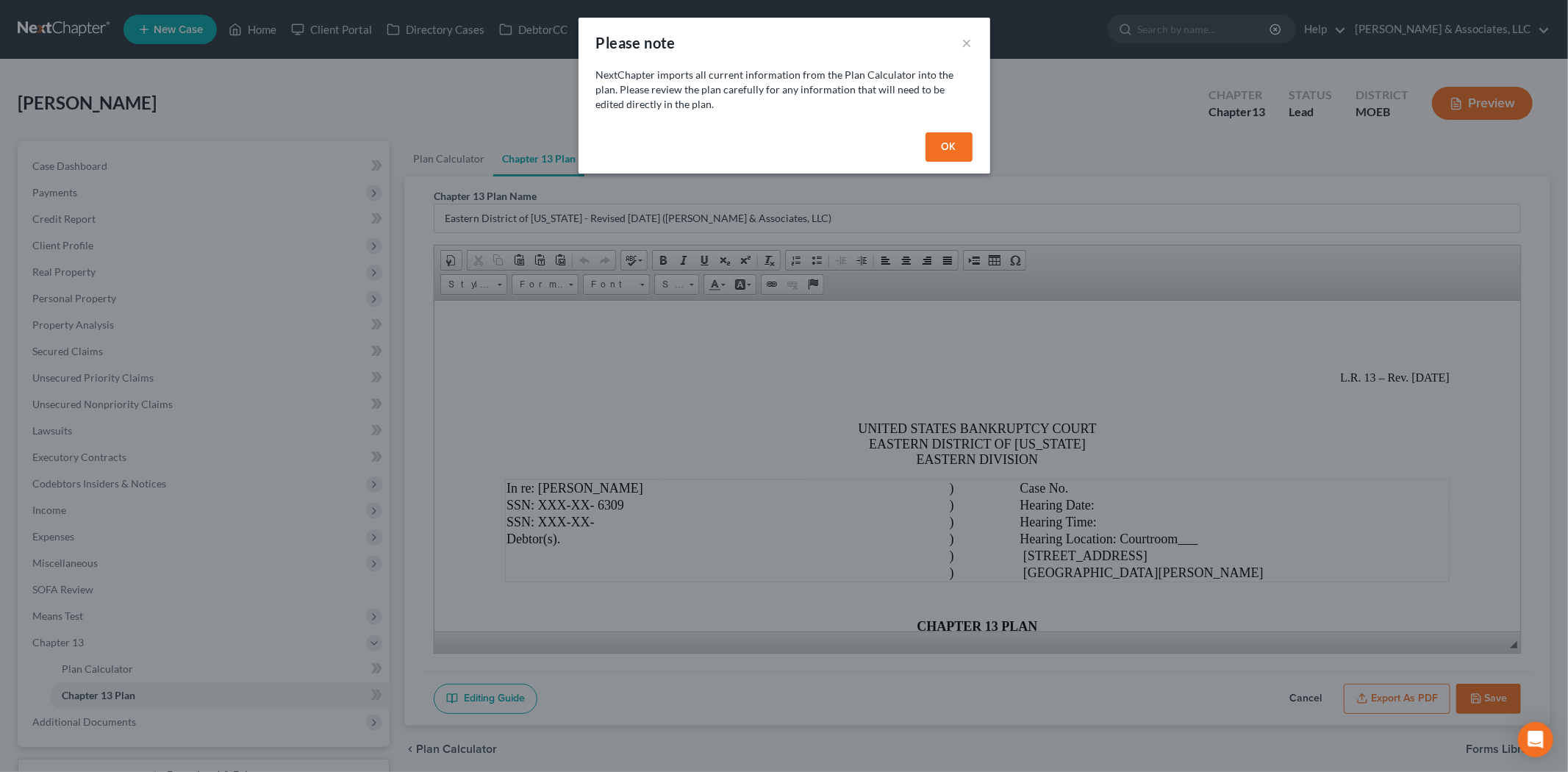
click at [950, 138] on button "OK" at bounding box center [950, 146] width 47 height 29
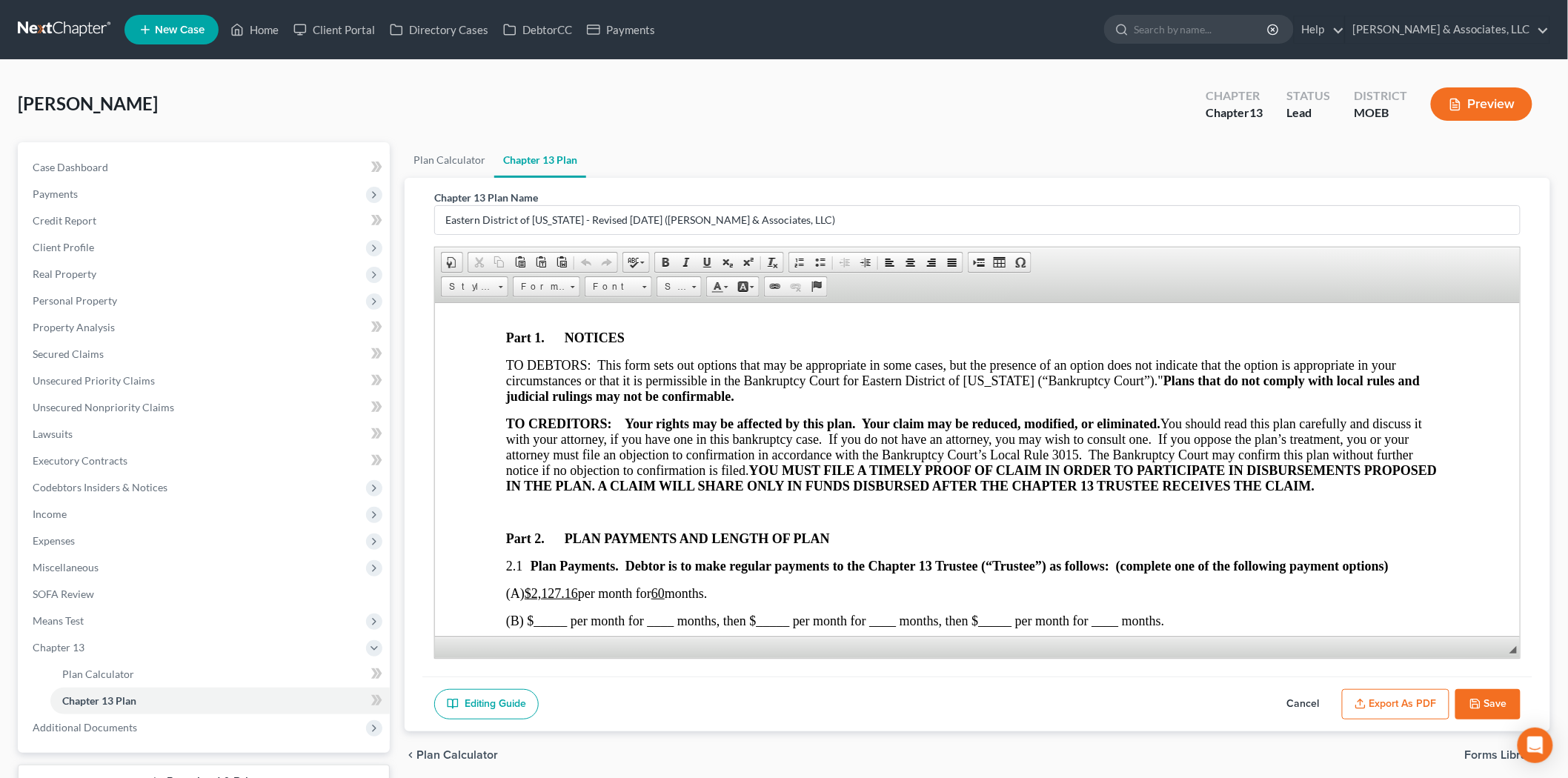
scroll to position [493, 0]
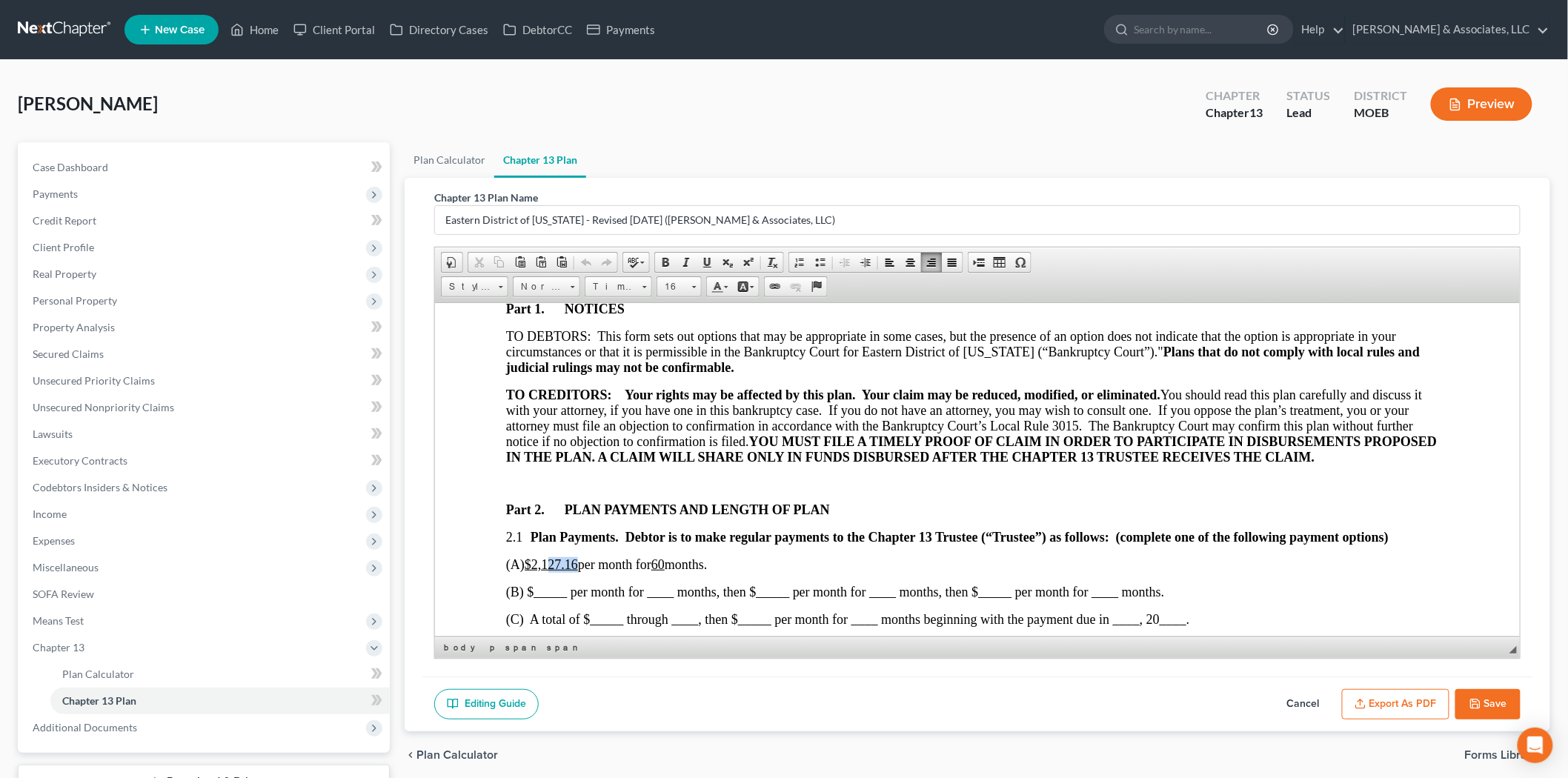
drag, startPoint x: 554, startPoint y: 573, endPoint x: 582, endPoint y: 565, distance: 29.1
click at [577, 565] on u "$2,127.16" at bounding box center [550, 563] width 53 height 15
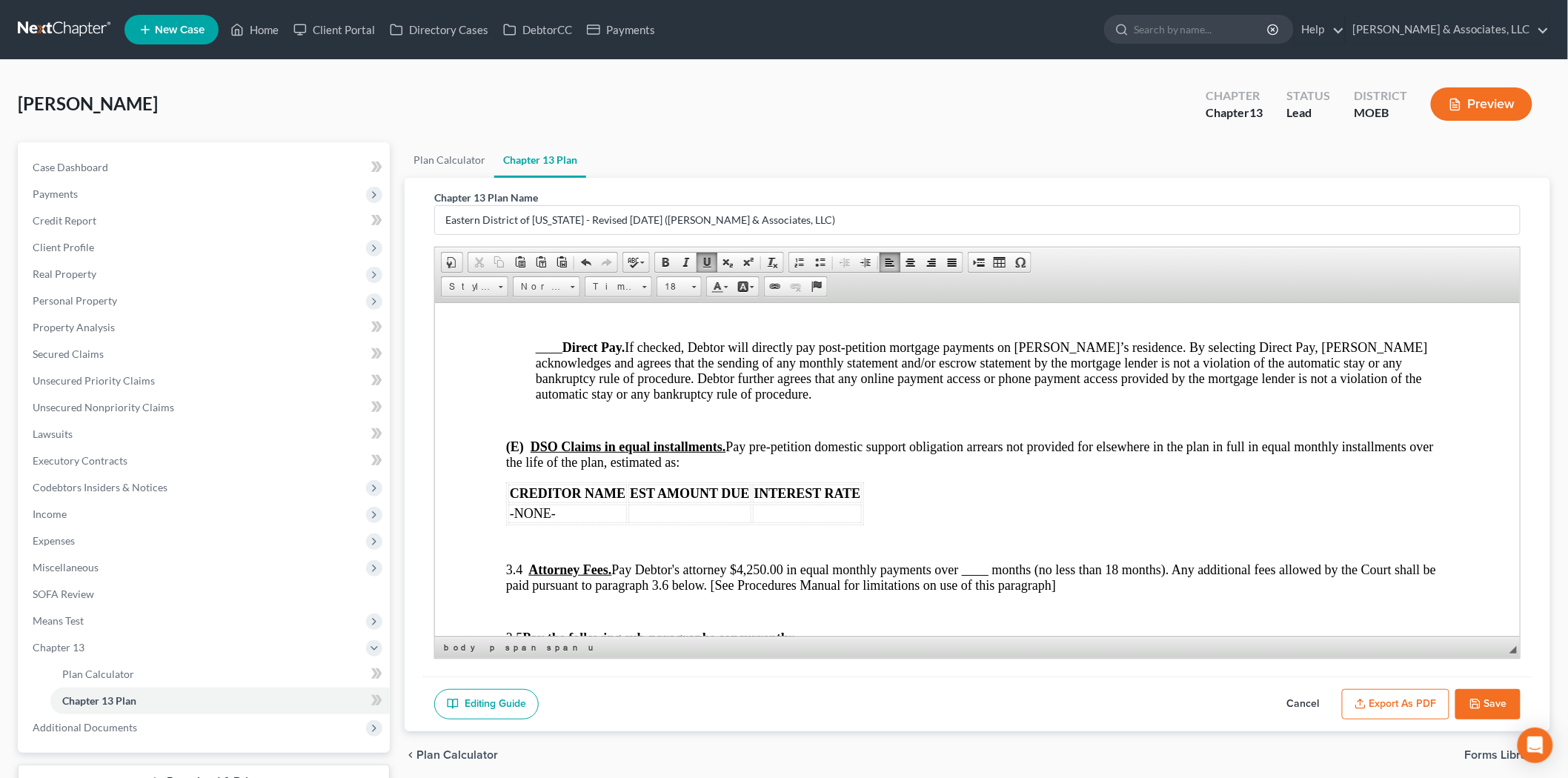
scroll to position [1975, 0]
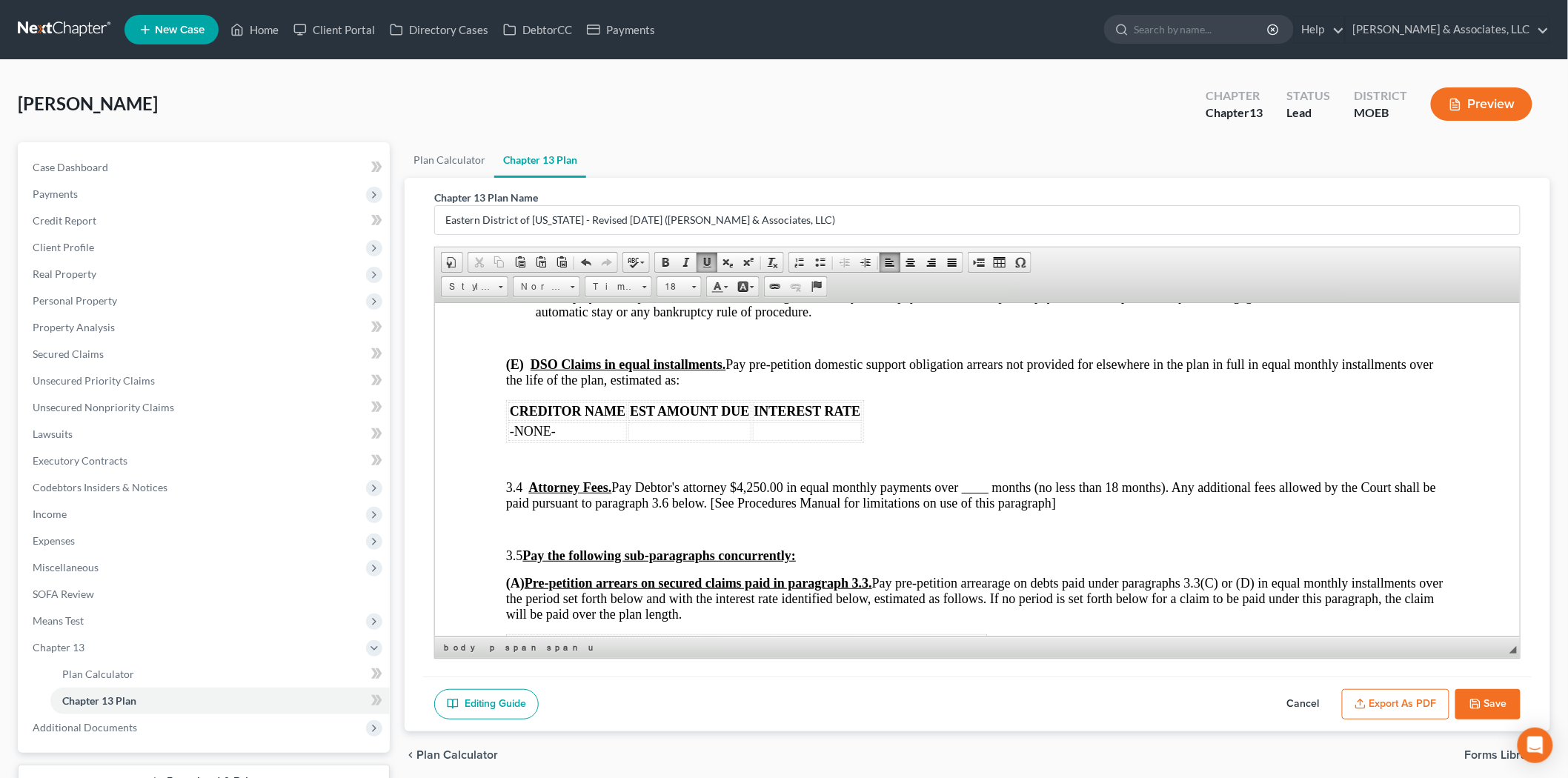
click at [1006, 495] on span "3.4 Attorney Fees. Pay Debtor's attorney $4,250.00 in equal monthly payments ov…" at bounding box center [969, 494] width 930 height 30
click at [991, 493] on span "3.4 Attorney Fees. Pay Debtor's attorney $4,250.00 in equal monthly payments ov…" at bounding box center [969, 494] width 930 height 30
click at [995, 494] on span "3.4 Attorney Fees. Pay Debtor's attorney $4,250.00 in equal monthly payments ov…" at bounding box center [969, 494] width 930 height 30
drag, startPoint x: 763, startPoint y: 496, endPoint x: 790, endPoint y: 496, distance: 27.0
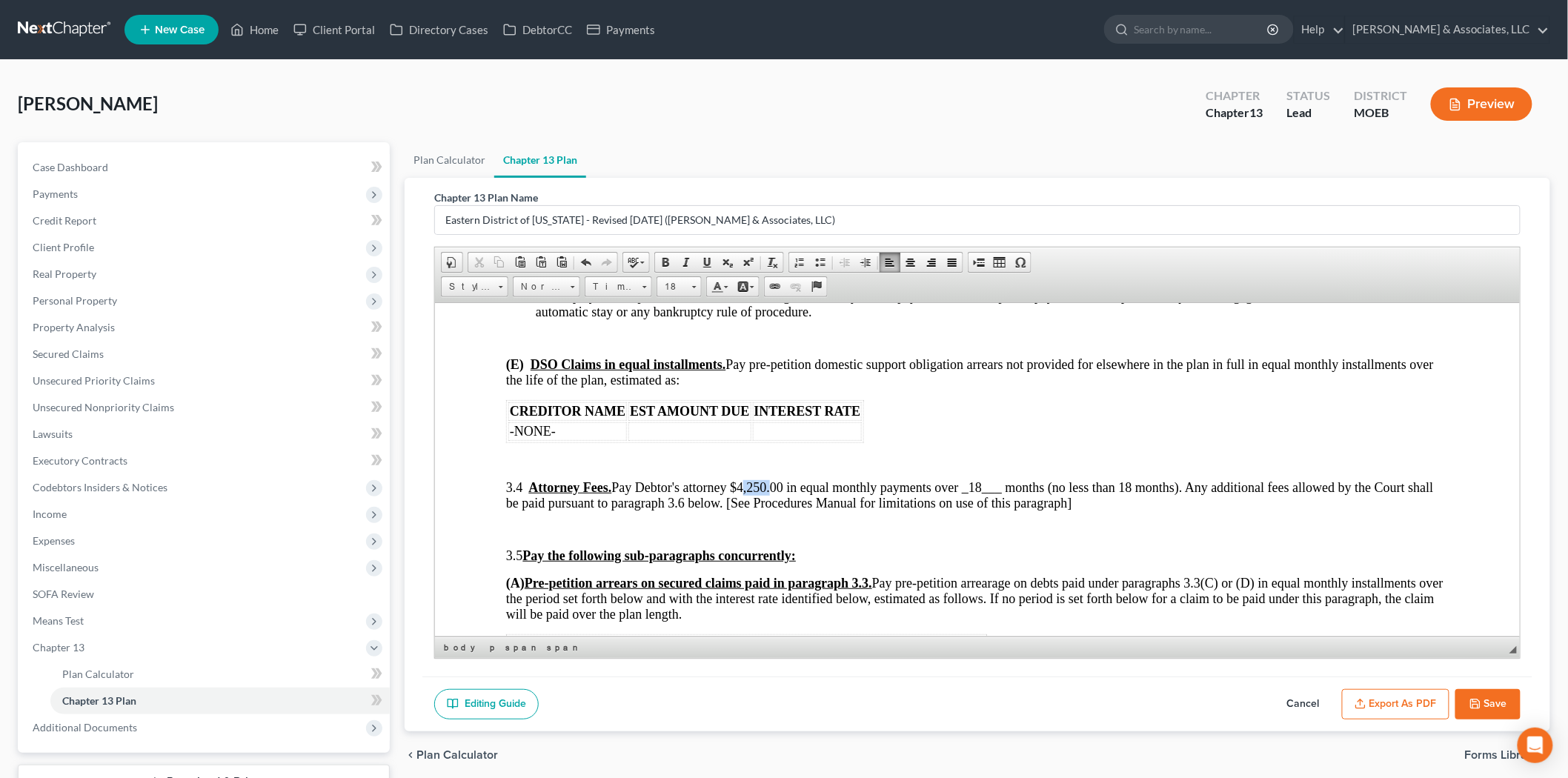
click at [790, 496] on span "3.4 Attorney Fees. Pay Debtor's attorney $4,250.00 in equal monthly payments ov…" at bounding box center [968, 494] width 928 height 30
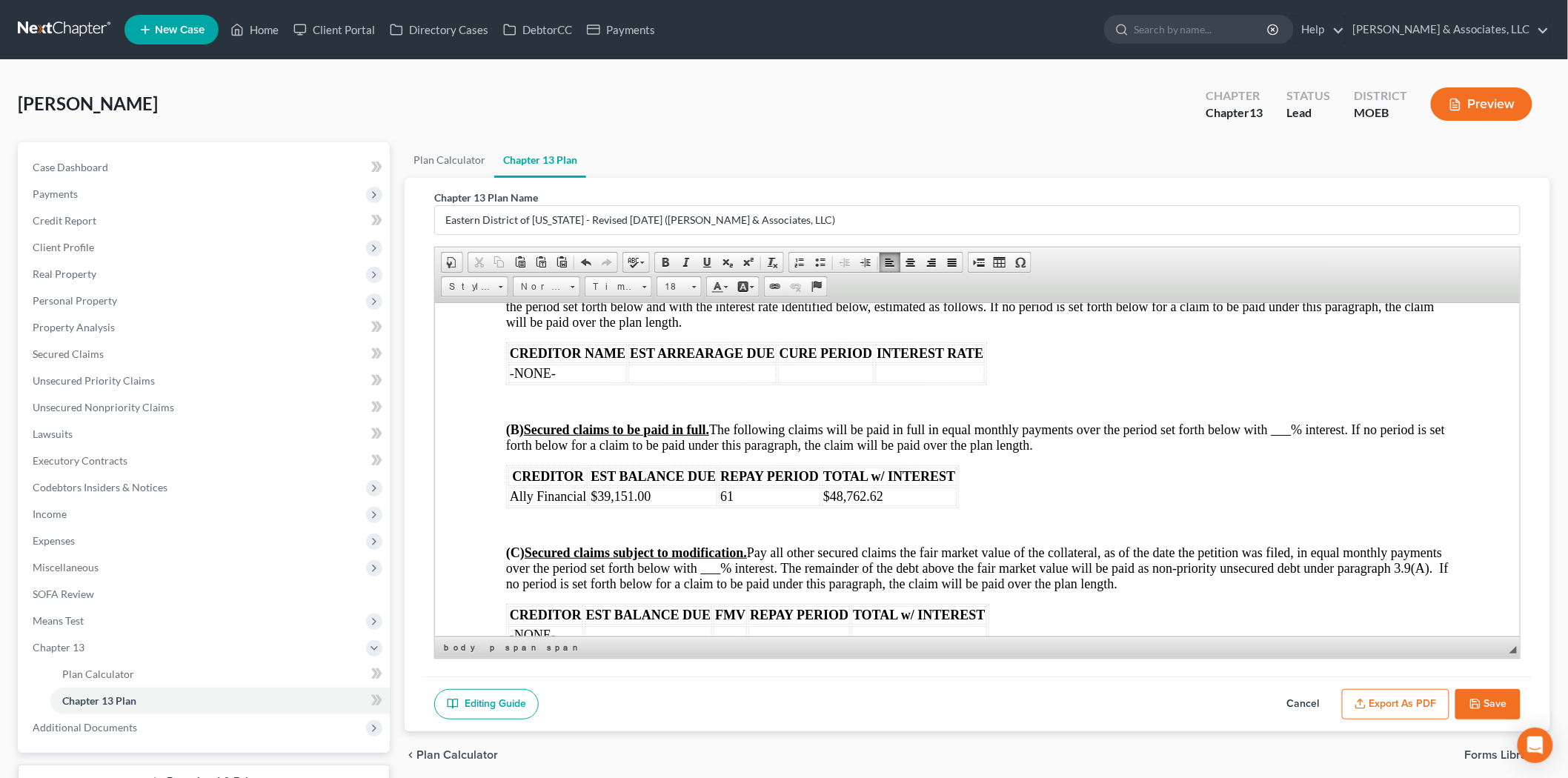
scroll to position [2305, 0]
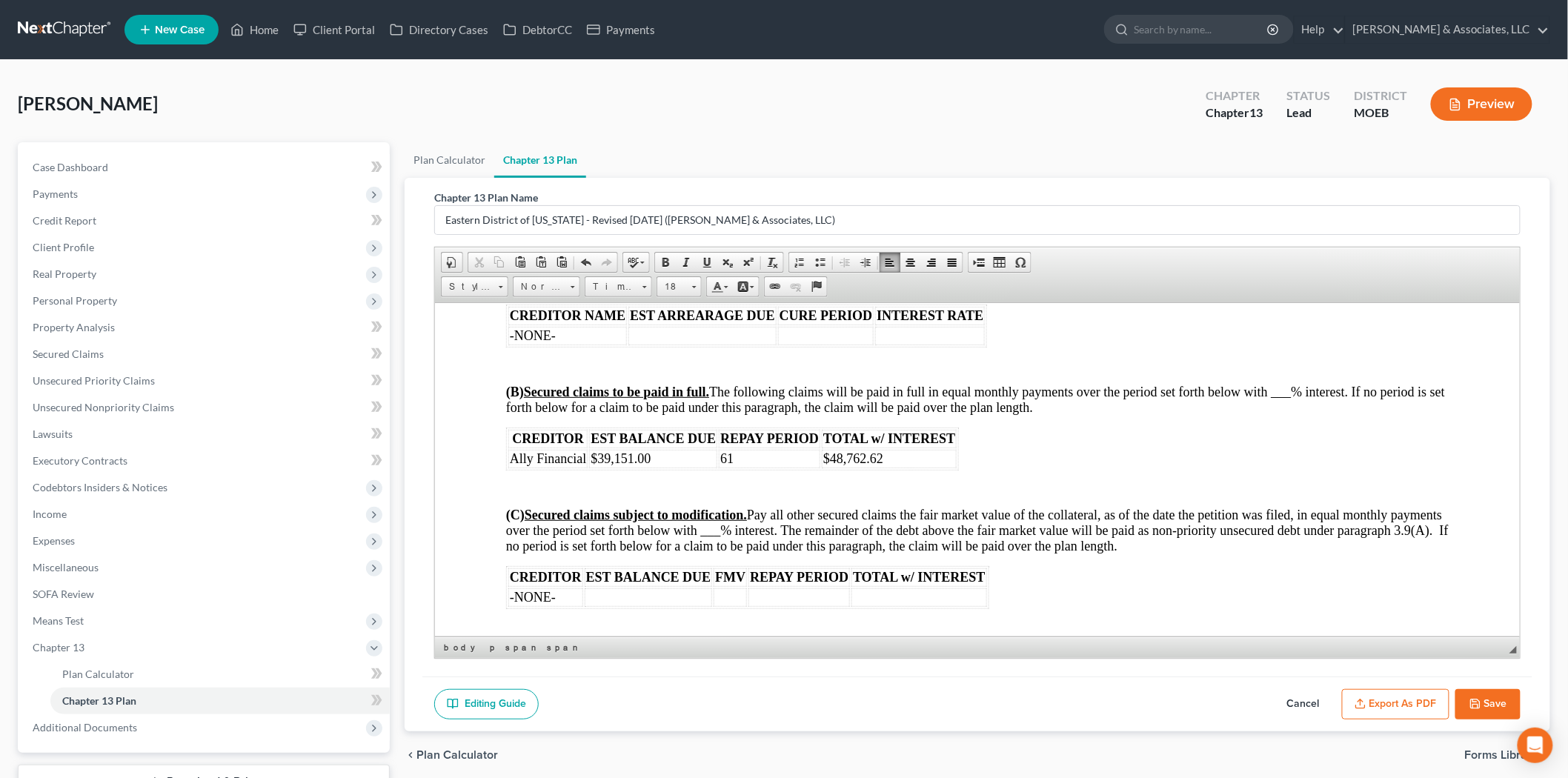
click at [1291, 384] on body "L.R. 13 – Rev. [DATE] UNITED STATES BANKRUPTCY COURT EASTERN DISTRICT OF [US_ST…" at bounding box center [976, 468] width 943 height 4798
click at [763, 539] on span "(C) Secured claims subject to modification. Pay all other secured claims the fa…" at bounding box center [976, 529] width 943 height 46
click at [748, 467] on td "61" at bounding box center [768, 458] width 101 height 19
click at [782, 606] on td at bounding box center [798, 596] width 101 height 19
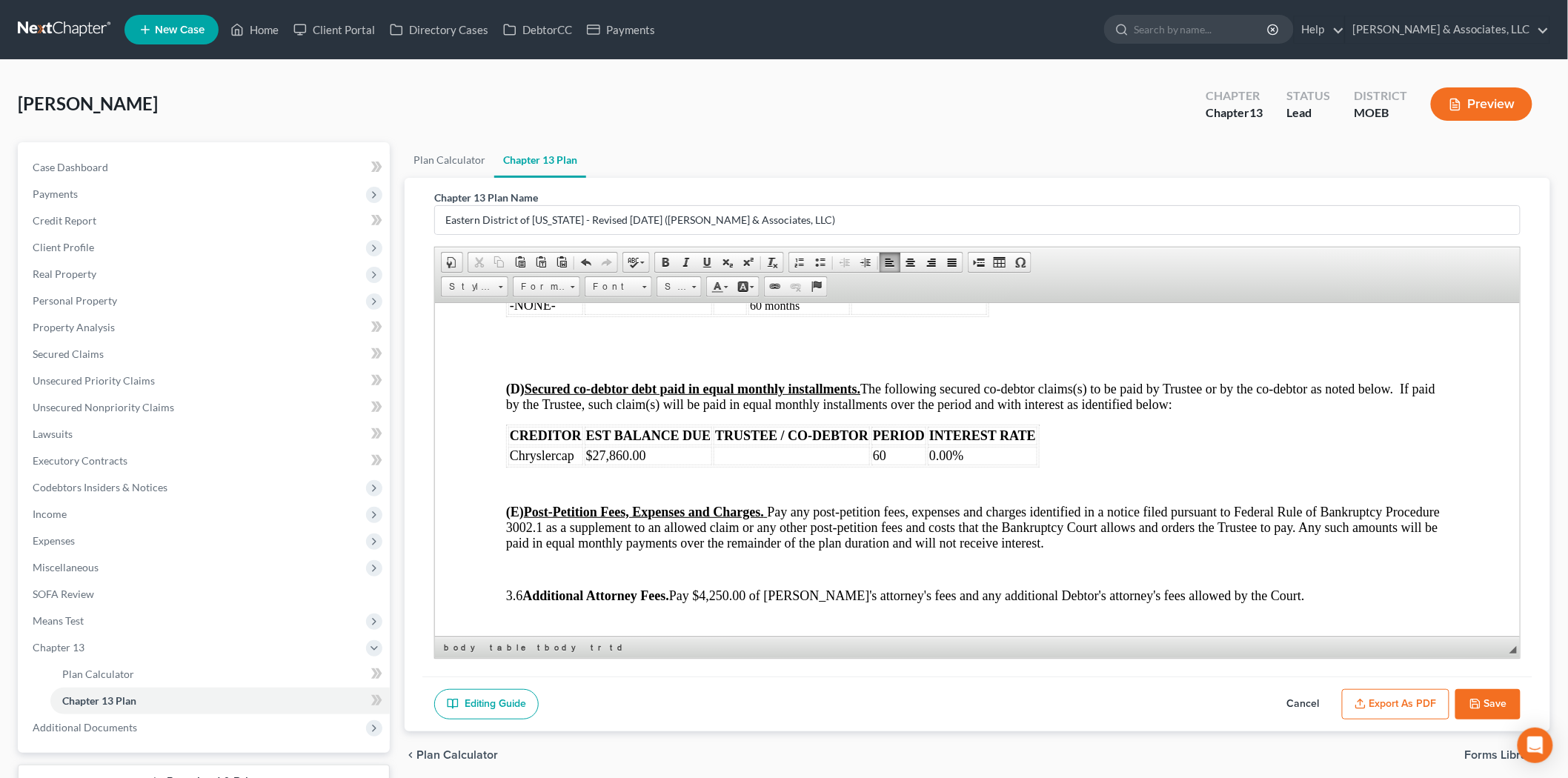
scroll to position [2634, 0]
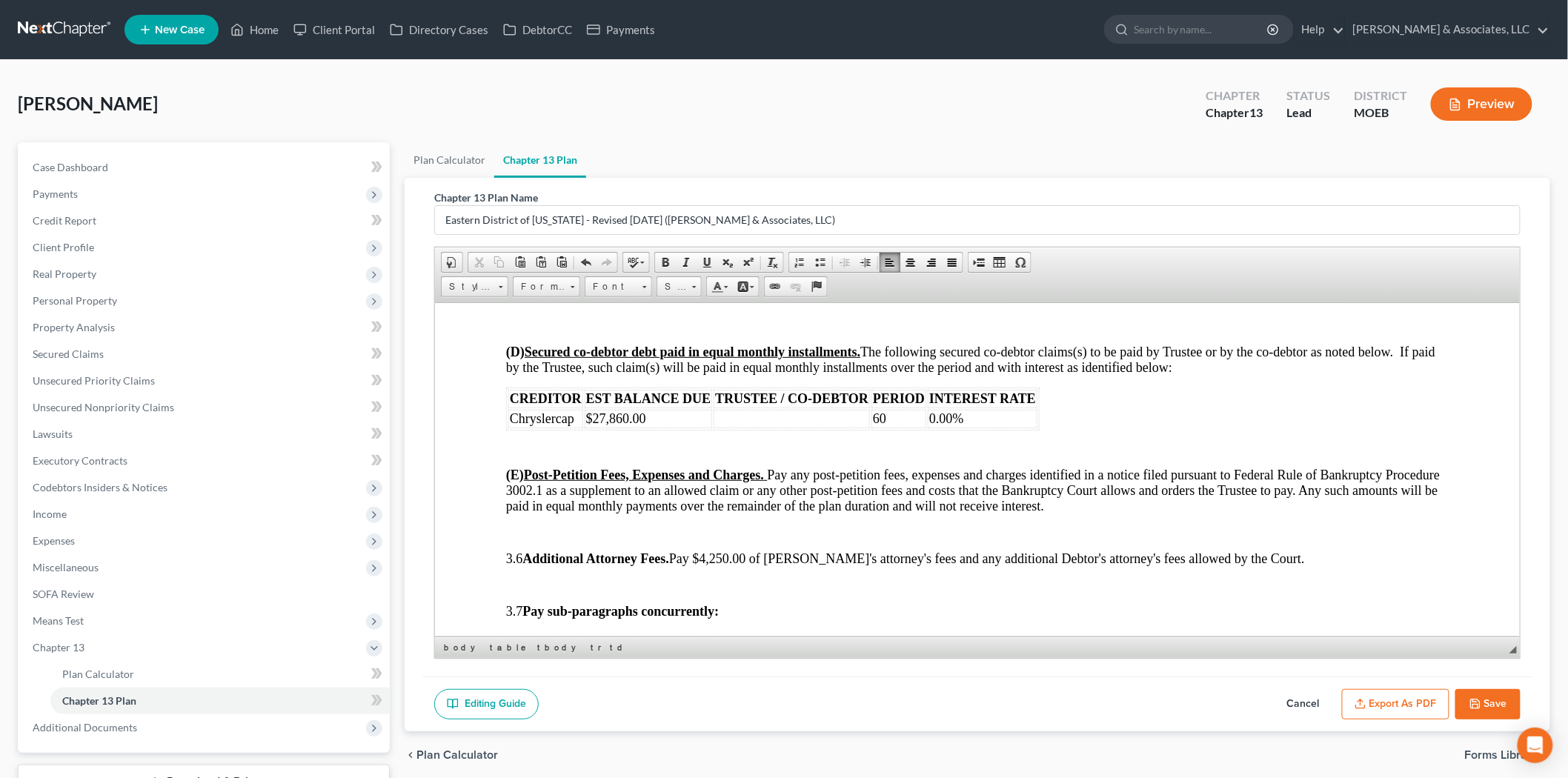
click at [750, 427] on td at bounding box center [791, 419] width 156 height 19
drag, startPoint x: 928, startPoint y: 426, endPoint x: 965, endPoint y: 426, distance: 37.0
click at [965, 426] on td "0.00%" at bounding box center [982, 419] width 110 height 19
click at [904, 427] on td "60" at bounding box center [898, 419] width 55 height 19
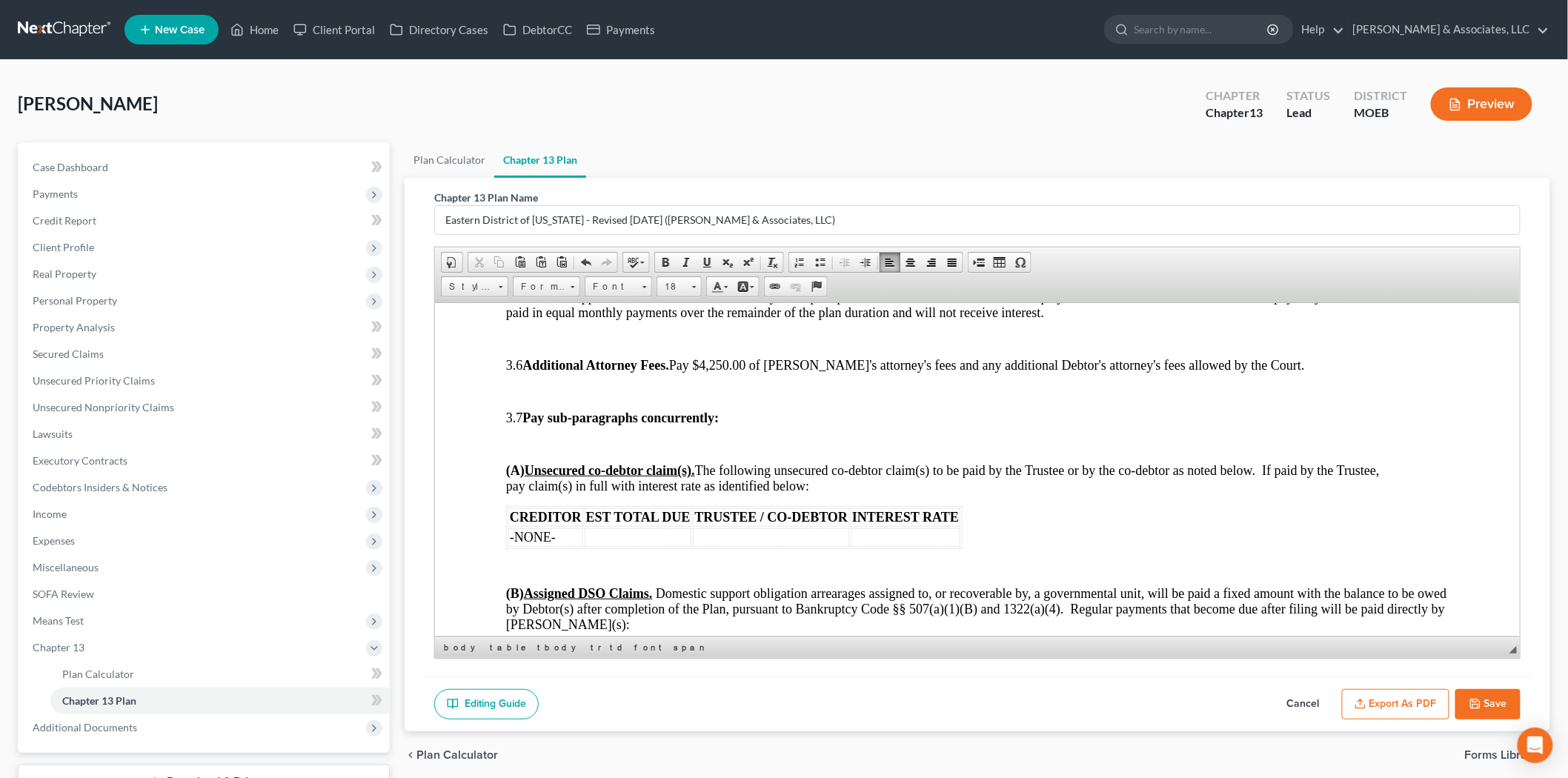
scroll to position [2798, 0]
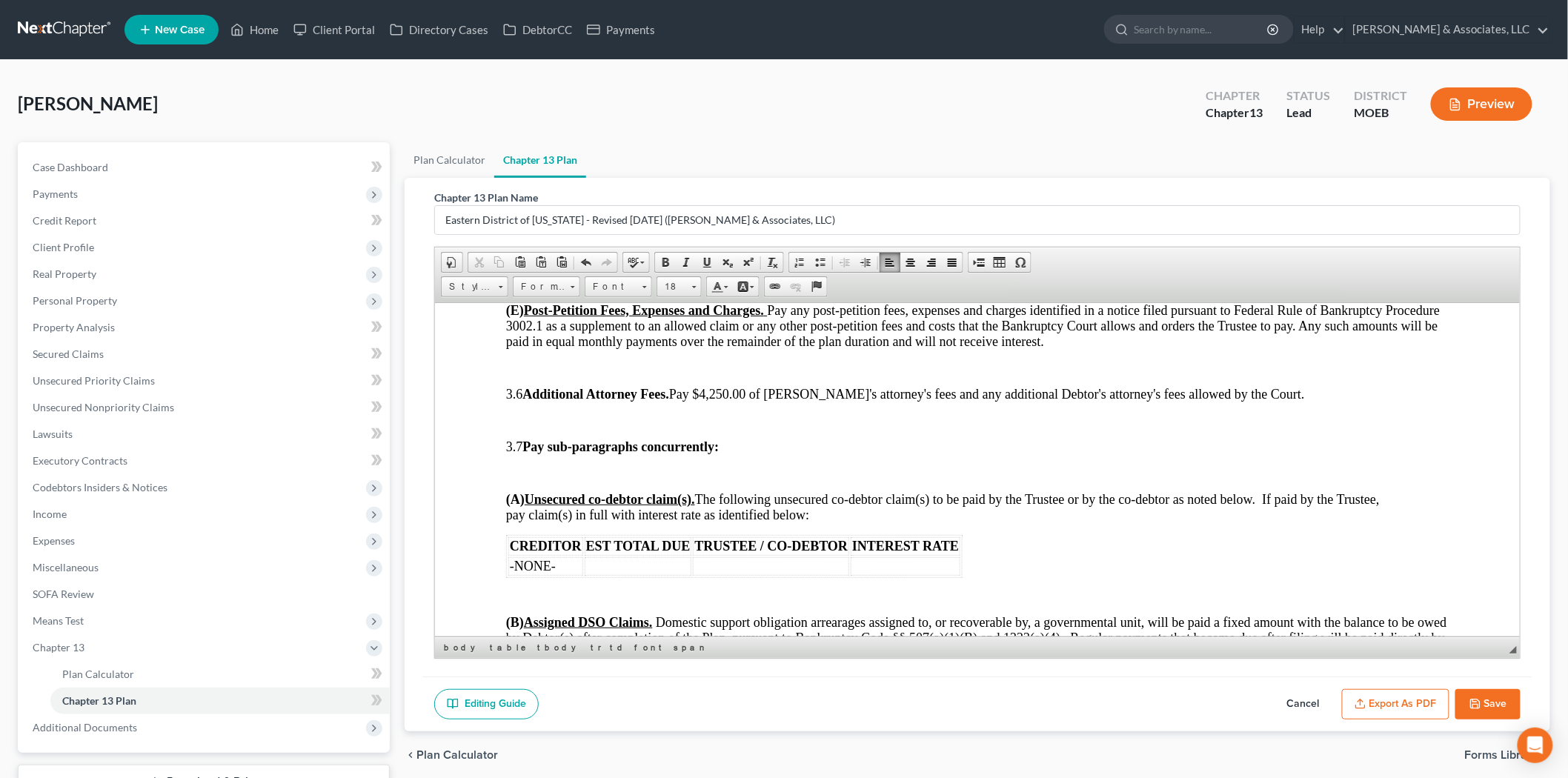
drag, startPoint x: 1039, startPoint y: 401, endPoint x: 1033, endPoint y: 406, distance: 7.8
click at [1039, 401] on span "3.6 Additional Attorney Fees. Pay $4,250.00 of [PERSON_NAME]'s attorney's fees …" at bounding box center [904, 393] width 799 height 15
drag, startPoint x: 736, startPoint y: 400, endPoint x: 778, endPoint y: 399, distance: 42.0
click at [778, 399] on span "3.6 Additional Attorney Fees. Pay $4,250.00 of [PERSON_NAME]'s attorney's fees …" at bounding box center [904, 393] width 799 height 15
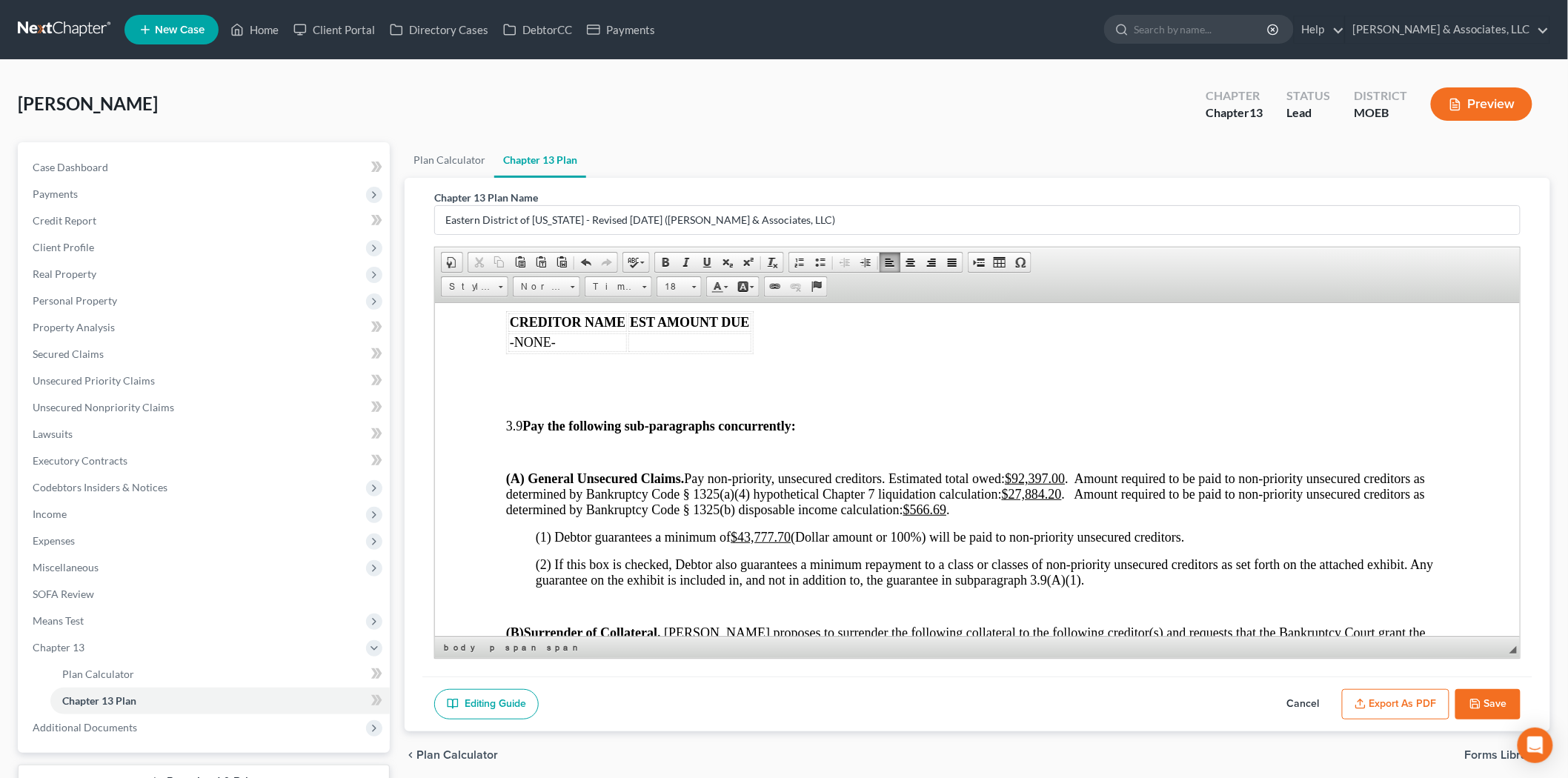
scroll to position [3292, 0]
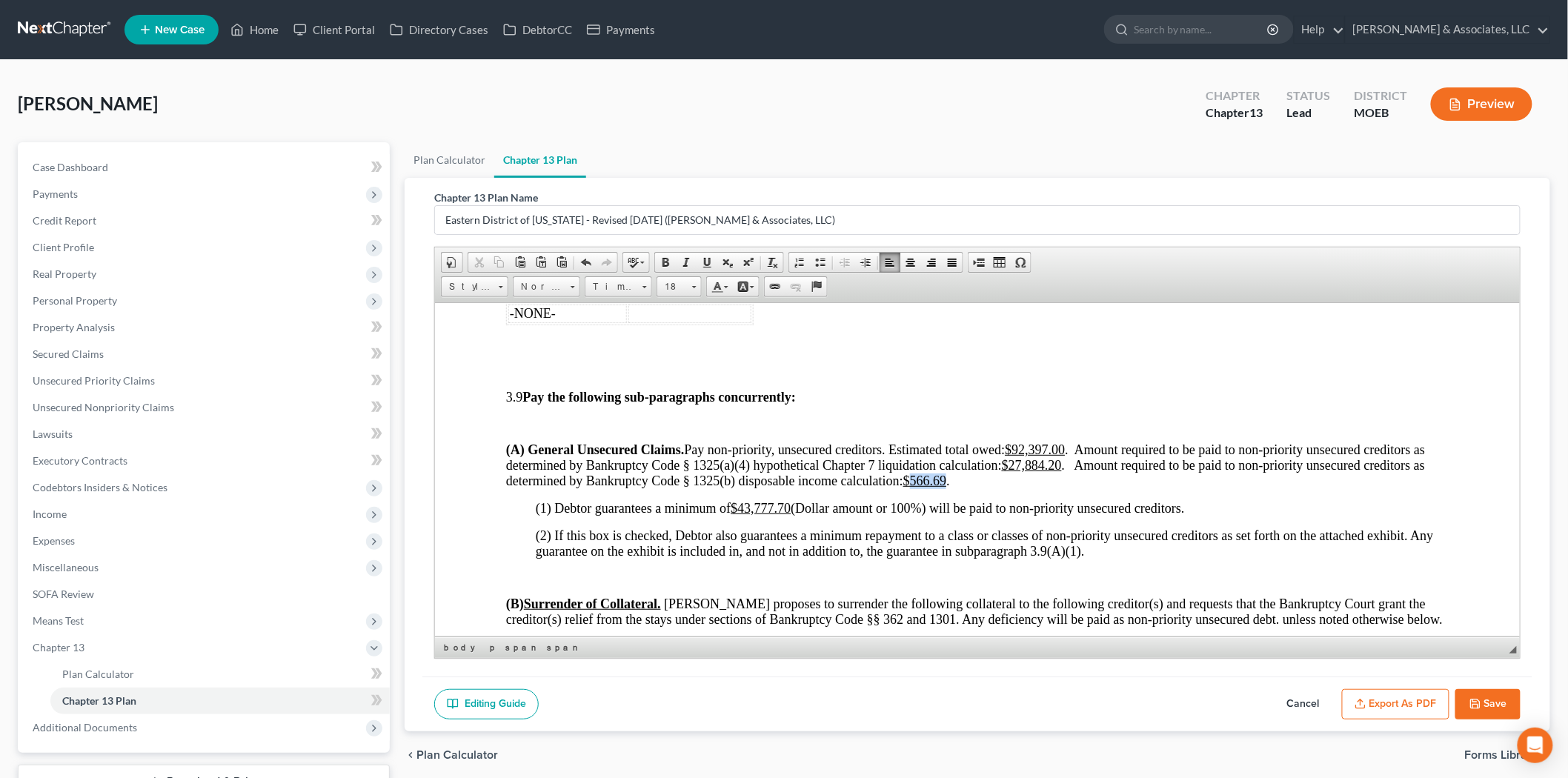
drag, startPoint x: 912, startPoint y: 494, endPoint x: 949, endPoint y: 489, distance: 37.3
click at [949, 488] on span "(A) General Unsecured Claims. Pay non-priority, unsecured creditors. Estimated …" at bounding box center [965, 464] width 919 height 46
drag, startPoint x: 1011, startPoint y: 477, endPoint x: 1065, endPoint y: 474, distance: 54.1
click at [1065, 474] on span "(A) General Unsecured Claims. Pay non-priority, unsecured creditors. Estimated …" at bounding box center [965, 464] width 919 height 46
drag, startPoint x: 914, startPoint y: 489, endPoint x: 935, endPoint y: 485, distance: 21.4
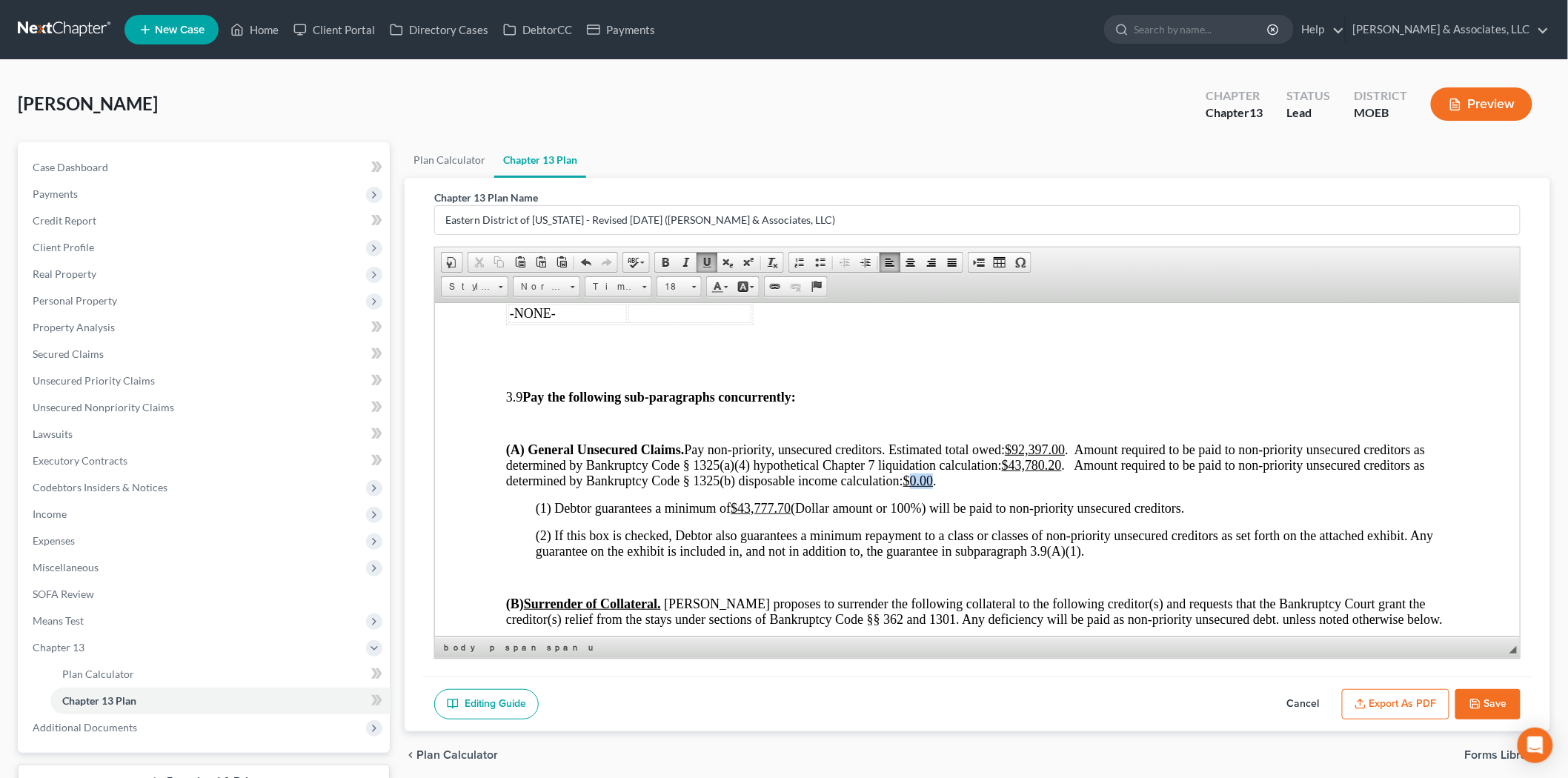
click at [935, 485] on span "(A) General Unsecured Claims. Pay non-priority, unsecured creditors. Estimated …" at bounding box center [965, 464] width 919 height 46
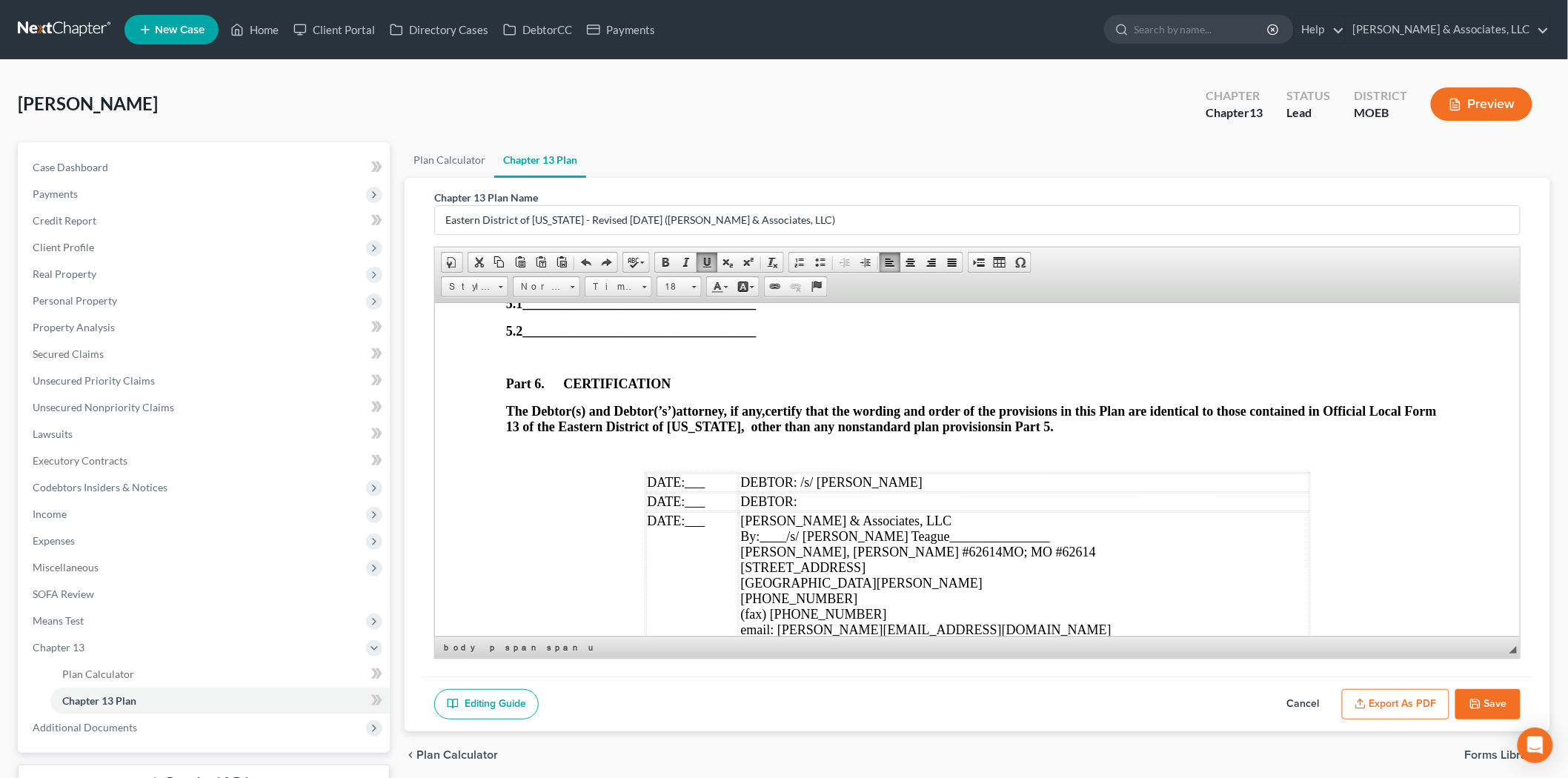
scroll to position [4608, 0]
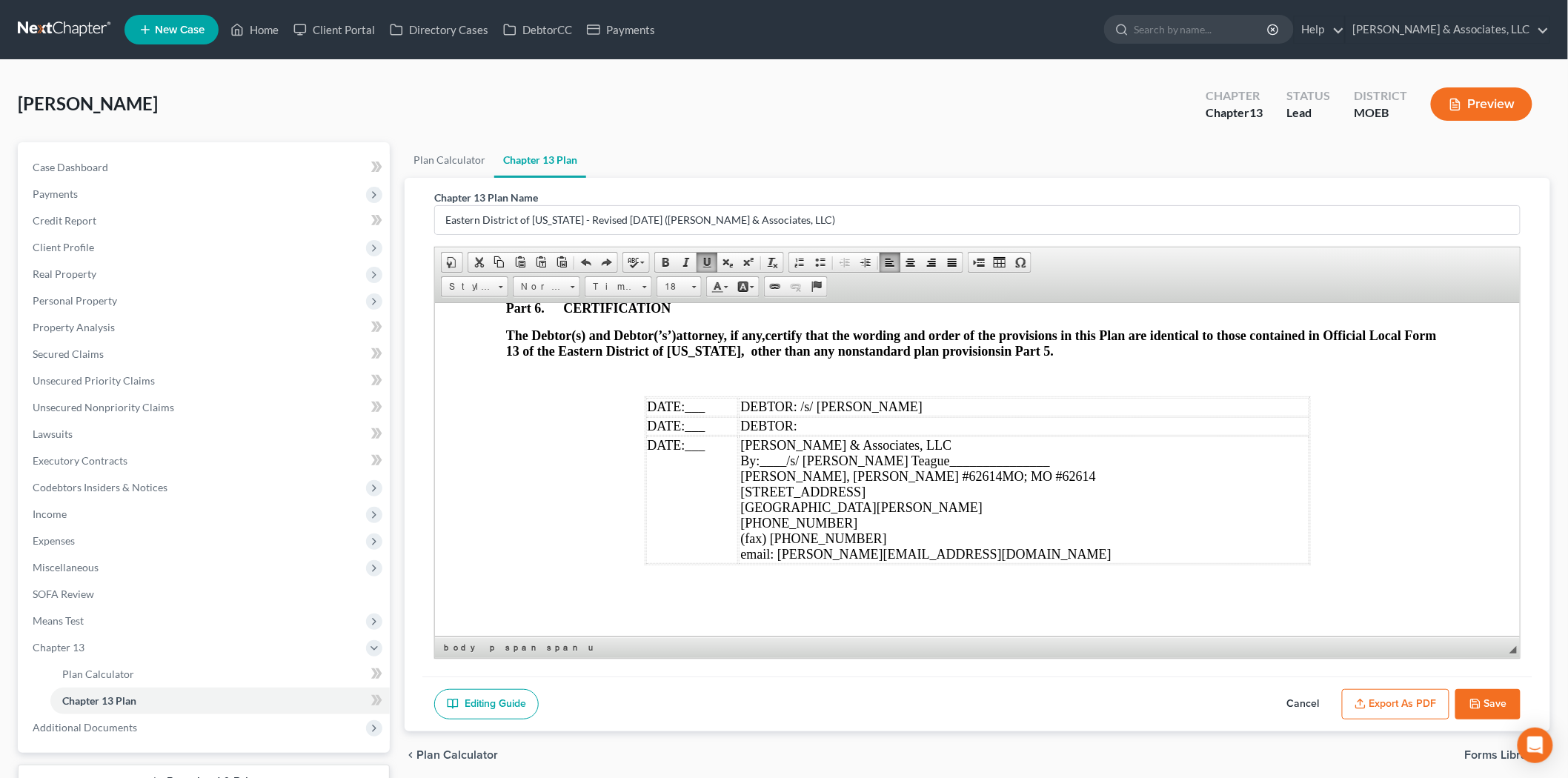
click at [690, 413] on span "___" at bounding box center [694, 406] width 20 height 15
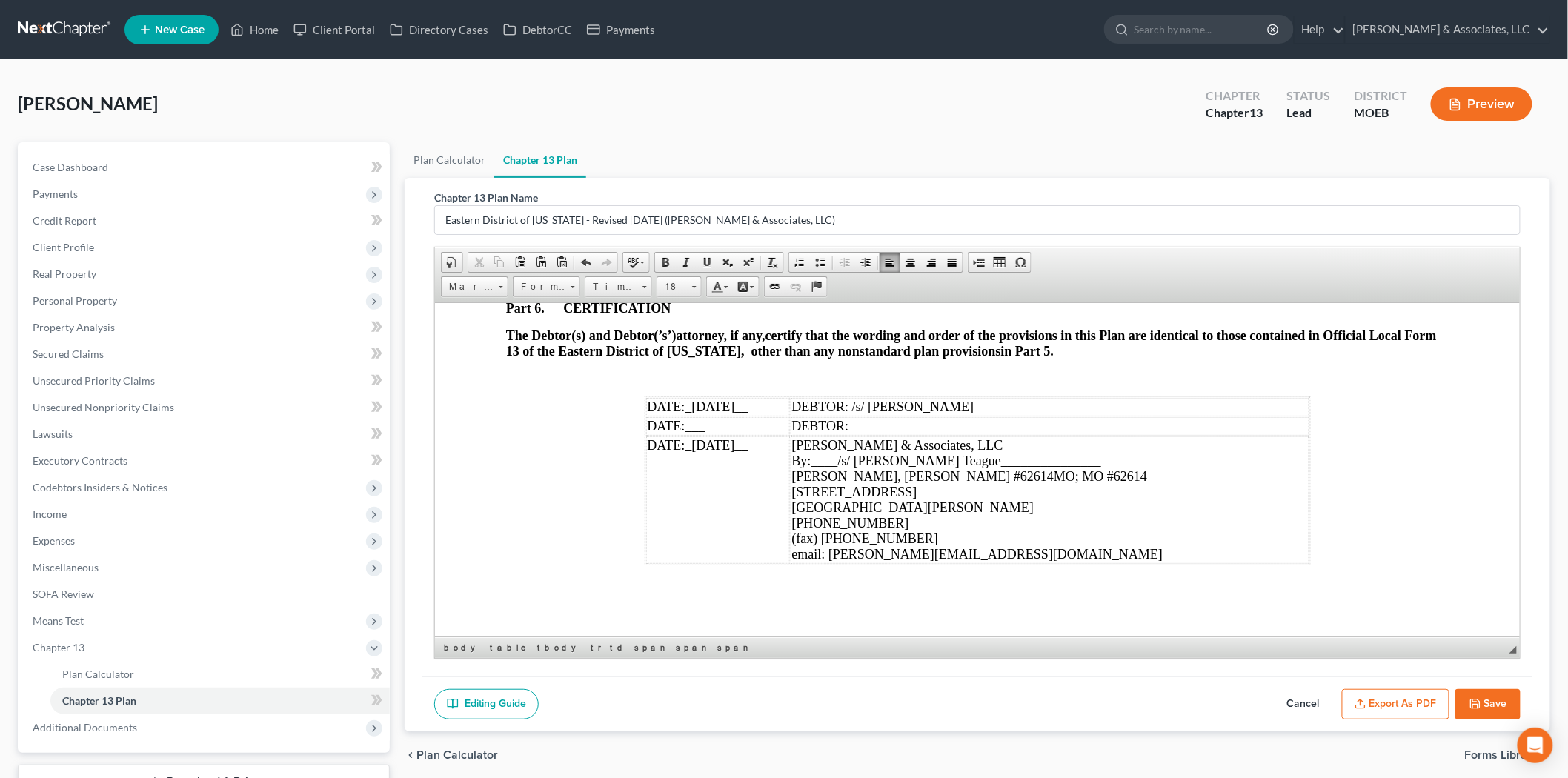
scroll to position [4642, 0]
drag, startPoint x: 573, startPoint y: 645, endPoint x: 131, endPoint y: 280, distance: 573.2
click at [672, 645] on link "span" at bounding box center [692, 648] width 40 height 15
click at [586, 263] on span at bounding box center [586, 262] width 12 height 12
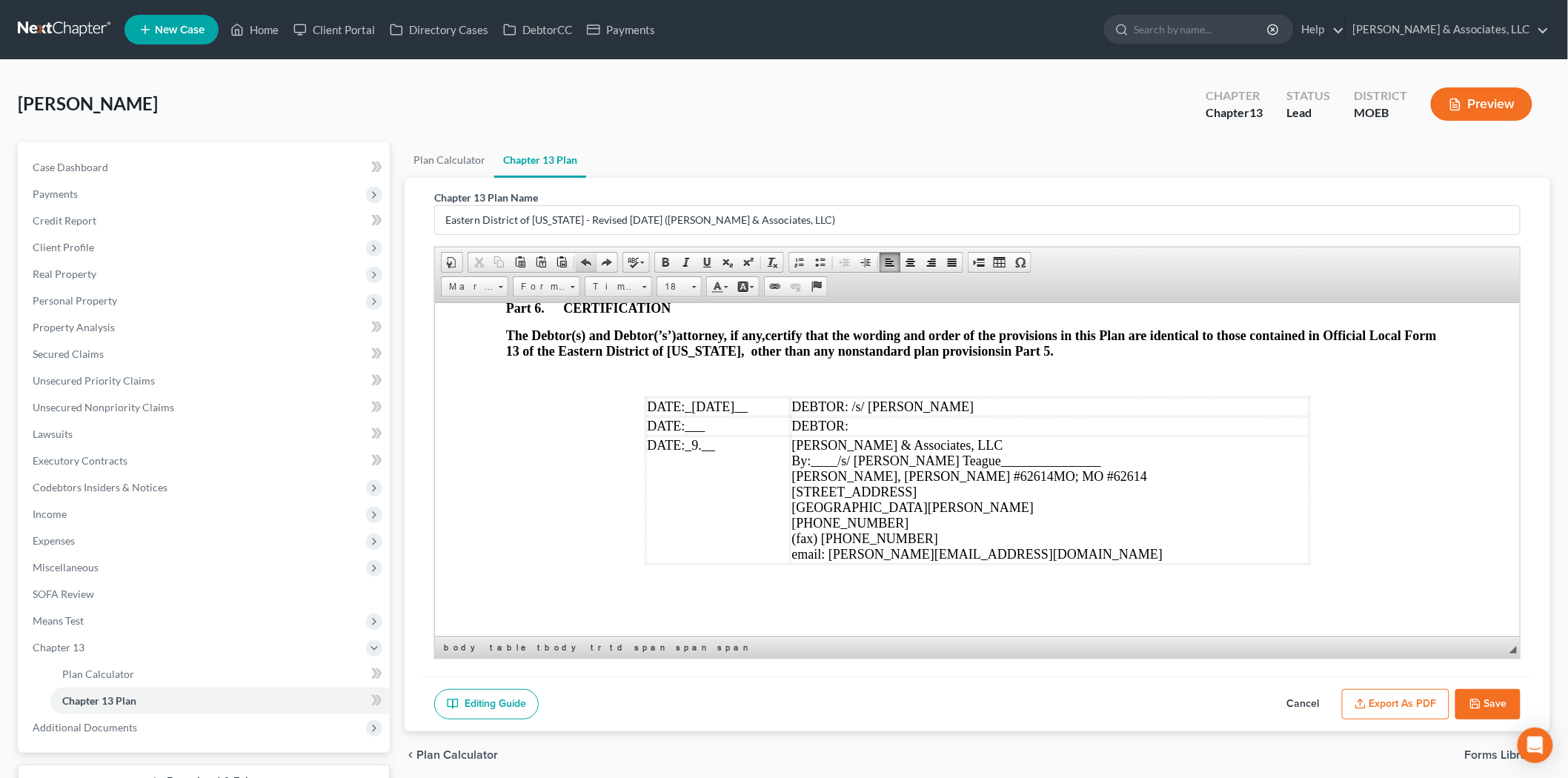
click at [586, 263] on span at bounding box center [586, 262] width 12 height 12
click at [605, 261] on span at bounding box center [606, 262] width 12 height 12
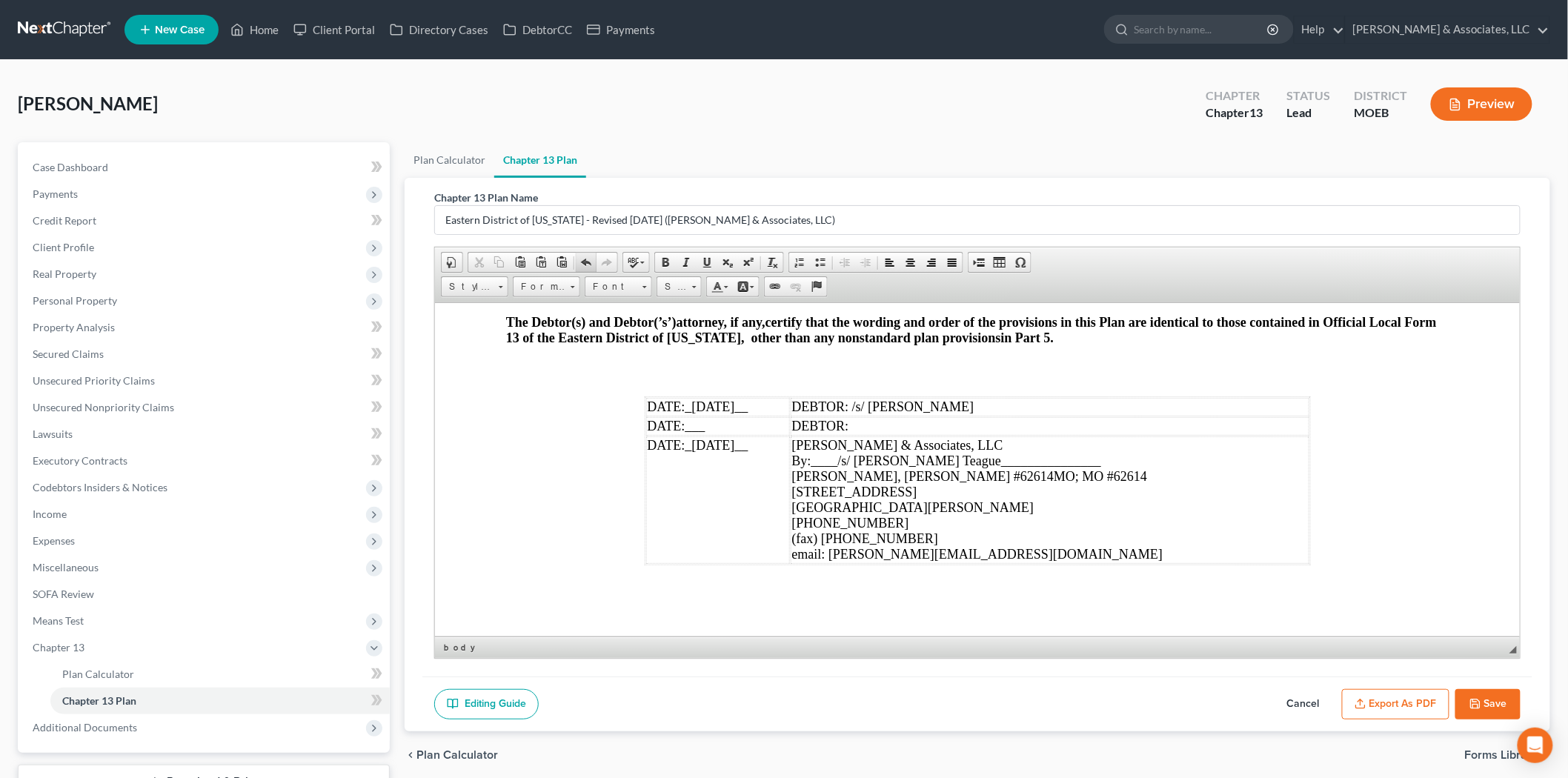
click at [584, 262] on span at bounding box center [586, 262] width 12 height 12
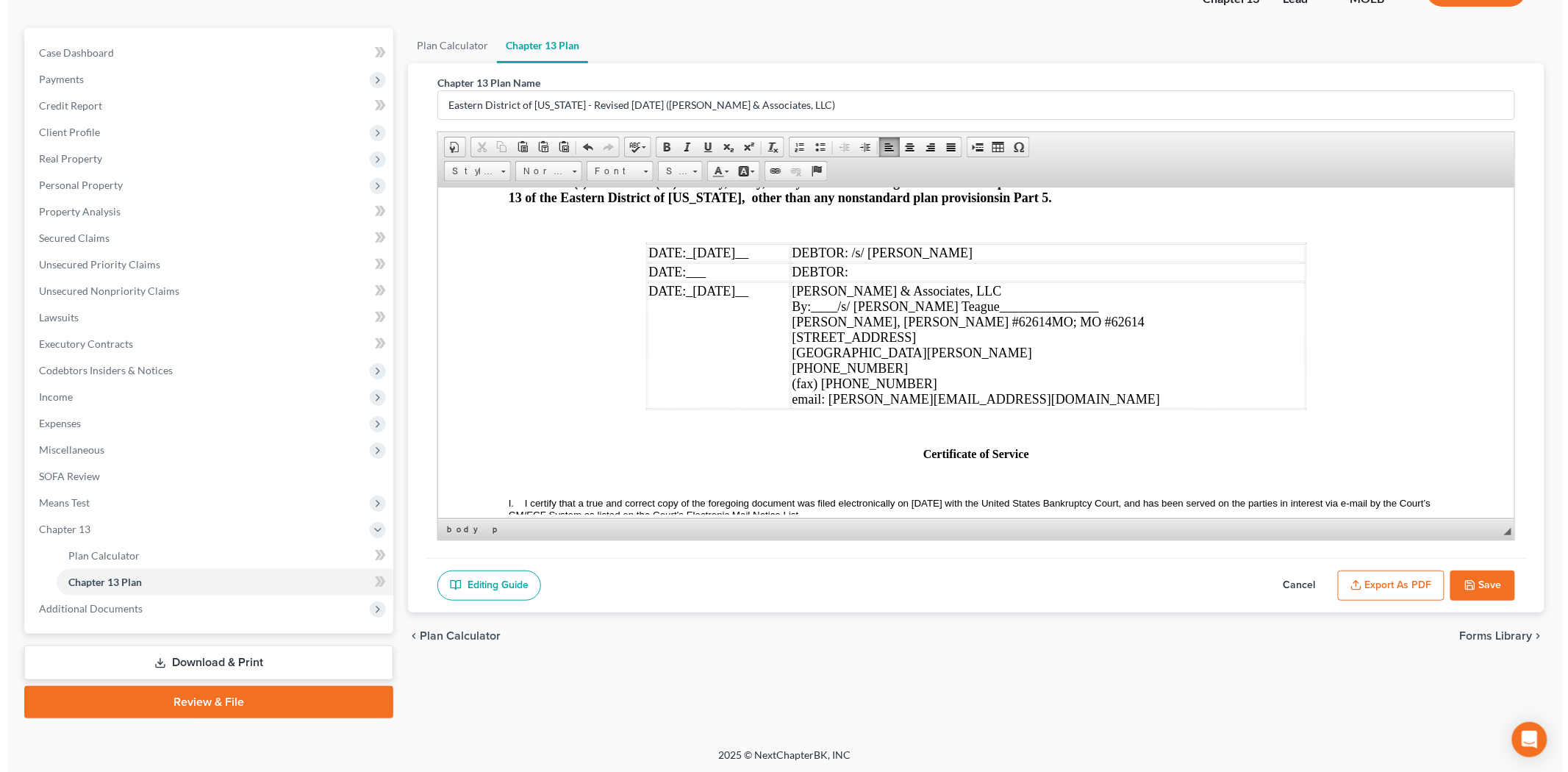
scroll to position [4687, 0]
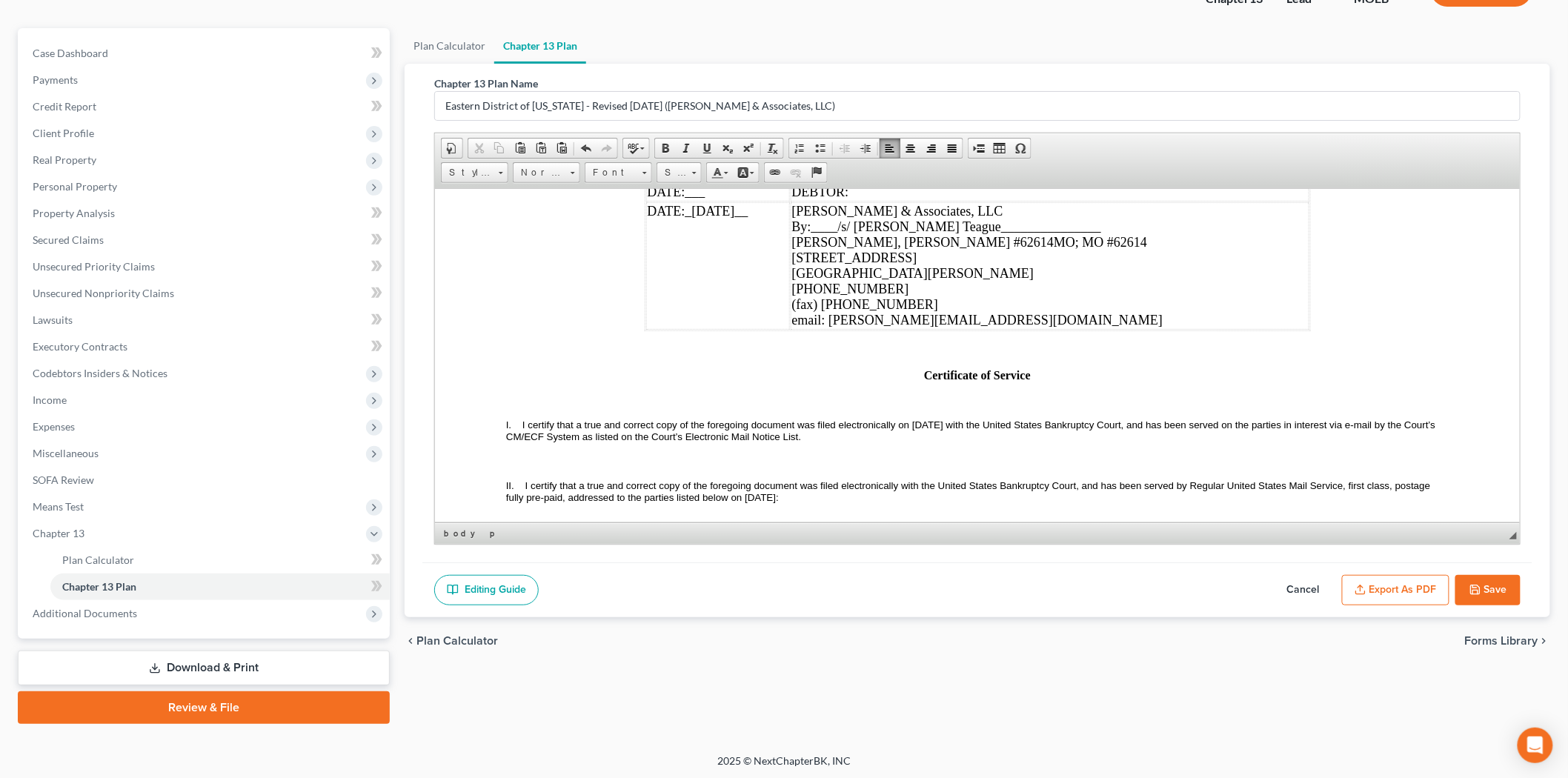
click at [1399, 589] on button "Export as PDF" at bounding box center [1396, 590] width 108 height 31
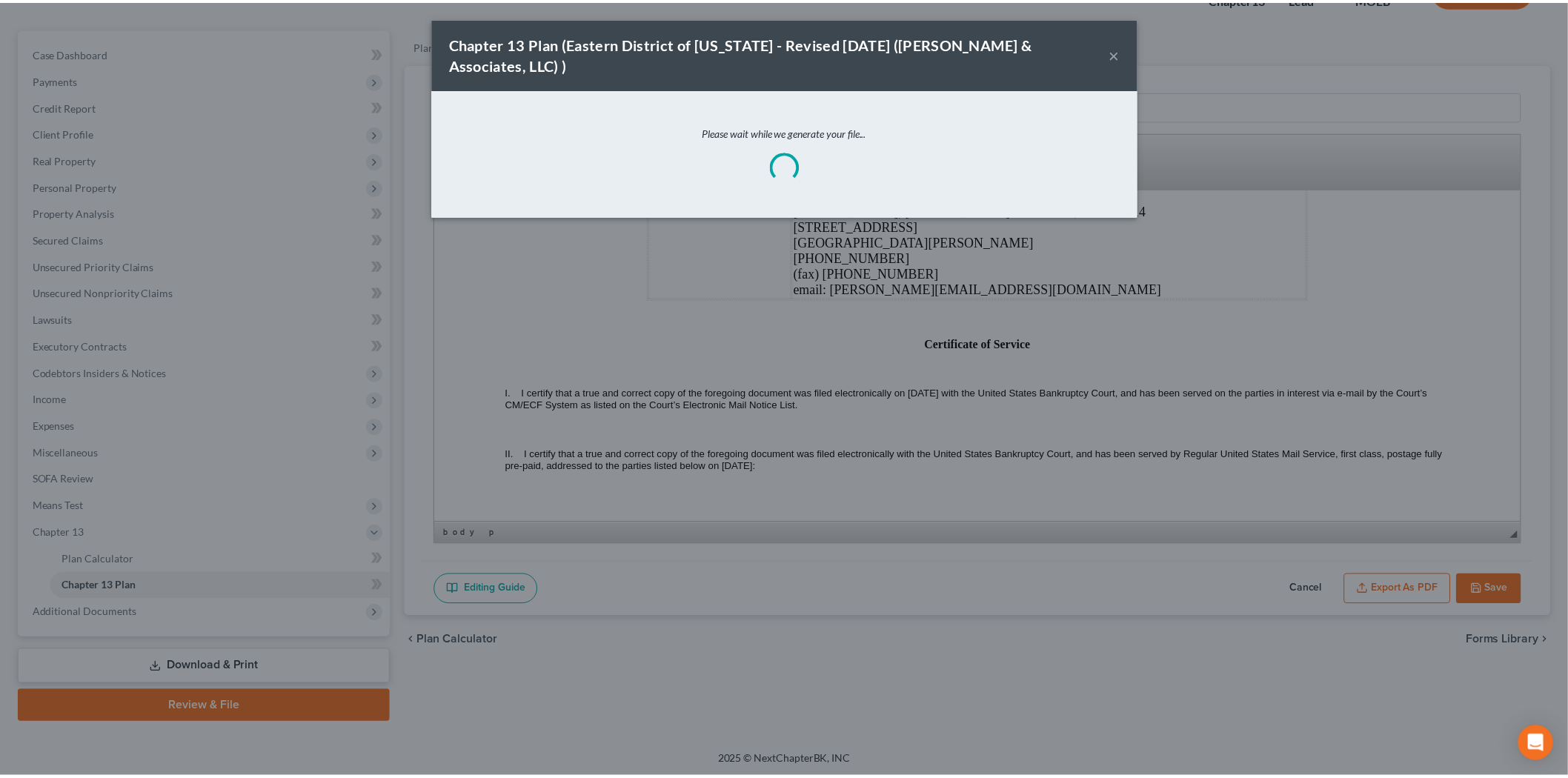
scroll to position [4708, 0]
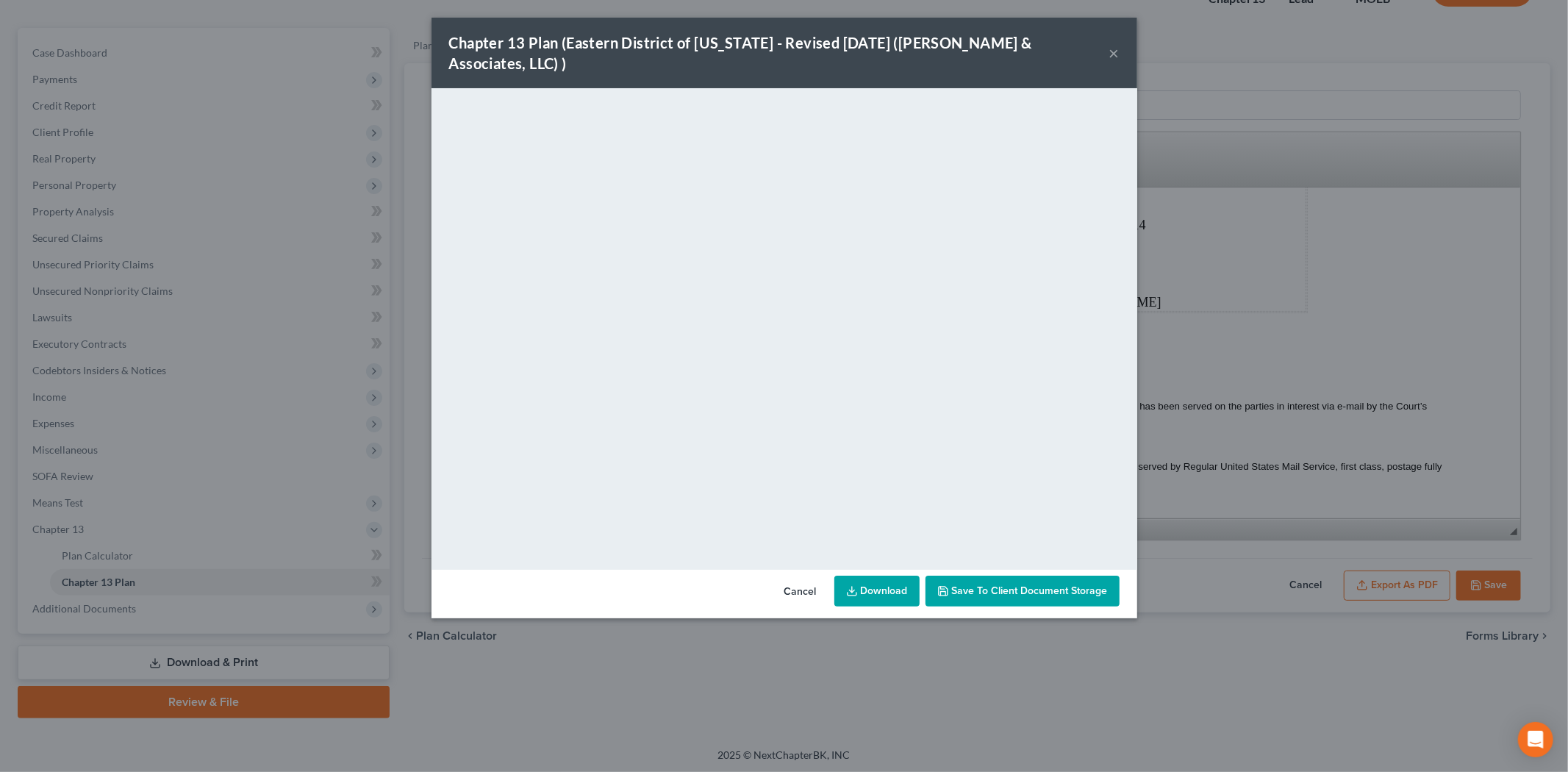
click at [995, 584] on span "Save to Client Document Storage" at bounding box center [1030, 590] width 156 height 12
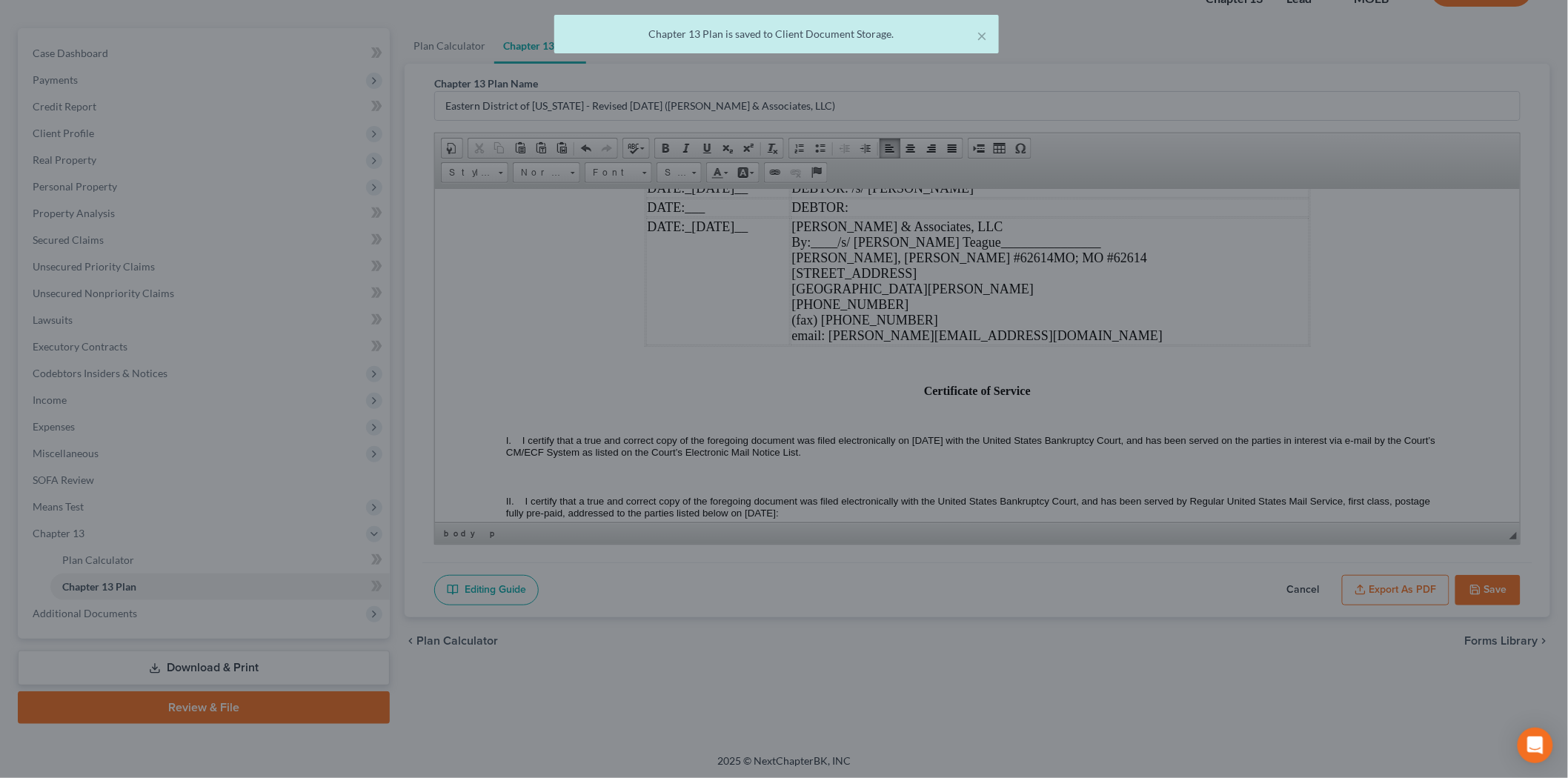
scroll to position [4724, 0]
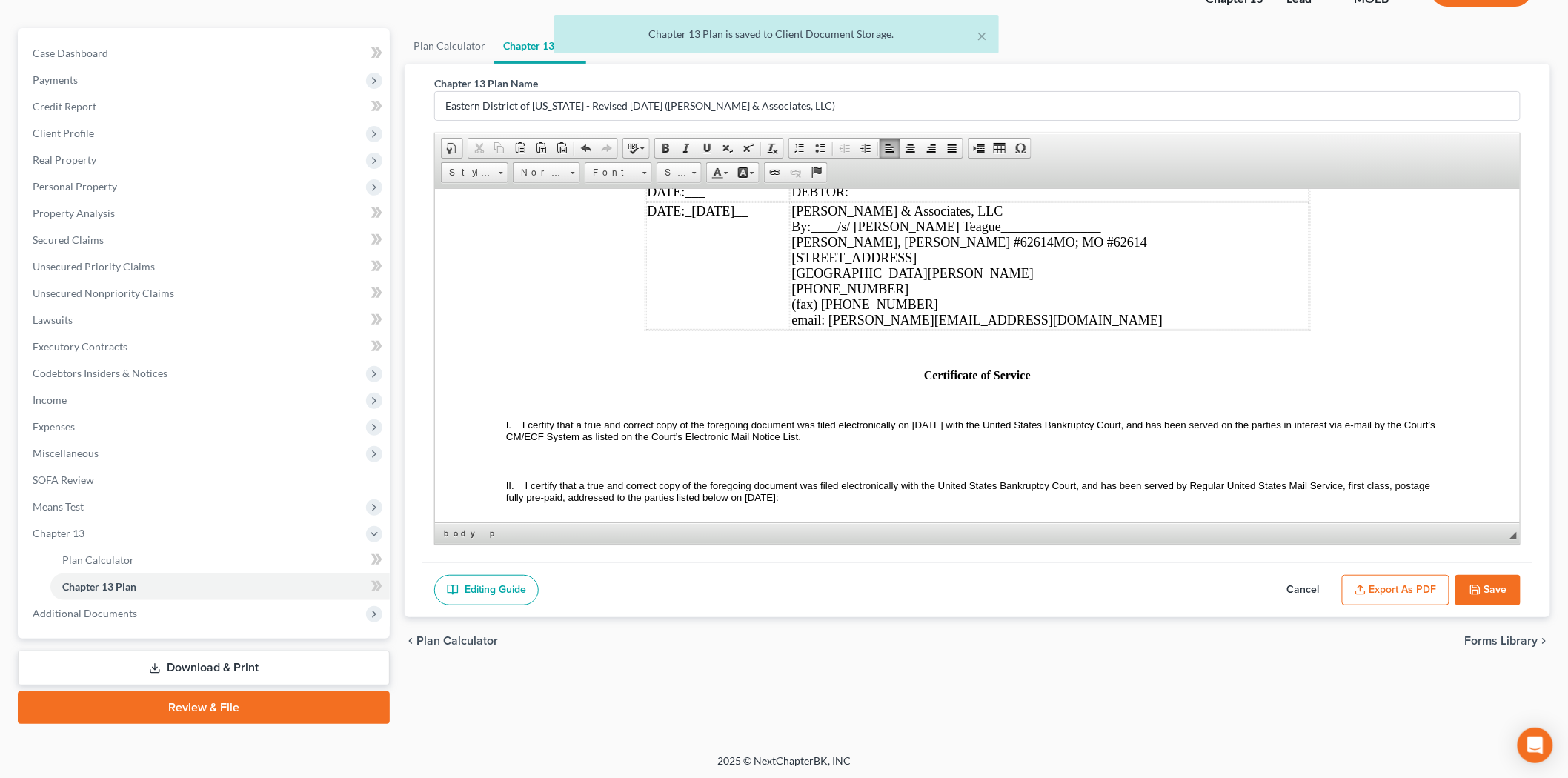
click at [1505, 594] on button "Save" at bounding box center [1488, 590] width 65 height 31
select select "6"
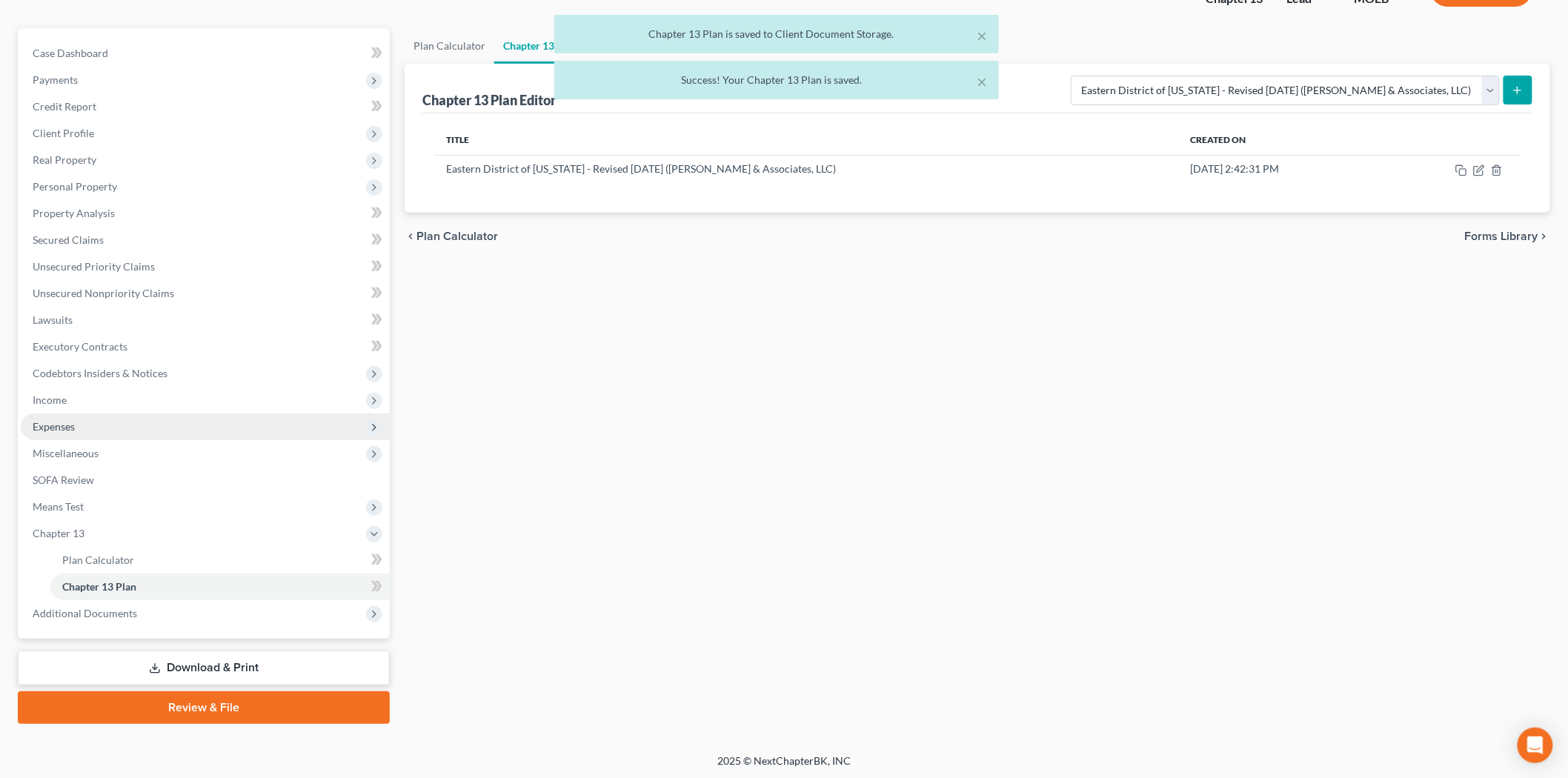
click at [96, 418] on span "Expenses" at bounding box center [205, 426] width 369 height 26
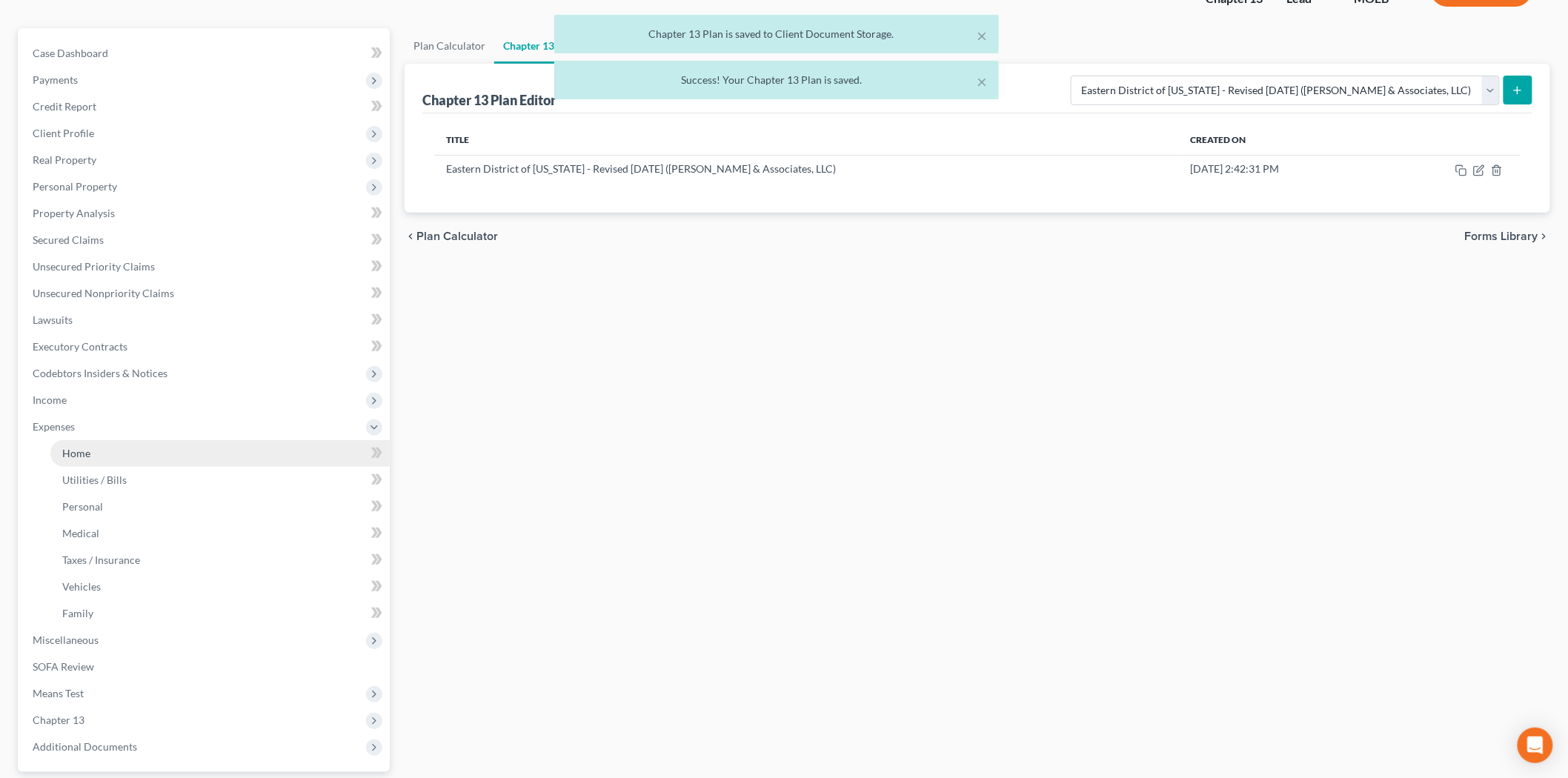
click at [97, 441] on link "Home" at bounding box center [219, 453] width 340 height 26
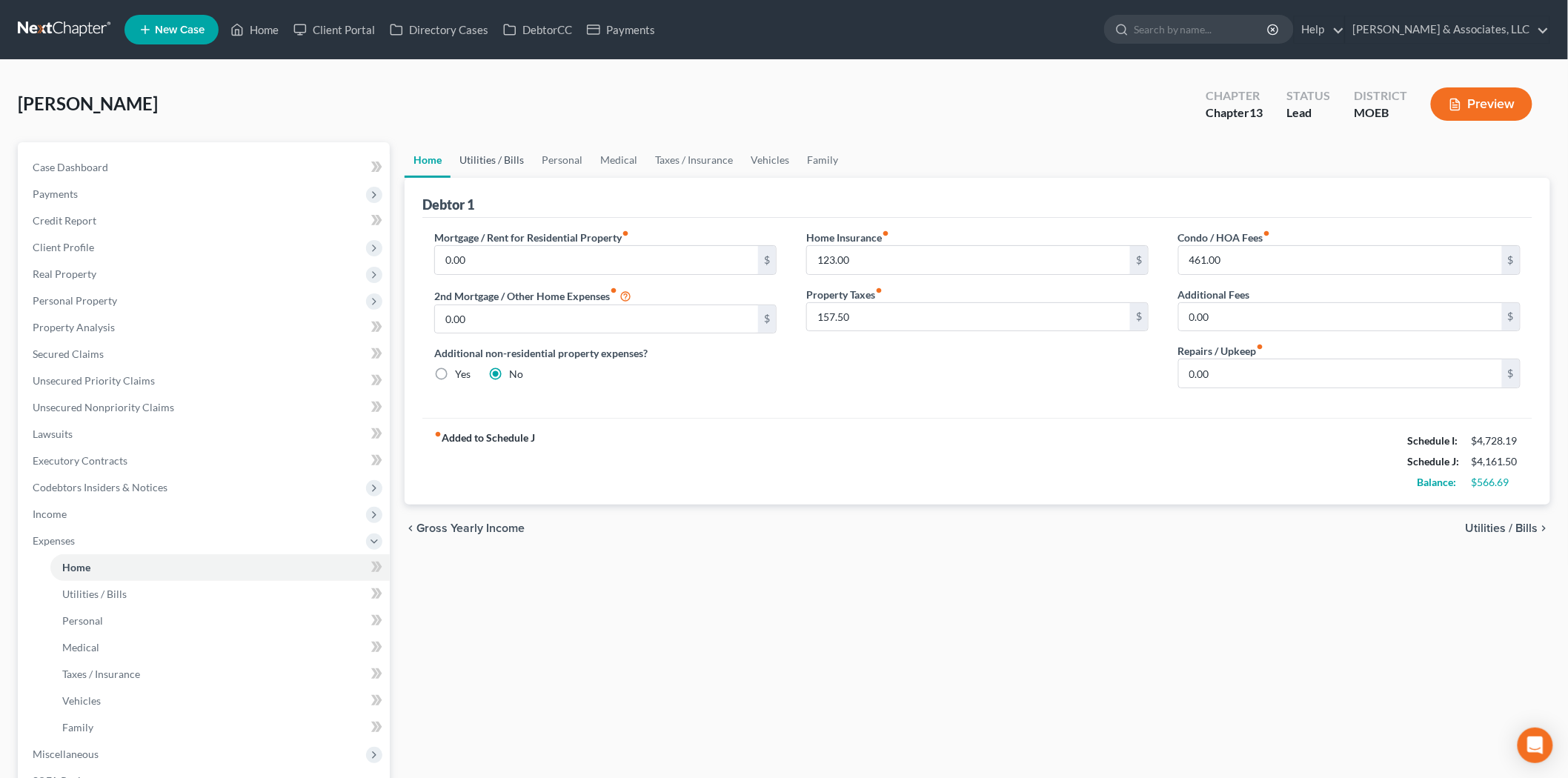
click at [494, 166] on link "Utilities / Bills" at bounding box center [491, 160] width 82 height 36
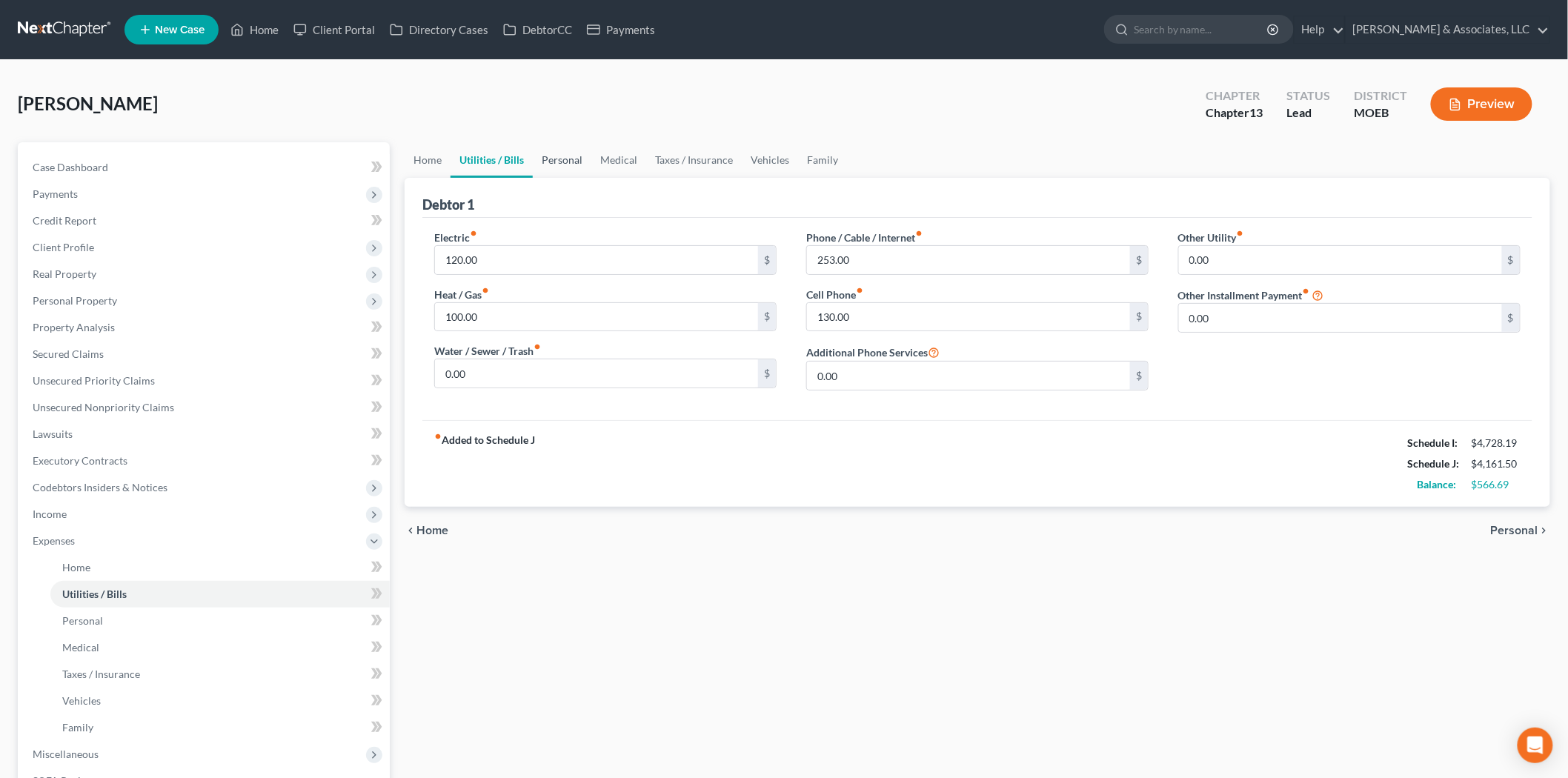
click at [564, 166] on link "Personal" at bounding box center [562, 160] width 59 height 36
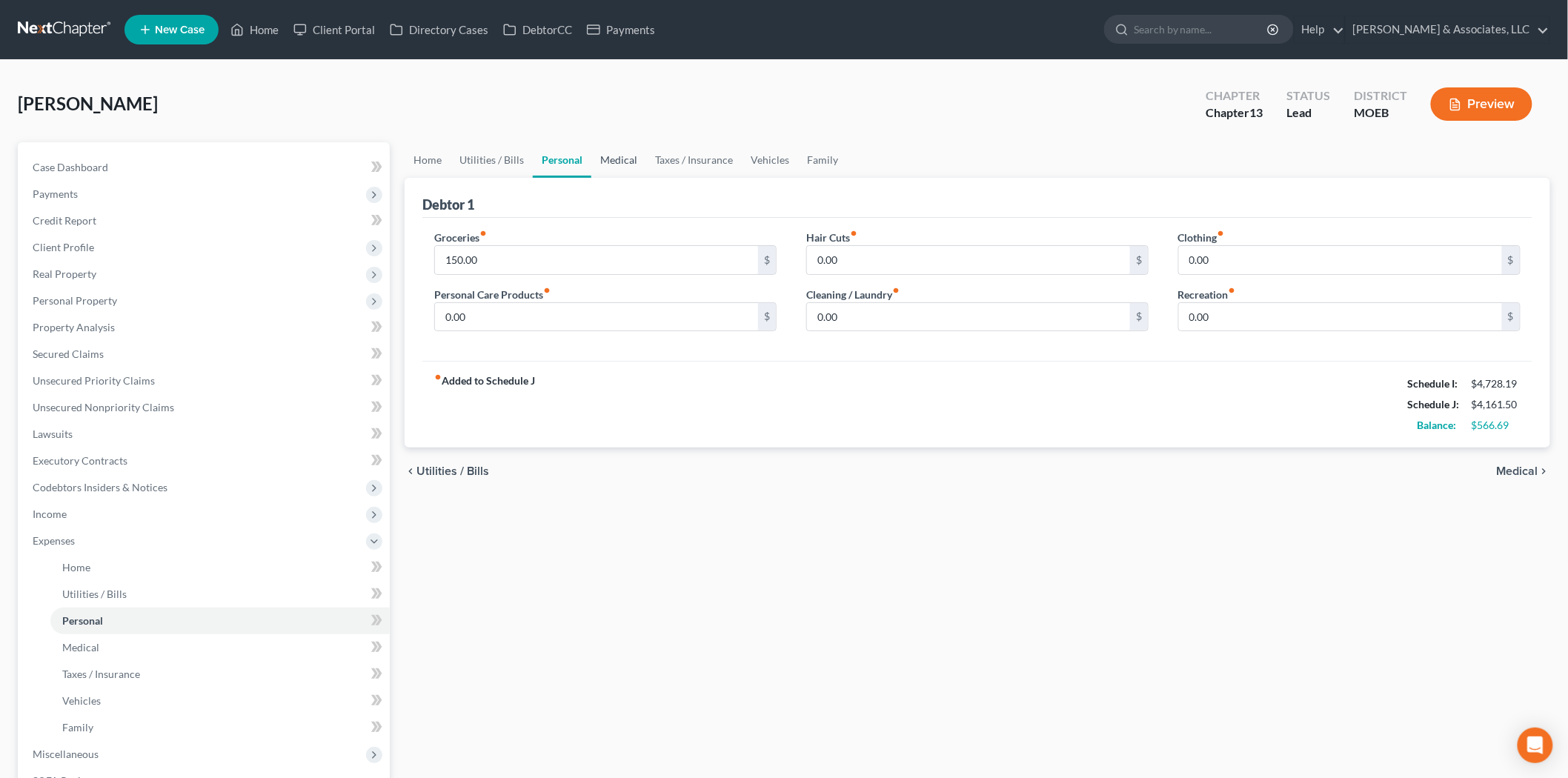
click at [618, 166] on link "Medical" at bounding box center [618, 160] width 55 height 36
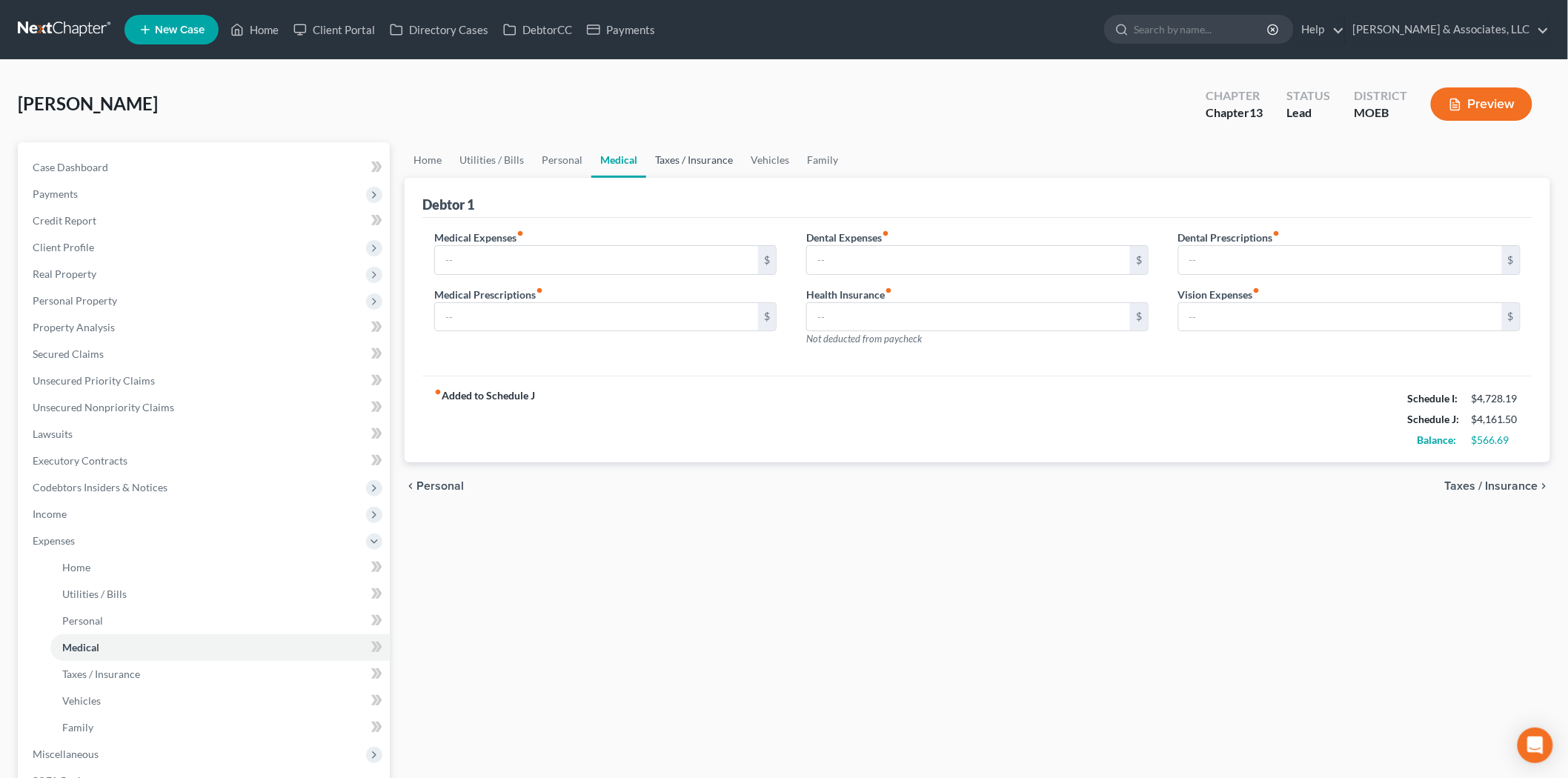
click at [679, 164] on link "Taxes / Insurance" at bounding box center [693, 160] width 96 height 36
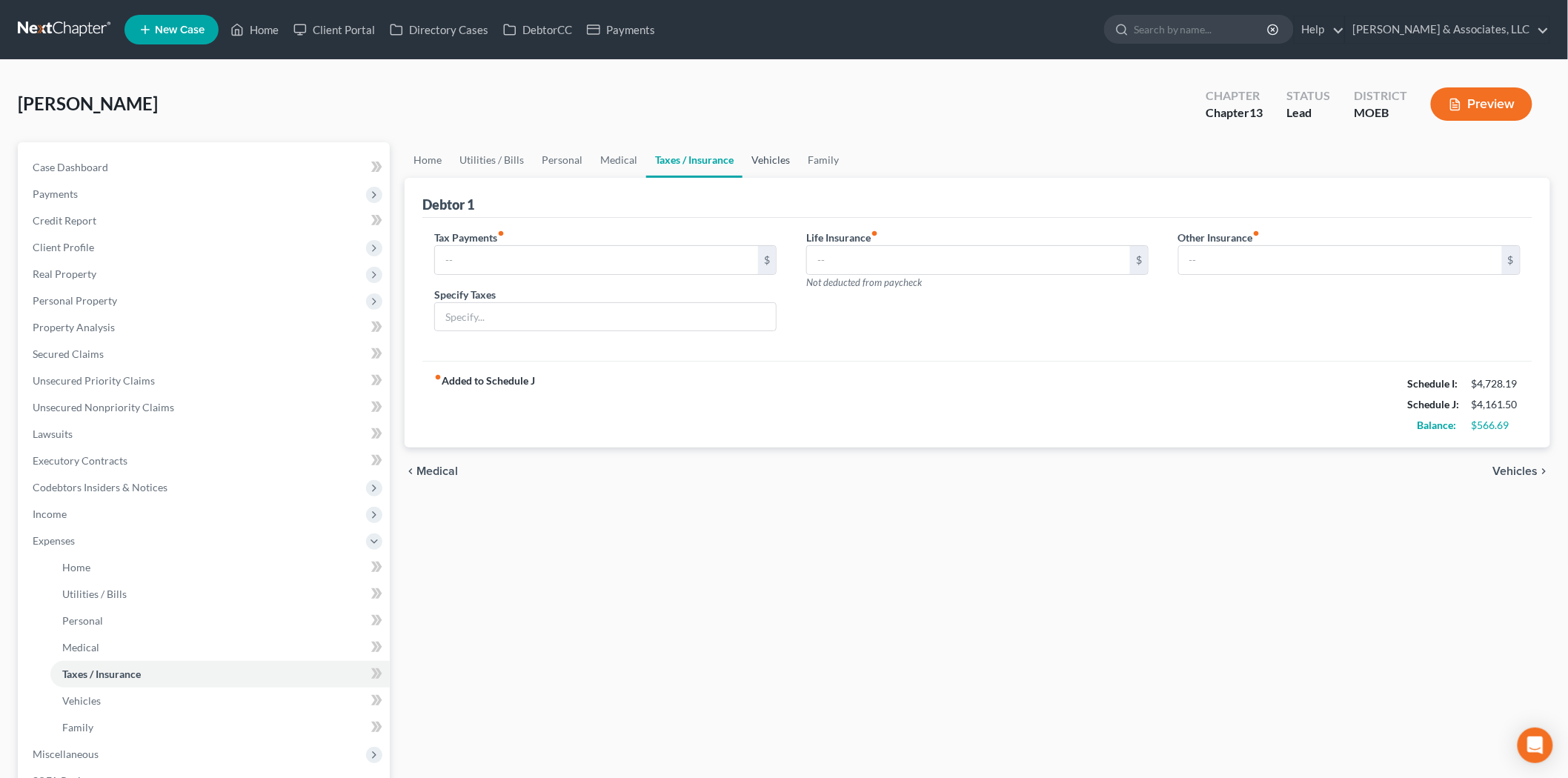
click at [776, 163] on link "Vehicles" at bounding box center [771, 160] width 57 height 36
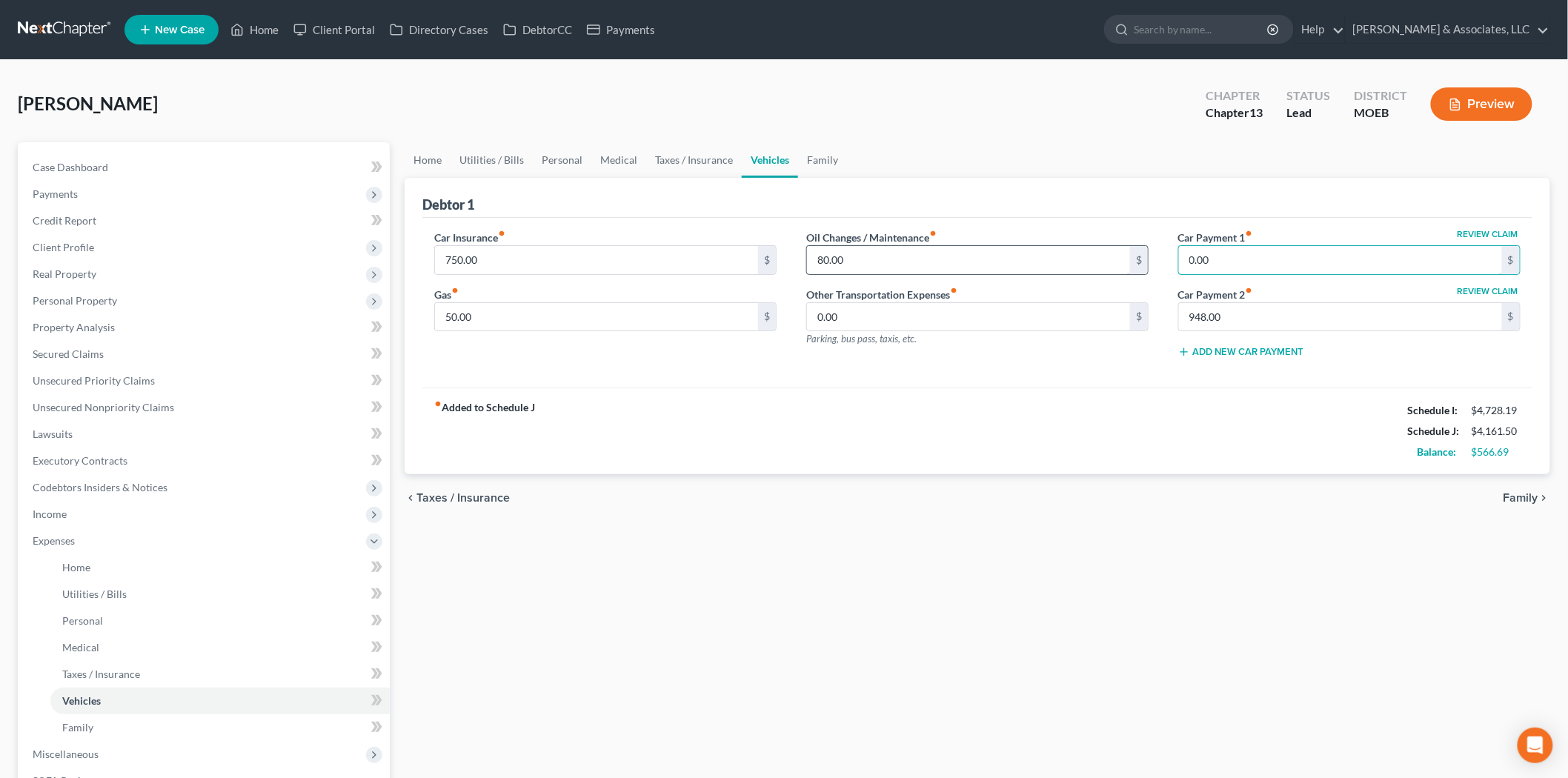
type input "0.00"
drag, startPoint x: 490, startPoint y: 247, endPoint x: 455, endPoint y: 257, distance: 36.4
click at [490, 247] on input "750.00" at bounding box center [597, 260] width 323 height 28
click at [450, 260] on input "750.00" at bounding box center [597, 260] width 323 height 28
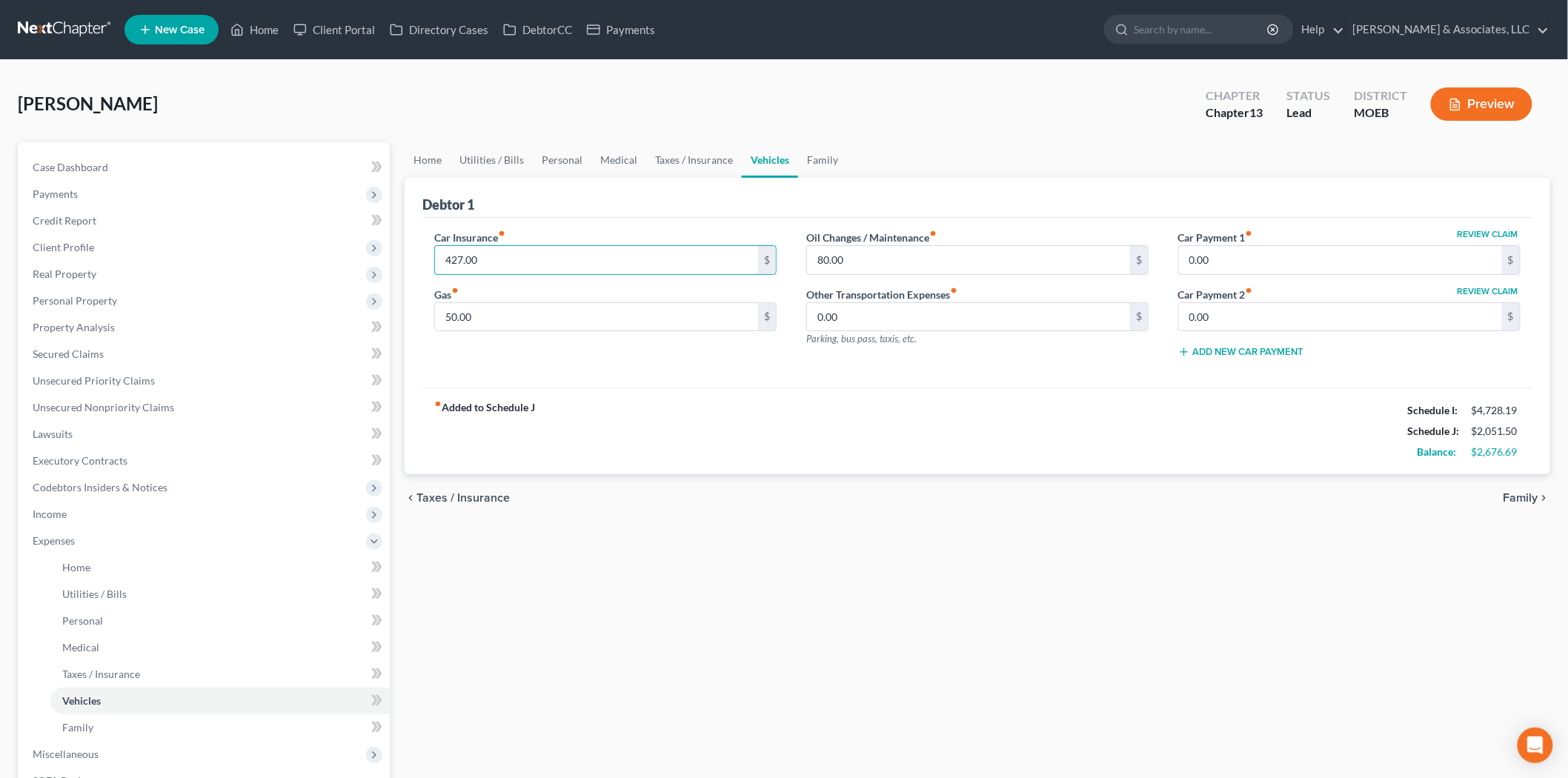
type input "427.00"
type input "150.00"
click at [560, 164] on link "Personal" at bounding box center [562, 160] width 59 height 36
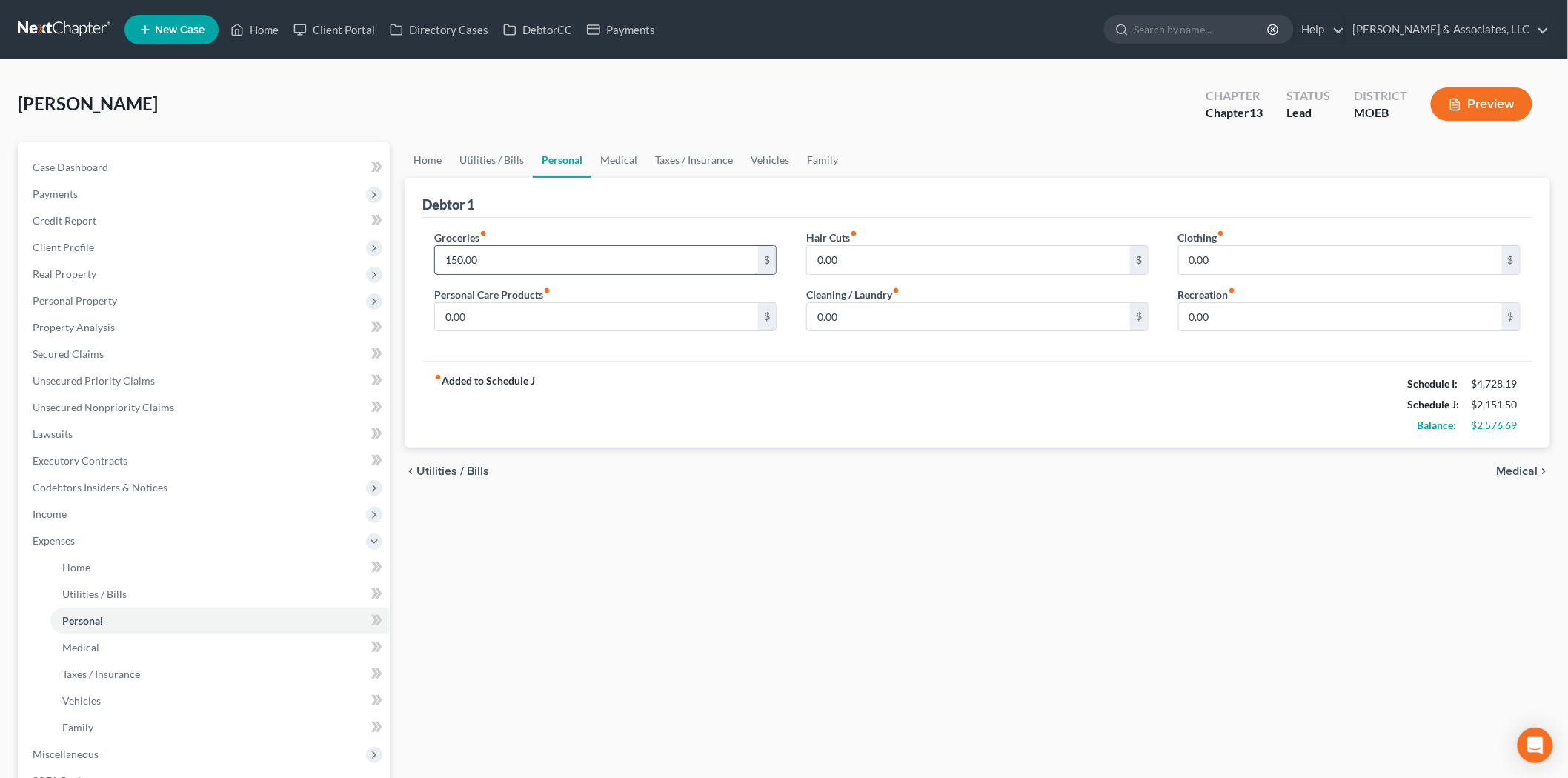
click at [490, 255] on input "150.00" at bounding box center [597, 260] width 323 height 28
type input "350.00"
click at [510, 150] on link "Utilities / Bills" at bounding box center [491, 160] width 82 height 36
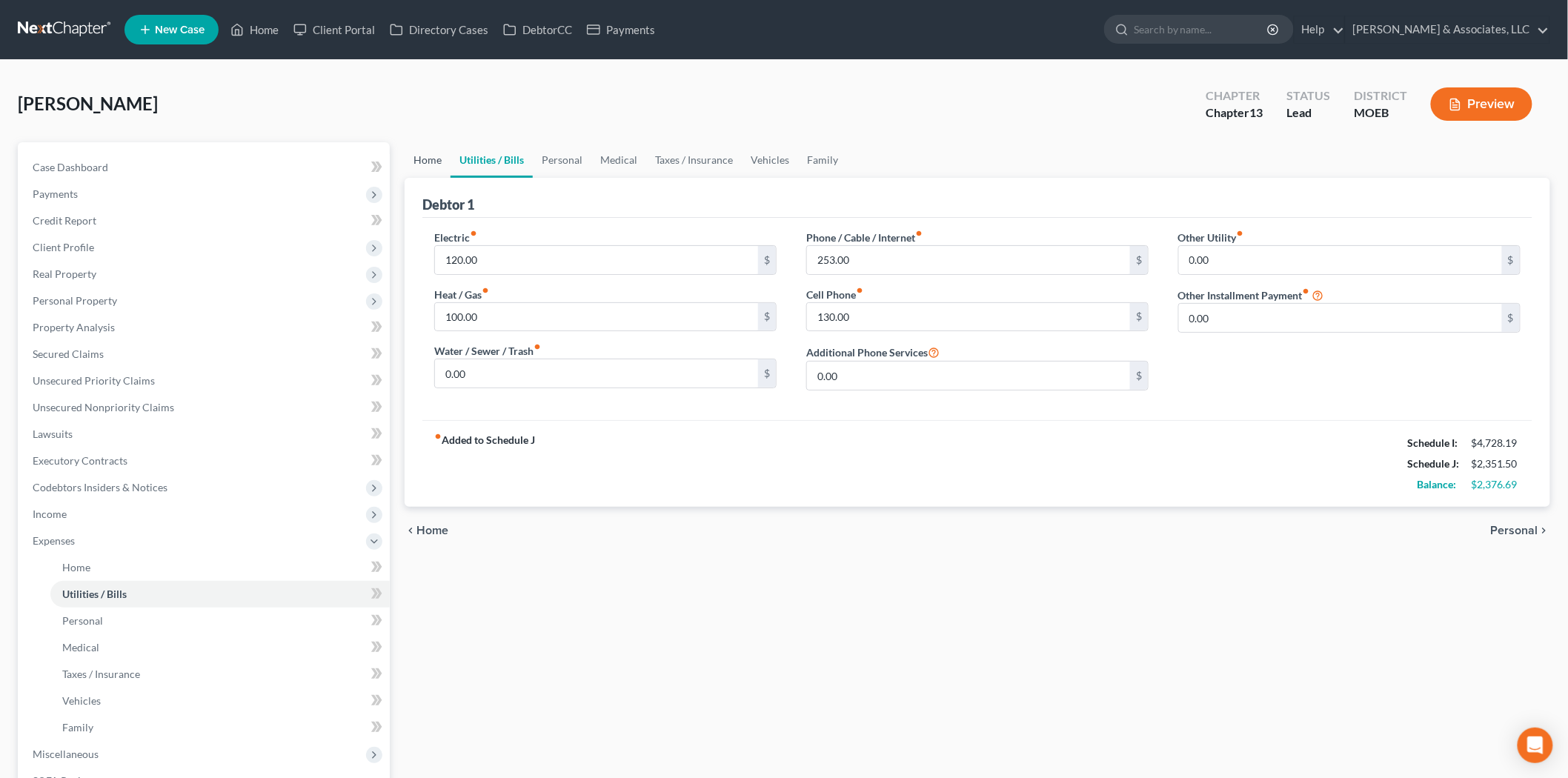
click at [427, 166] on link "Home" at bounding box center [427, 160] width 46 height 36
